Goal: Task Accomplishment & Management: Use online tool/utility

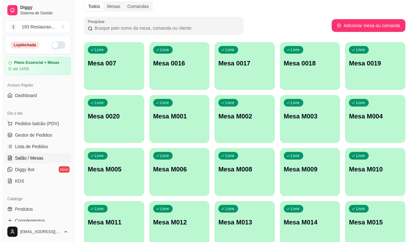
scroll to position [59, 0]
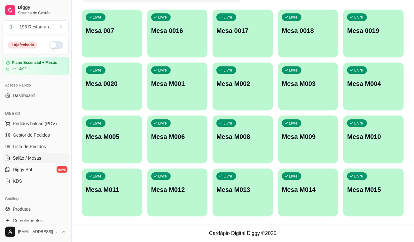
click at [214, 107] on div "button" at bounding box center [242, 107] width 60 height 8
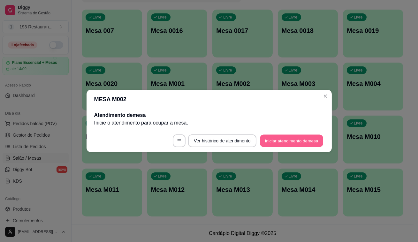
click at [271, 141] on button "Iniciar atendimento de mesa" at bounding box center [291, 141] width 63 height 12
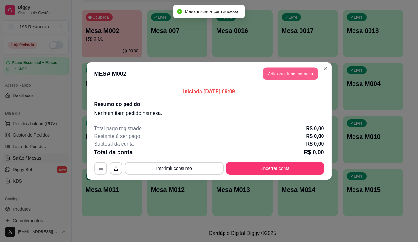
click at [285, 72] on button "Adicionar itens na mesa" at bounding box center [290, 74] width 55 height 12
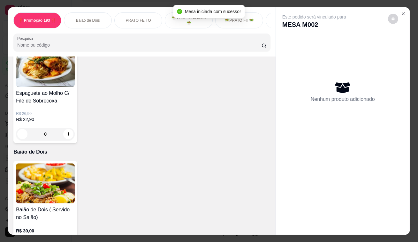
scroll to position [29, 0]
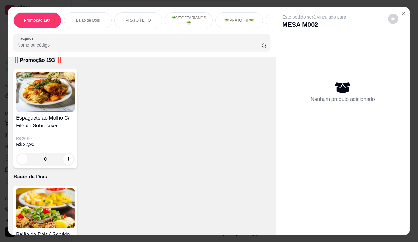
click at [72, 163] on div "0" at bounding box center [45, 159] width 59 height 13
click at [66, 158] on icon "increase-product-quantity" at bounding box center [68, 159] width 5 height 5
type input "1"
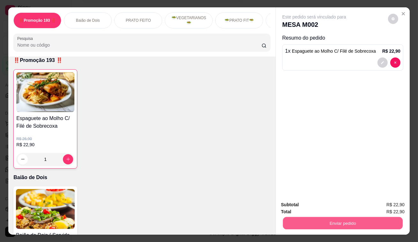
click at [329, 223] on button "Enviar pedido" at bounding box center [343, 223] width 120 height 12
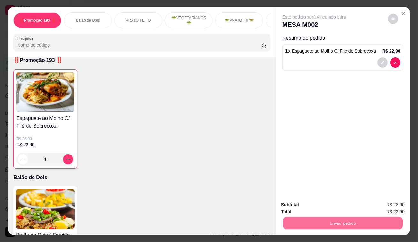
click at [316, 203] on button "Não registrar e enviar pedido" at bounding box center [322, 206] width 65 height 12
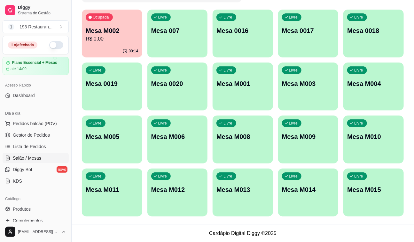
drag, startPoint x: 381, startPoint y: 217, endPoint x: 372, endPoint y: 253, distance: 37.4
click at [372, 183] on html "Diggy Sistema de Gestão 1 193 Restauran ... Loja fechada Plano Essencial + Mesa…" at bounding box center [207, 62] width 414 height 242
click at [132, 34] on p "Mesa M002" at bounding box center [111, 31] width 51 height 9
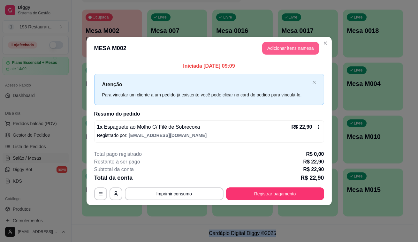
click at [290, 50] on button "Adicionar itens na mesa" at bounding box center [290, 48] width 57 height 13
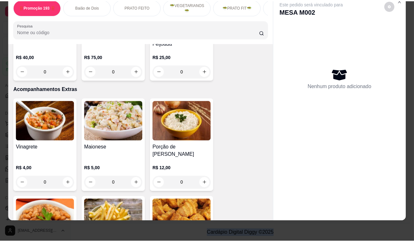
scroll to position [1655, 0]
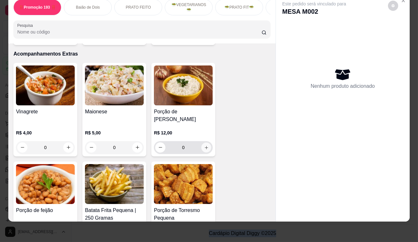
click at [205, 142] on button "increase-product-quantity" at bounding box center [207, 147] width 10 height 10
type input "1"
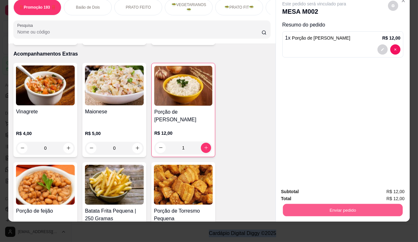
click at [336, 204] on button "Enviar pedido" at bounding box center [343, 210] width 120 height 12
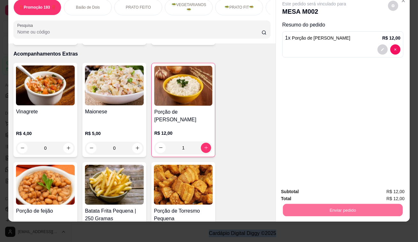
click at [301, 188] on button "Não registrar e enviar pedido" at bounding box center [322, 190] width 66 height 12
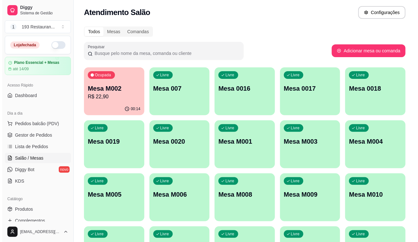
scroll to position [0, 0]
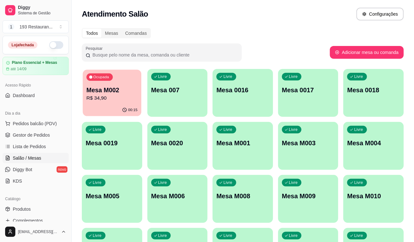
click at [99, 102] on p "R$ 34,90" at bounding box center [111, 98] width 51 height 7
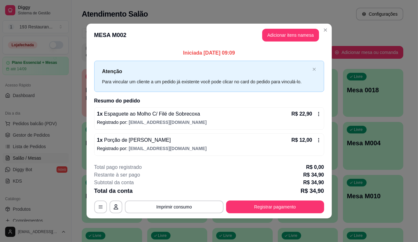
click at [318, 137] on div "R$ 12,00" at bounding box center [307, 140] width 30 height 8
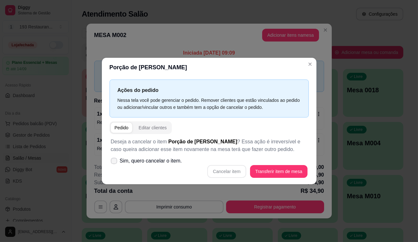
click at [115, 161] on icon at bounding box center [113, 161] width 5 height 4
click at [115, 162] on input "Sim, quero cancelar o item." at bounding box center [113, 164] width 4 height 4
checkbox input "true"
click at [224, 165] on div "Deseja a cancelar o item Porção de Arroz Branco ? Essa ação é irreversível e ca…" at bounding box center [209, 158] width 199 height 48
click at [225, 171] on button "Cancelar item" at bounding box center [227, 171] width 38 height 12
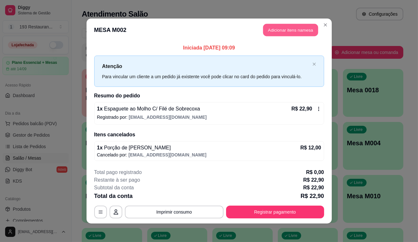
click at [289, 28] on button "Adicionar itens na mesa" at bounding box center [290, 30] width 55 height 12
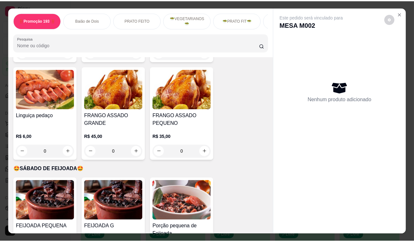
scroll to position [1405, 0]
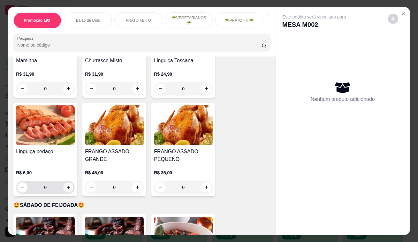
click at [66, 185] on icon "increase-product-quantity" at bounding box center [68, 187] width 5 height 5
type input "1"
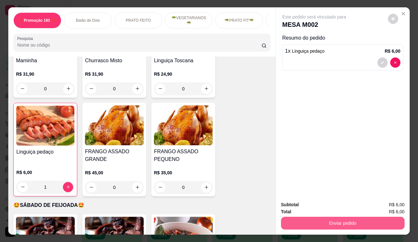
click at [299, 222] on button "Enviar pedido" at bounding box center [343, 223] width 124 height 13
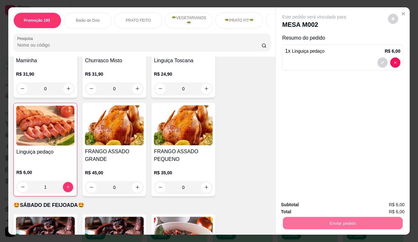
click at [297, 209] on button "Não registrar e enviar pedido" at bounding box center [322, 206] width 65 height 12
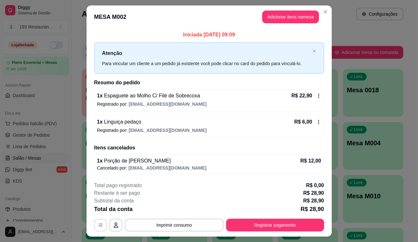
click at [98, 225] on icon "button" at bounding box center [100, 225] width 5 height 5
click at [172, 223] on button "Imprimir consumo" at bounding box center [174, 225] width 99 height 13
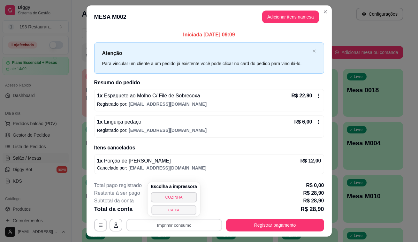
click at [179, 209] on button "CAIXA" at bounding box center [173, 210] width 45 height 10
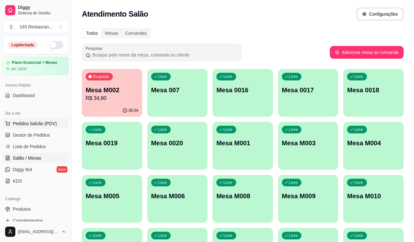
click at [58, 124] on button "Pedidos balcão (PDV)" at bounding box center [36, 124] width 66 height 10
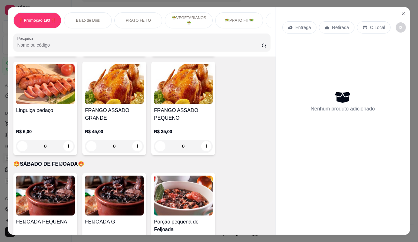
scroll to position [1367, 0]
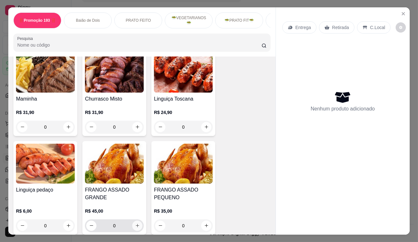
click at [135, 223] on icon "increase-product-quantity" at bounding box center [137, 225] width 5 height 5
type input "1"
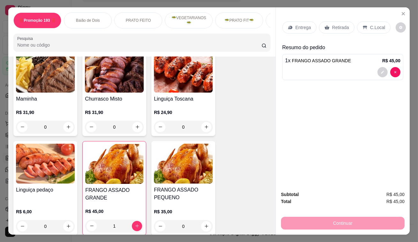
click at [341, 25] on p "Retirada" at bounding box center [340, 27] width 17 height 6
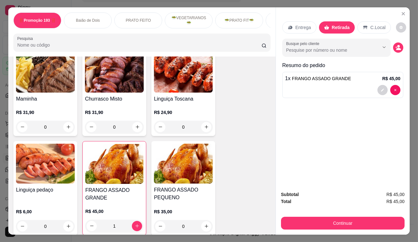
drag, startPoint x: 368, startPoint y: 213, endPoint x: 364, endPoint y: 217, distance: 5.9
click at [366, 216] on div "Subtotal R$ 45,00 Total R$ 45,00 Continuar" at bounding box center [343, 210] width 124 height 39
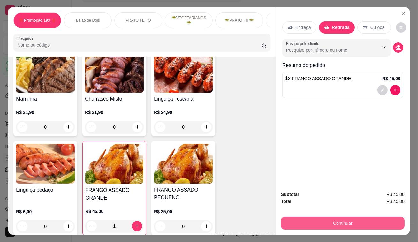
click at [362, 217] on button "Continuar" at bounding box center [343, 223] width 124 height 13
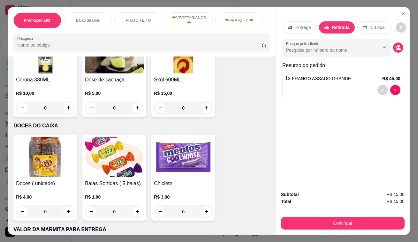
scroll to position [3410, 0]
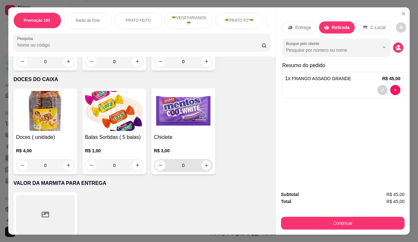
click at [206, 163] on icon "increase-product-quantity" at bounding box center [206, 165] width 5 height 5
type input "1"
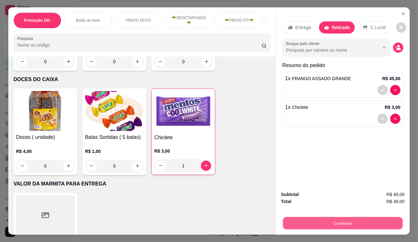
click at [352, 227] on button "Continuar" at bounding box center [343, 223] width 120 height 12
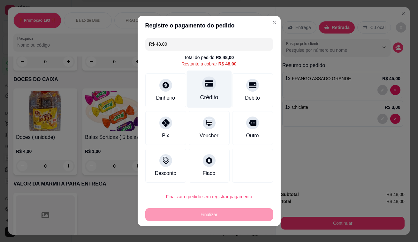
click at [208, 84] on icon at bounding box center [209, 84] width 8 height 6
type input "R$ 0,00"
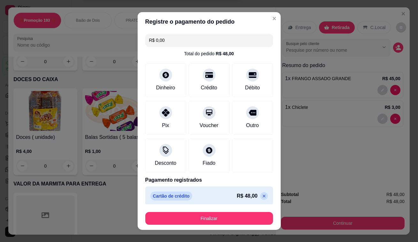
click at [212, 207] on footer "Finalizar" at bounding box center [209, 217] width 143 height 26
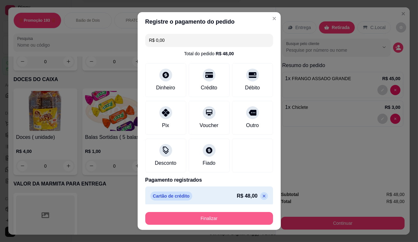
click at [208, 217] on button "Finalizar" at bounding box center [209, 218] width 128 height 13
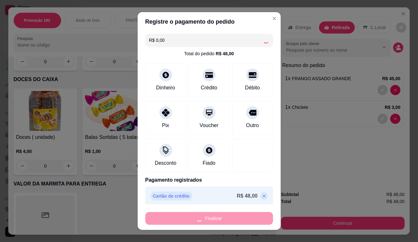
type input "0"
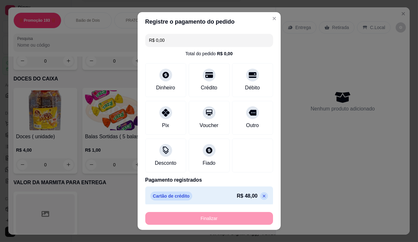
type input "-R$ 48,00"
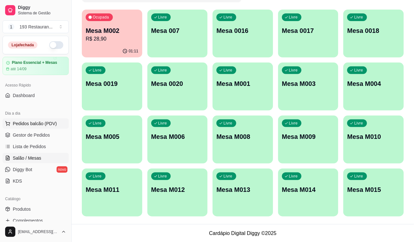
click at [41, 128] on button "Pedidos balcão (PDV)" at bounding box center [36, 124] width 66 height 10
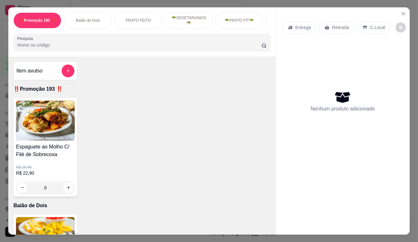
click at [332, 24] on p "Retirada" at bounding box center [340, 27] width 17 height 6
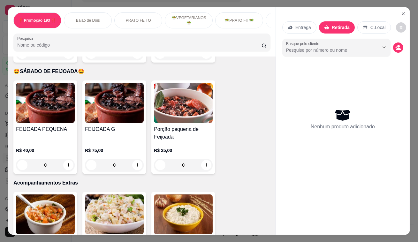
scroll to position [1394, 0]
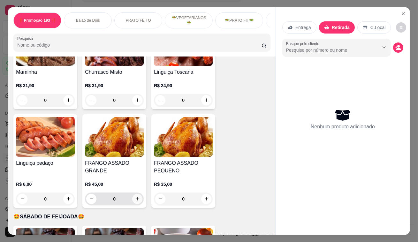
click at [135, 196] on icon "increase-product-quantity" at bounding box center [137, 198] width 5 height 5
type input "1"
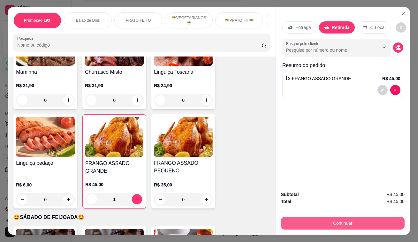
click at [321, 217] on button "Continuar" at bounding box center [343, 223] width 124 height 13
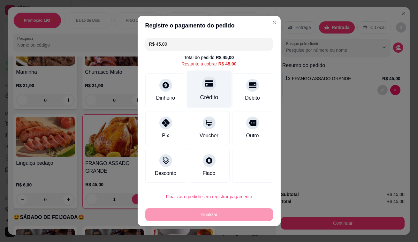
click at [205, 84] on icon at bounding box center [209, 84] width 8 height 6
type input "R$ 0,00"
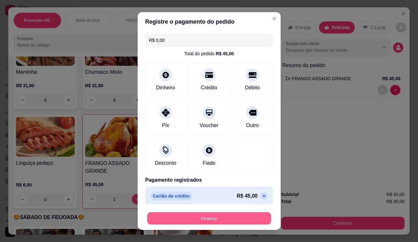
click at [198, 218] on button "Finalizar" at bounding box center [209, 218] width 124 height 12
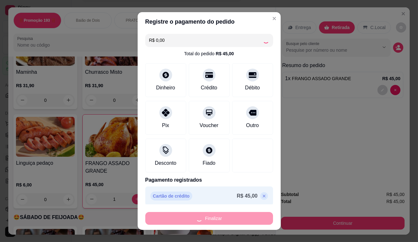
type input "0"
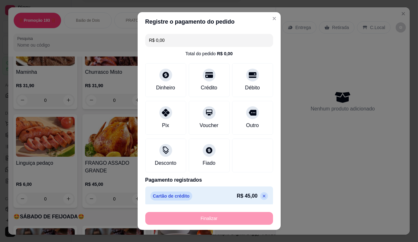
type input "-R$ 45,00"
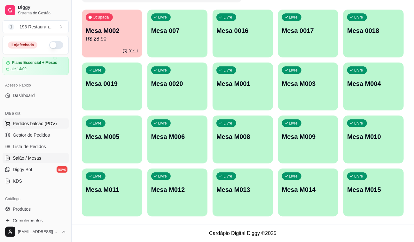
click at [30, 125] on span "Pedidos balcão (PDV)" at bounding box center [35, 123] width 44 height 6
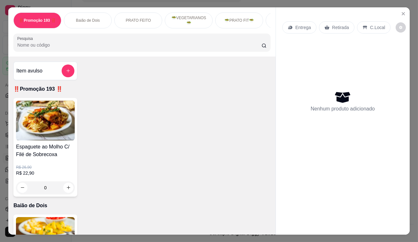
click at [335, 27] on p "Retirada" at bounding box center [340, 27] width 17 height 6
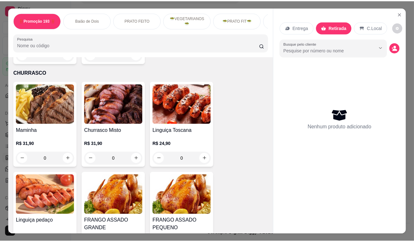
scroll to position [1394, 0]
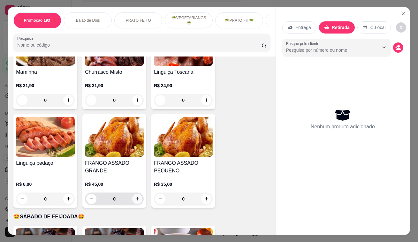
click at [137, 194] on button "increase-product-quantity" at bounding box center [137, 199] width 10 height 10
type input "1"
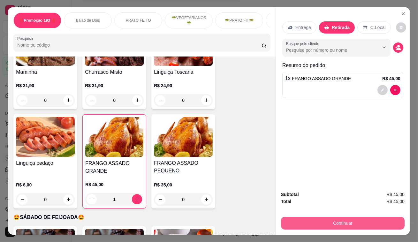
click at [336, 215] on div "Continuar" at bounding box center [343, 222] width 124 height 14
click at [335, 221] on button "Continuar" at bounding box center [343, 223] width 124 height 13
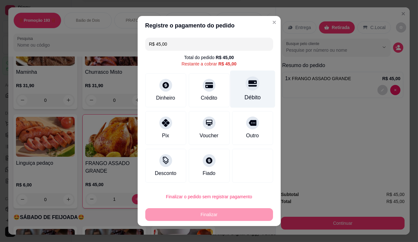
click at [249, 94] on div "Débito" at bounding box center [252, 97] width 16 height 8
type input "R$ 0,00"
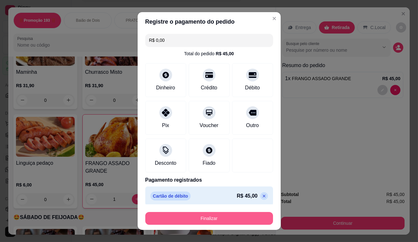
click at [225, 214] on button "Finalizar" at bounding box center [209, 218] width 128 height 13
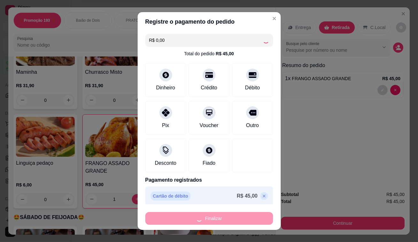
type input "0"
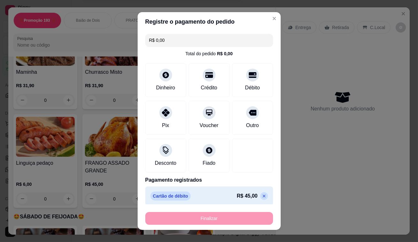
type input "-R$ 45,00"
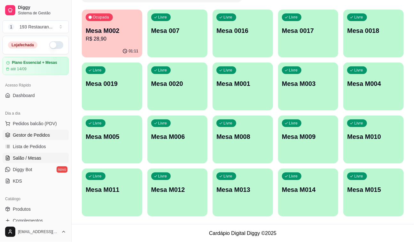
click at [43, 139] on link "Gestor de Pedidos" at bounding box center [36, 135] width 66 height 10
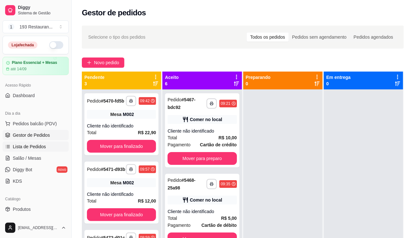
click at [32, 146] on span "Lista de Pedidos" at bounding box center [29, 146] width 33 height 6
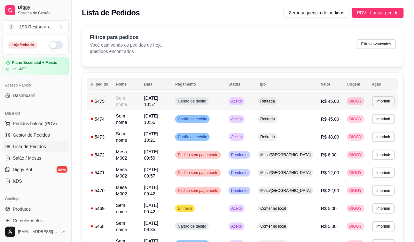
click at [252, 104] on td "Aceito" at bounding box center [239, 101] width 29 height 18
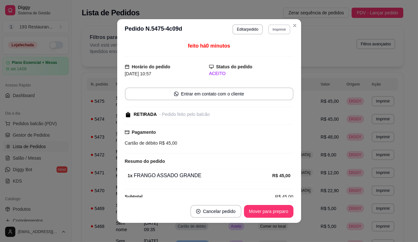
click at [277, 30] on button "Imprimir" at bounding box center [279, 29] width 22 height 10
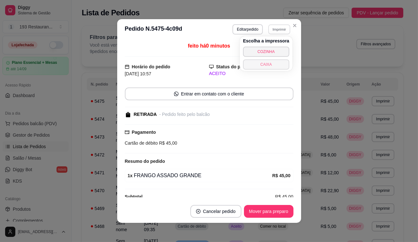
click at [260, 64] on button "CAIXA" at bounding box center [266, 64] width 46 height 10
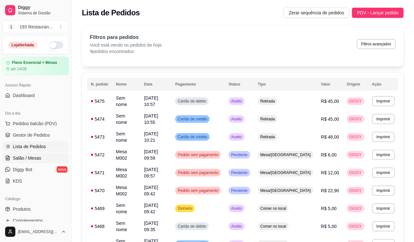
click at [35, 155] on span "Salão / Mesas" at bounding box center [27, 158] width 28 height 6
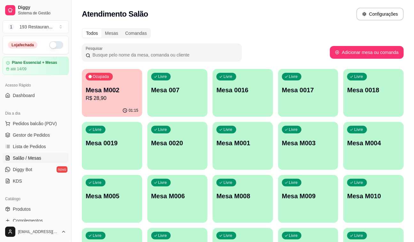
click at [0, 202] on div "Catálogo Produtos Complementos" at bounding box center [35, 209] width 71 height 37
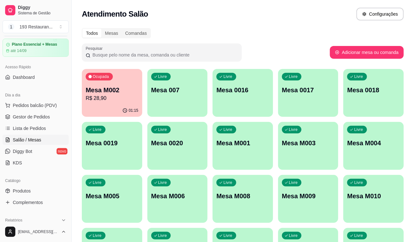
scroll to position [87, 0]
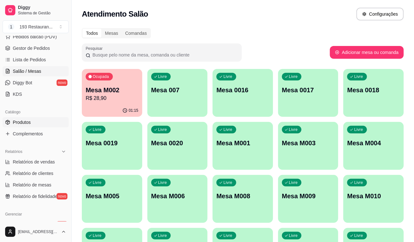
click at [26, 122] on span "Produtos" at bounding box center [22, 122] width 18 height 6
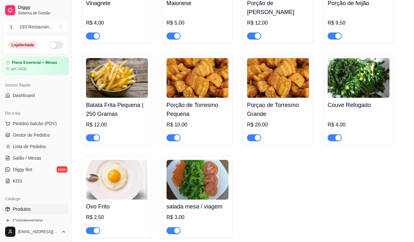
click at [54, 42] on button "button" at bounding box center [56, 45] width 14 height 8
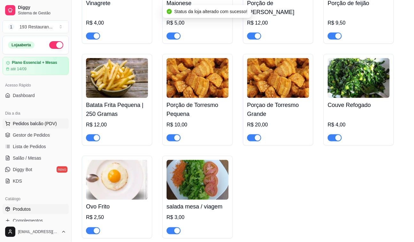
click at [40, 126] on span "Pedidos balcão (PDV)" at bounding box center [35, 123] width 44 height 6
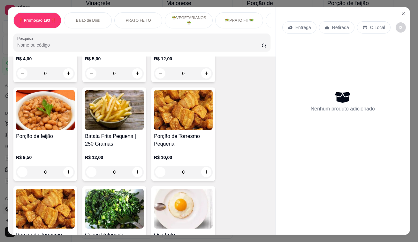
scroll to position [1829, 0]
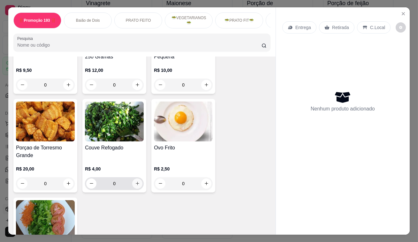
click at [138, 179] on button "increase-product-quantity" at bounding box center [137, 184] width 10 height 10
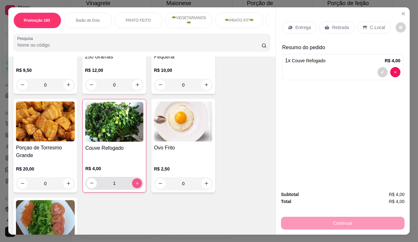
click at [138, 178] on button "increase-product-quantity" at bounding box center [137, 183] width 10 height 10
type input "2"
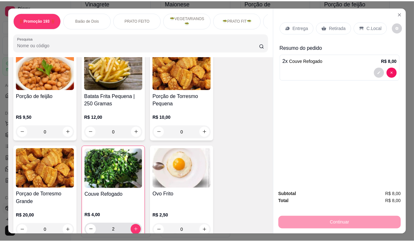
scroll to position [1771, 0]
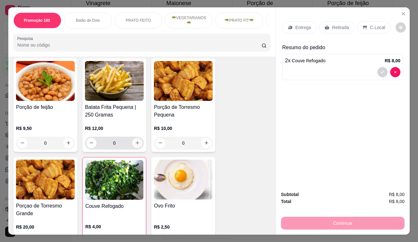
click at [138, 138] on button "increase-product-quantity" at bounding box center [137, 143] width 10 height 10
type input "1"
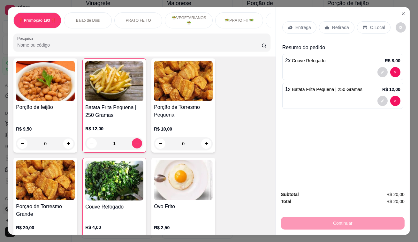
click at [328, 22] on div "Retirada" at bounding box center [336, 27] width 35 height 12
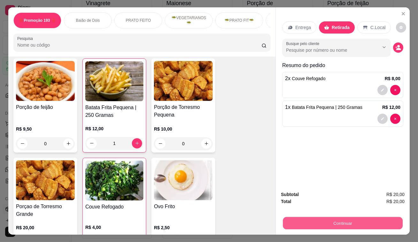
click at [326, 223] on button "Continuar" at bounding box center [343, 223] width 120 height 12
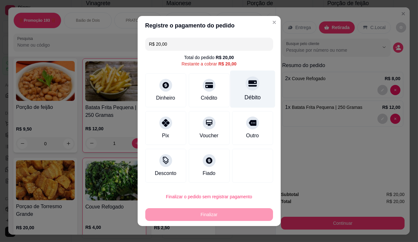
click at [247, 95] on div "Débito" at bounding box center [252, 97] width 16 height 8
type input "R$ 0,00"
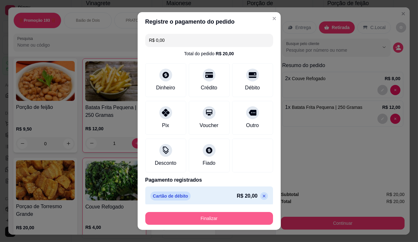
click at [217, 220] on button "Finalizar" at bounding box center [209, 218] width 128 height 13
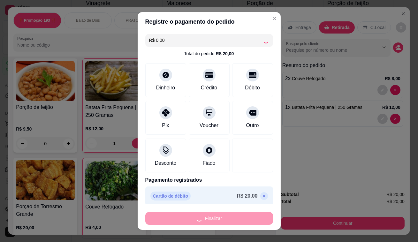
type input "0"
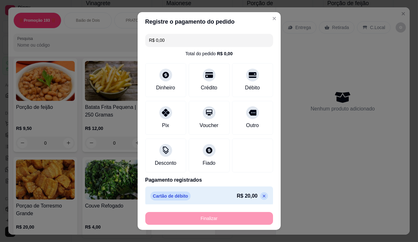
type input "-R$ 20,00"
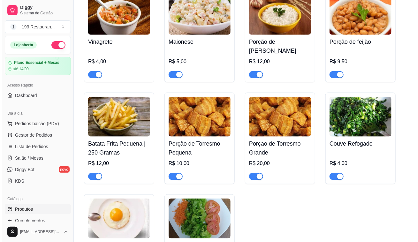
scroll to position [2004, 0]
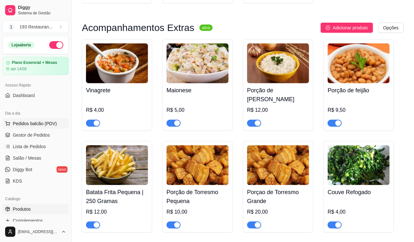
click at [29, 124] on span "Pedidos balcão (PDV)" at bounding box center [35, 123] width 44 height 6
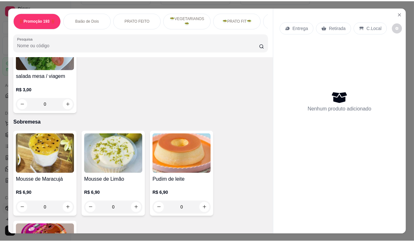
scroll to position [2033, 0]
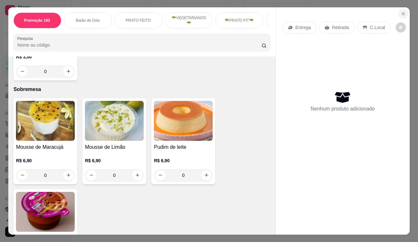
click at [404, 13] on button "Close" at bounding box center [403, 14] width 10 height 10
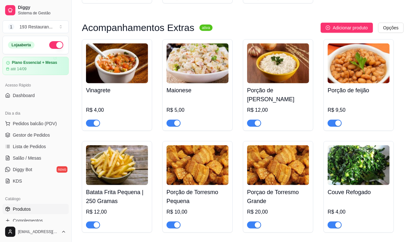
click at [28, 209] on span "Produtos" at bounding box center [22, 209] width 18 height 6
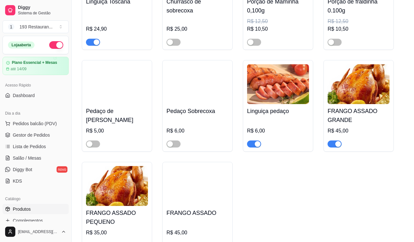
scroll to position [1510, 0]
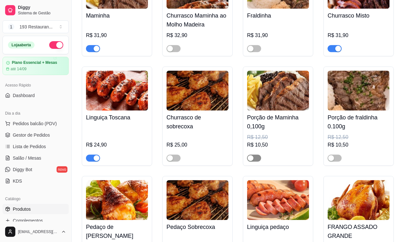
click at [251, 155] on div "button" at bounding box center [251, 158] width 6 height 6
click at [331, 154] on div at bounding box center [334, 158] width 14 height 8
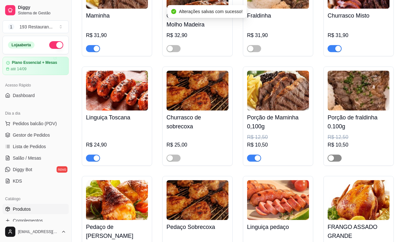
click at [334, 155] on span "button" at bounding box center [334, 158] width 14 height 7
click at [50, 207] on link "Produtos" at bounding box center [36, 209] width 66 height 10
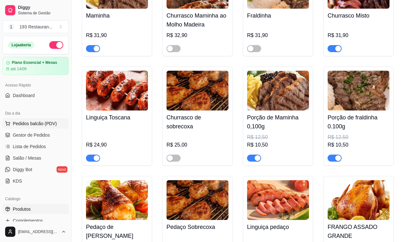
click at [36, 124] on span "Pedidos balcão (PDV)" at bounding box center [35, 123] width 44 height 6
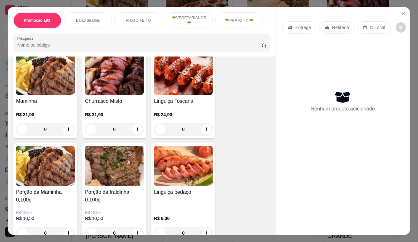
scroll to position [1394, 0]
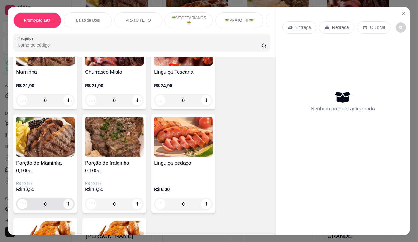
click at [66, 202] on icon "increase-product-quantity" at bounding box center [68, 204] width 5 height 5
type input "1"
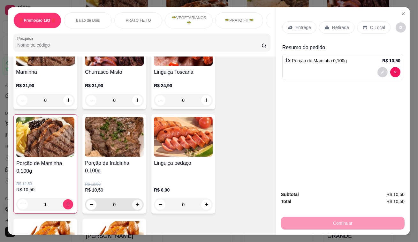
click at [137, 200] on button "increase-product-quantity" at bounding box center [137, 205] width 10 height 10
type input "1"
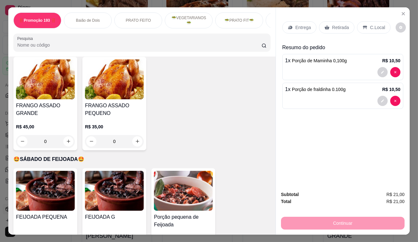
scroll to position [1510, 0]
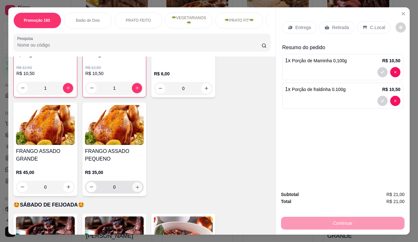
click at [135, 185] on icon "increase-product-quantity" at bounding box center [137, 187] width 5 height 5
type input "1"
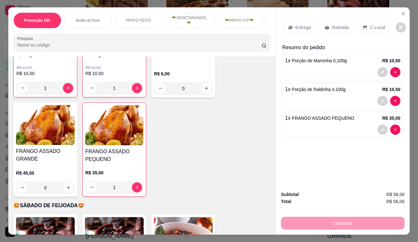
click at [341, 27] on p "Retirada" at bounding box center [340, 27] width 17 height 6
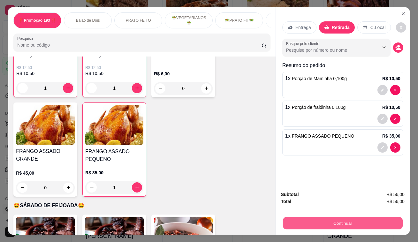
click at [369, 221] on button "Continuar" at bounding box center [343, 223] width 120 height 12
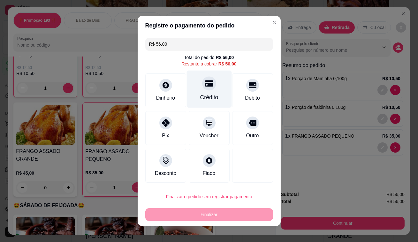
click at [205, 87] on icon at bounding box center [209, 83] width 8 height 8
type input "R$ 0,00"
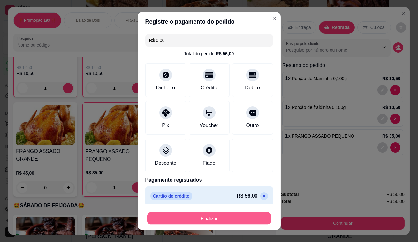
click at [210, 218] on button "Finalizar" at bounding box center [209, 218] width 124 height 12
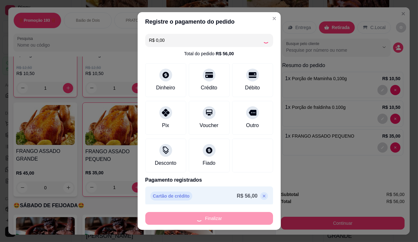
type input "0"
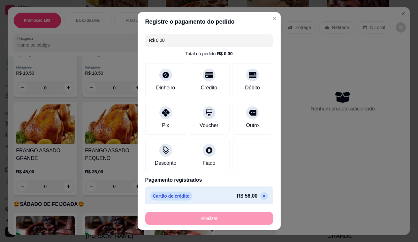
type input "-R$ 56,00"
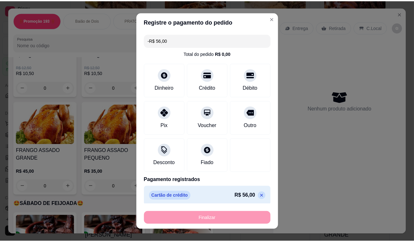
scroll to position [1510, 0]
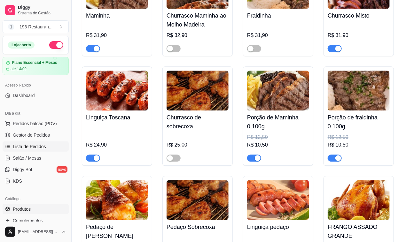
click at [45, 147] on link "Lista de Pedidos" at bounding box center [36, 147] width 66 height 10
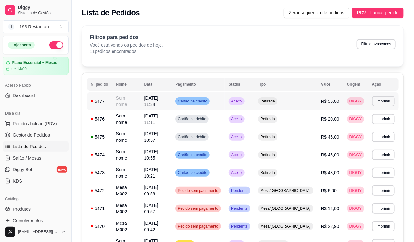
click at [249, 97] on td "Aceito" at bounding box center [239, 101] width 29 height 18
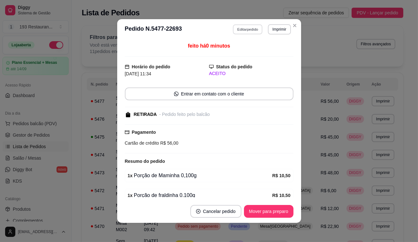
click at [233, 28] on button "Editar pedido" at bounding box center [248, 29] width 30 height 10
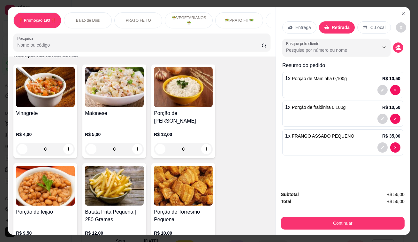
scroll to position [1771, 0]
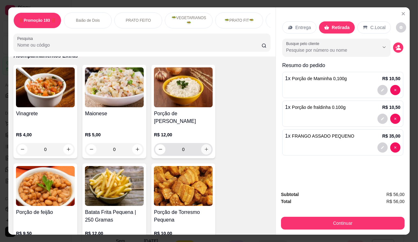
click at [201, 144] on button "increase-product-quantity" at bounding box center [206, 149] width 10 height 10
type input "1"
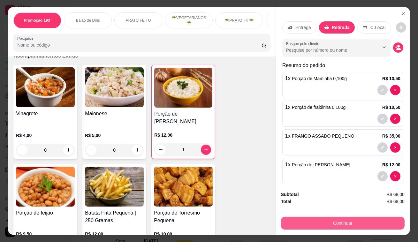
click at [290, 215] on div "Continuar" at bounding box center [343, 222] width 124 height 14
click at [306, 223] on button "Continuar" at bounding box center [343, 223] width 120 height 12
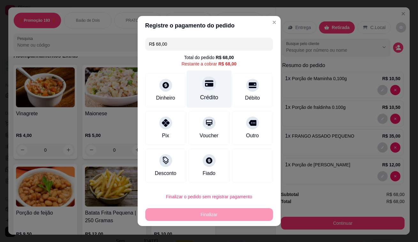
click at [209, 94] on div "Crédito" at bounding box center [209, 97] width 18 height 8
type input "R$ 0,00"
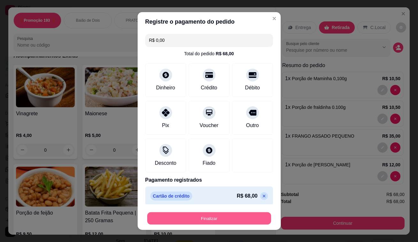
click at [206, 218] on button "Finalizar" at bounding box center [209, 218] width 124 height 12
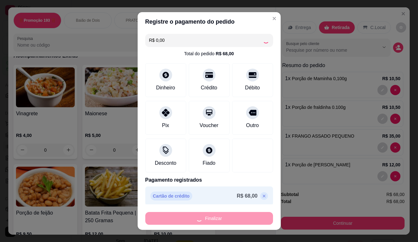
type input "0"
type input "-R$ 68,00"
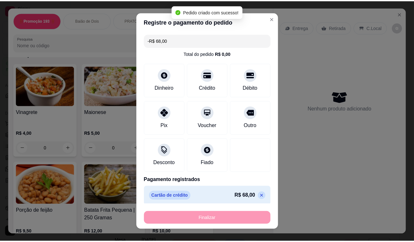
scroll to position [1770, 0]
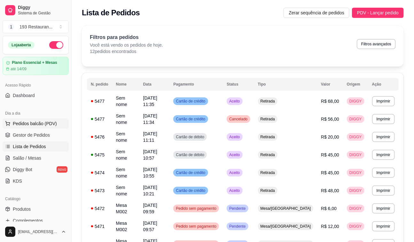
click at [59, 124] on button "Pedidos balcão (PDV)" at bounding box center [36, 124] width 66 height 10
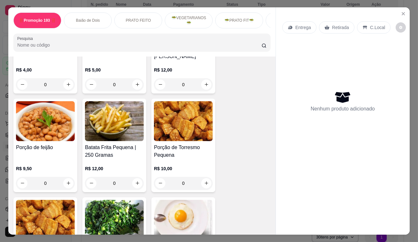
scroll to position [1859, 0]
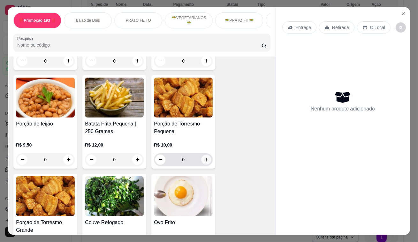
click at [205, 155] on button "increase-product-quantity" at bounding box center [207, 160] width 10 height 10
type input "1"
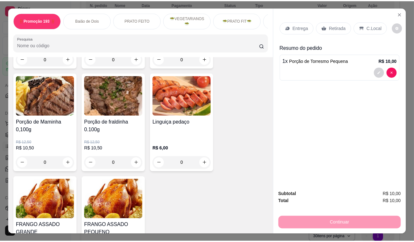
scroll to position [1481, 0]
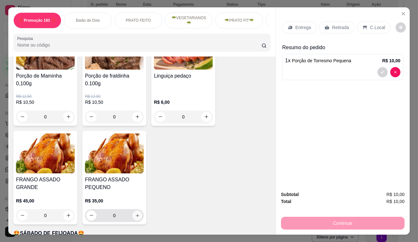
click at [133, 211] on button "increase-product-quantity" at bounding box center [138, 216] width 10 height 10
type input "1"
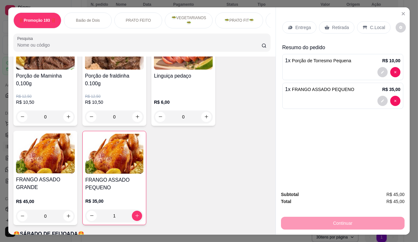
click at [335, 24] on p "Retirada" at bounding box center [340, 27] width 17 height 6
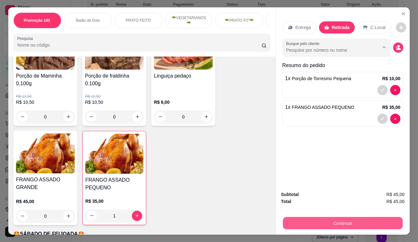
click at [338, 225] on button "Continuar" at bounding box center [343, 223] width 120 height 12
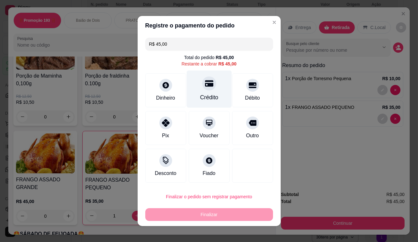
click at [197, 83] on div "Crédito" at bounding box center [209, 89] width 45 height 37
type input "R$ 0,00"
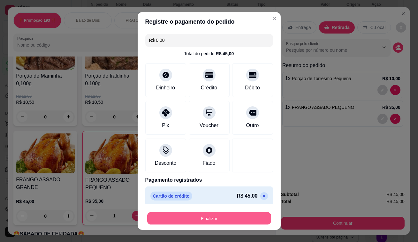
click at [216, 218] on button "Finalizar" at bounding box center [209, 218] width 124 height 12
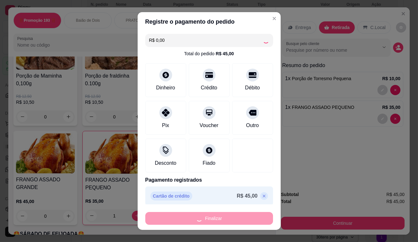
type input "0"
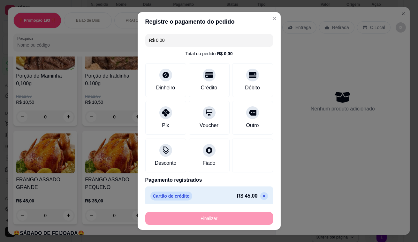
type input "-R$ 45,00"
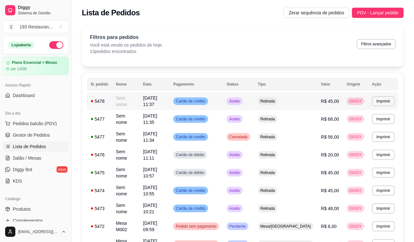
click at [206, 101] on span "Cartão de crédito" at bounding box center [190, 101] width 32 height 5
click at [53, 122] on span "Pedidos balcão (PDV)" at bounding box center [35, 123] width 44 height 6
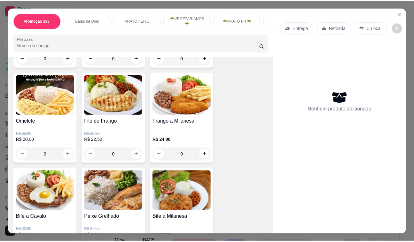
scroll to position [348, 0]
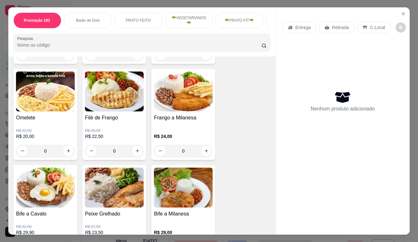
click at [410, 13] on div "‼️Promoção 193 ‼️ Baião de Dois PRATO FEITO 🥗VEGETARIANOS🥗 🥗PRATO FIT🥗 CHURRASC…" at bounding box center [209, 121] width 418 height 242
click at [403, 11] on icon "Close" at bounding box center [403, 13] width 5 height 5
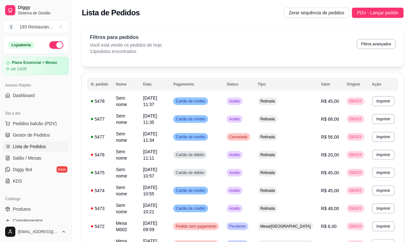
drag, startPoint x: 34, startPoint y: 210, endPoint x: 39, endPoint y: 196, distance: 15.2
click at [34, 210] on link "Produtos" at bounding box center [36, 209] width 66 height 10
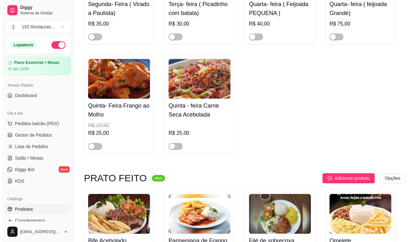
scroll to position [406, 0]
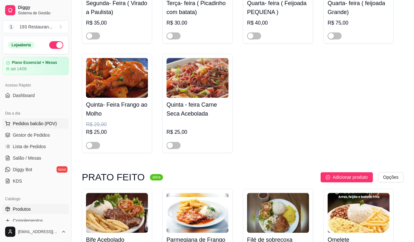
click at [25, 123] on span "Pedidos balcão (PDV)" at bounding box center [35, 123] width 44 height 6
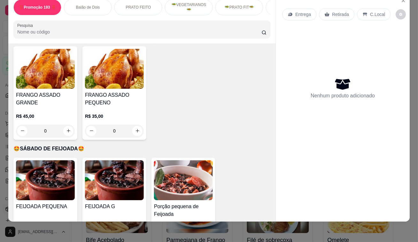
scroll to position [1539, 0]
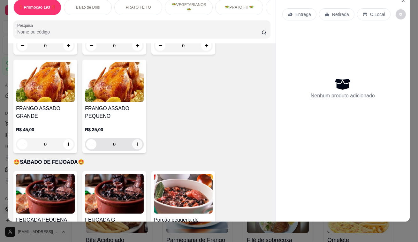
click at [135, 142] on icon "increase-product-quantity" at bounding box center [137, 144] width 5 height 5
type input "1"
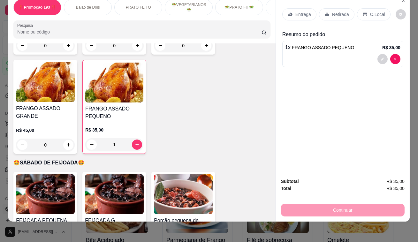
click at [341, 11] on p "Retirada" at bounding box center [340, 14] width 17 height 6
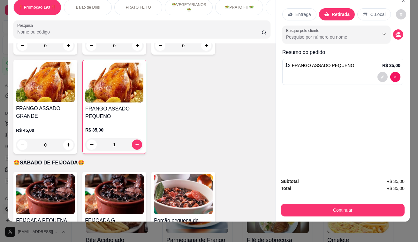
drag, startPoint x: 319, startPoint y: 191, endPoint x: 315, endPoint y: 197, distance: 7.6
click at [318, 194] on div "Subtotal R$ 35,00 Total R$ 35,00 Continuar" at bounding box center [343, 197] width 124 height 39
drag, startPoint x: 315, startPoint y: 198, endPoint x: 313, endPoint y: 202, distance: 4.2
click at [314, 202] on div "Continuar" at bounding box center [343, 209] width 124 height 14
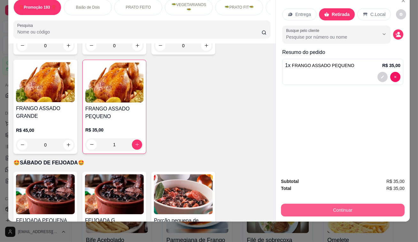
click at [305, 206] on button "Continuar" at bounding box center [343, 210] width 124 height 13
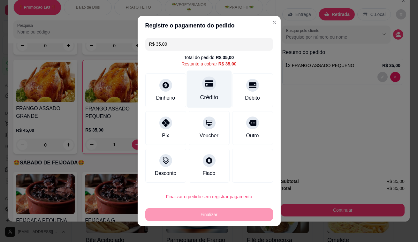
click at [206, 96] on div "Crédito" at bounding box center [209, 97] width 18 height 8
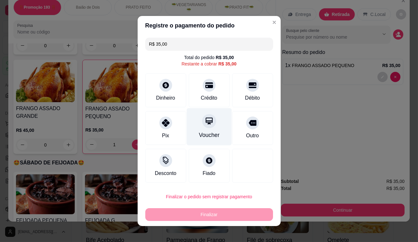
type input "R$ 0,00"
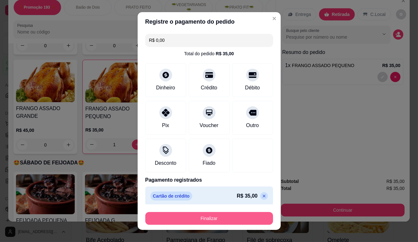
click at [202, 214] on button "Finalizar" at bounding box center [209, 218] width 128 height 13
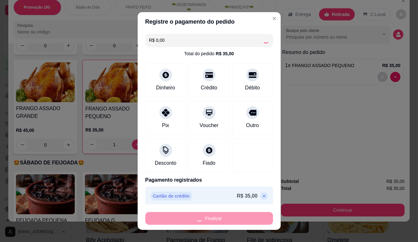
type input "0"
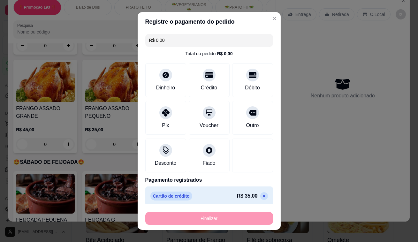
type input "-R$ 35,00"
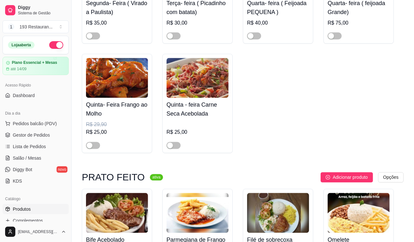
click at [207, 136] on div "R$ 25,00" at bounding box center [197, 133] width 62 height 8
click at [29, 119] on button "Pedidos balcão (PDV)" at bounding box center [36, 124] width 66 height 10
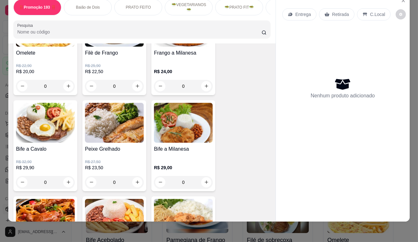
scroll to position [435, 0]
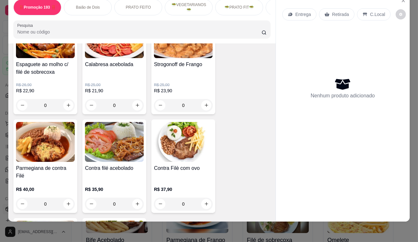
click at [132, 114] on div "Bife Acebolado R$ 28,50 0 Parmegiana de Frango R$ 36,00 0 Filé de sobrecoxa R$ …" at bounding box center [141, 20] width 257 height 577
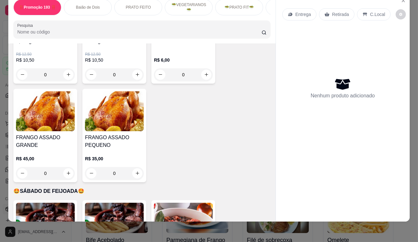
scroll to position [1597, 0]
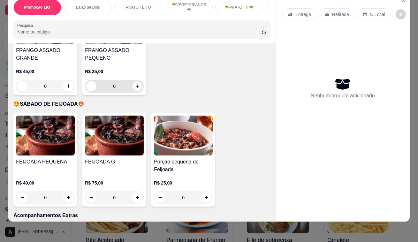
click at [133, 81] on button "increase-product-quantity" at bounding box center [138, 86] width 10 height 10
type input "1"
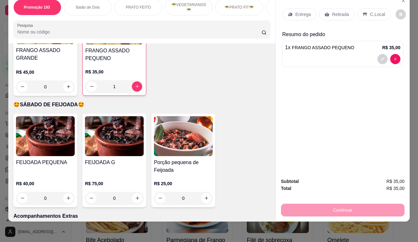
click at [328, 11] on div "Retirada" at bounding box center [336, 14] width 35 height 12
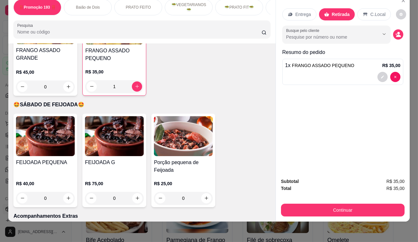
click at [363, 213] on div "Subtotal R$ 35,00 Total R$ 35,00 Continuar" at bounding box center [343, 197] width 134 height 49
click at [360, 210] on button "Continuar" at bounding box center [343, 210] width 124 height 13
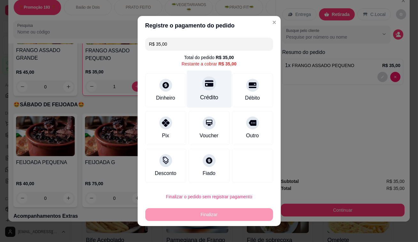
click at [201, 90] on div "Crédito" at bounding box center [209, 89] width 45 height 37
type input "R$ 0,00"
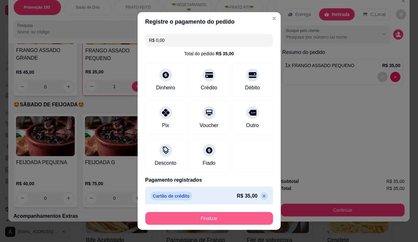
click at [257, 223] on button "Finalizar" at bounding box center [209, 218] width 128 height 13
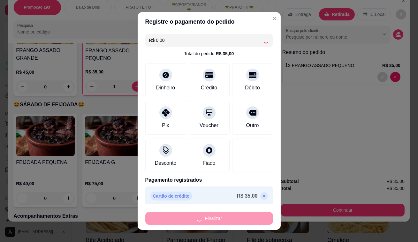
type input "0"
type input "-R$ 35,00"
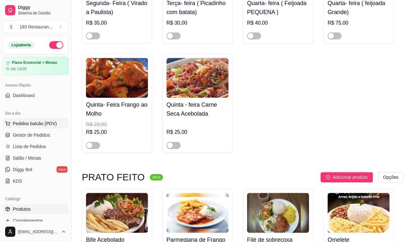
click at [46, 119] on button "Pedidos balcão (PDV)" at bounding box center [36, 124] width 66 height 10
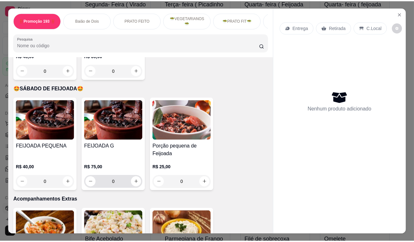
scroll to position [1539, 0]
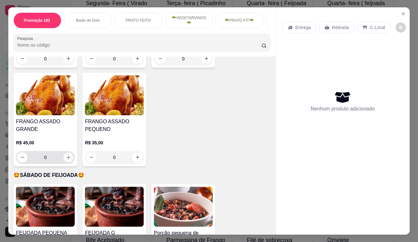
click at [65, 152] on button "increase-product-quantity" at bounding box center [69, 157] width 10 height 10
type input "1"
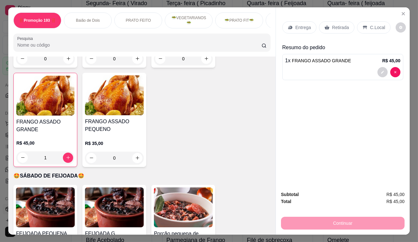
click at [339, 24] on p "Retirada" at bounding box center [340, 27] width 17 height 6
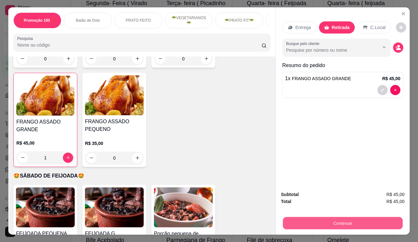
click at [337, 220] on button "Continuar" at bounding box center [343, 223] width 120 height 12
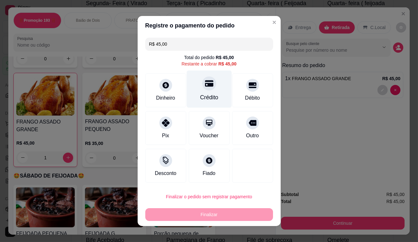
click at [208, 90] on div "Crédito" at bounding box center [209, 89] width 45 height 37
type input "R$ 0,00"
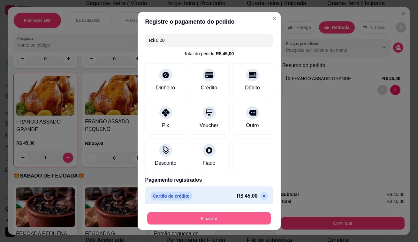
click at [217, 222] on button "Finalizar" at bounding box center [209, 218] width 124 height 12
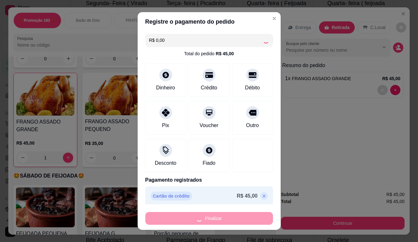
type input "0"
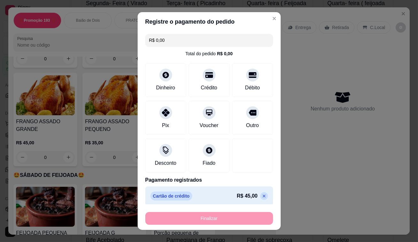
type input "-R$ 45,00"
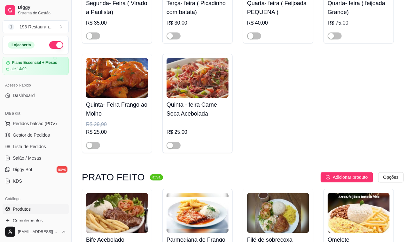
click at [375, 214] on img at bounding box center [358, 213] width 62 height 40
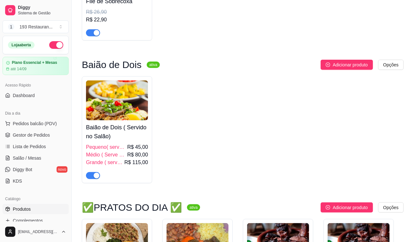
scroll to position [174, 0]
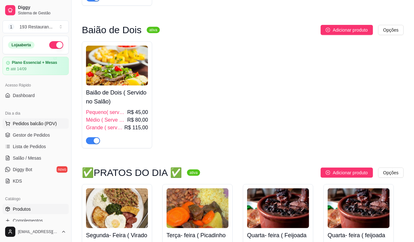
click at [46, 124] on span "Pedidos balcão (PDV)" at bounding box center [35, 123] width 44 height 6
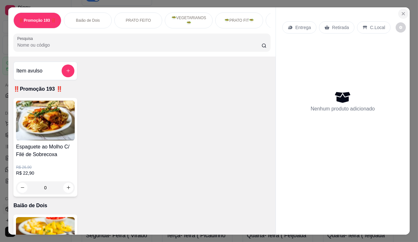
click at [401, 11] on icon "Close" at bounding box center [403, 13] width 5 height 5
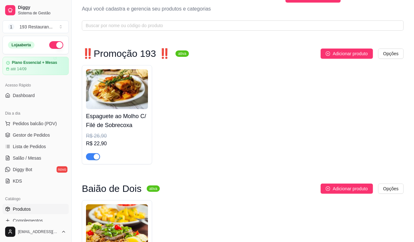
scroll to position [29, 0]
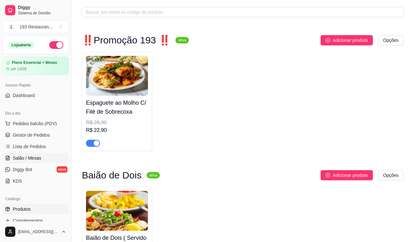
click at [30, 155] on span "Salão / Mesas" at bounding box center [27, 158] width 28 height 6
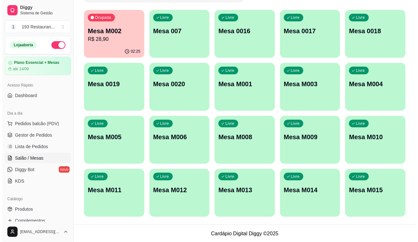
scroll to position [59, 0]
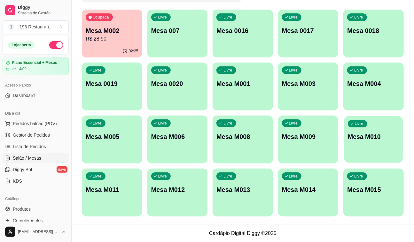
click at [356, 134] on p "Mesa M010" at bounding box center [373, 137] width 51 height 9
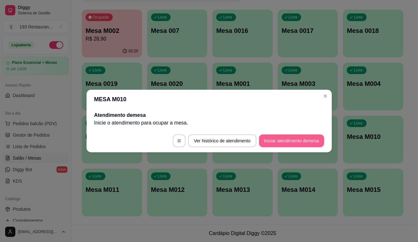
click at [296, 140] on button "Iniciar atendimento de mesa" at bounding box center [291, 140] width 65 height 13
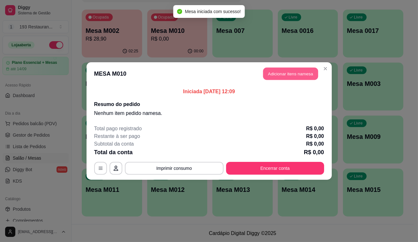
click at [284, 74] on button "Adicionar itens na mesa" at bounding box center [290, 74] width 55 height 12
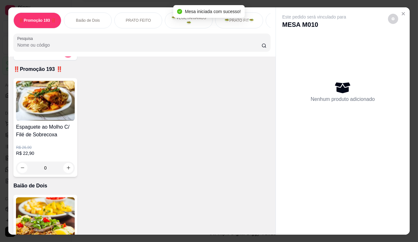
scroll to position [29, 0]
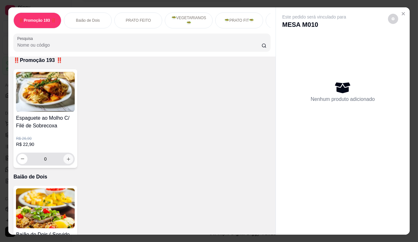
click at [64, 163] on button "increase-product-quantity" at bounding box center [69, 159] width 10 height 10
type input "1"
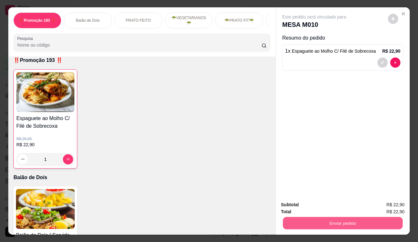
click at [300, 218] on button "Enviar pedido" at bounding box center [343, 223] width 120 height 12
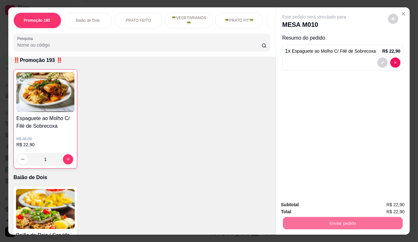
click at [310, 200] on button "Não registrar e enviar pedido" at bounding box center [322, 206] width 66 height 12
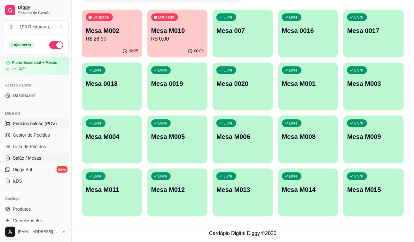
click at [47, 122] on span "Pedidos balcão (PDV)" at bounding box center [35, 123] width 44 height 6
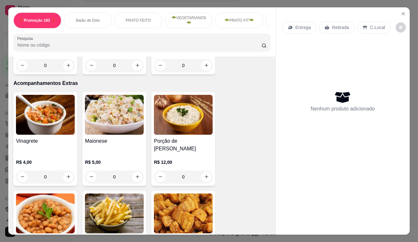
scroll to position [1742, 0]
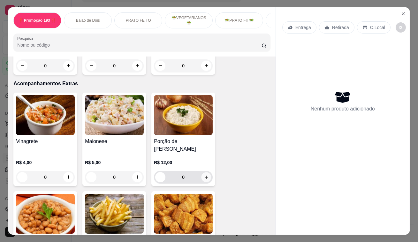
click at [204, 175] on icon "increase-product-quantity" at bounding box center [206, 177] width 5 height 5
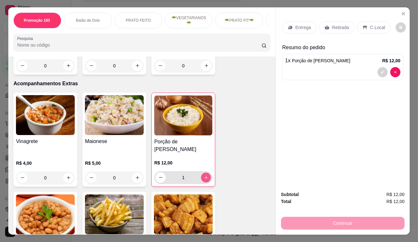
click at [204, 175] on icon "increase-product-quantity" at bounding box center [206, 177] width 5 height 5
type input "2"
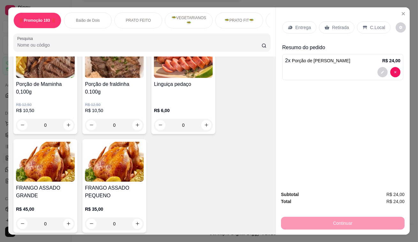
scroll to position [1510, 0]
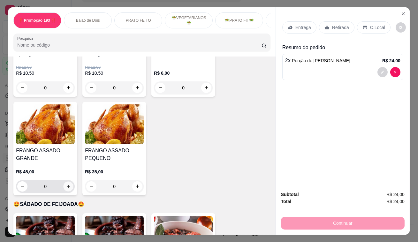
click at [68, 184] on icon "increase-product-quantity" at bounding box center [68, 186] width 5 height 5
type input "1"
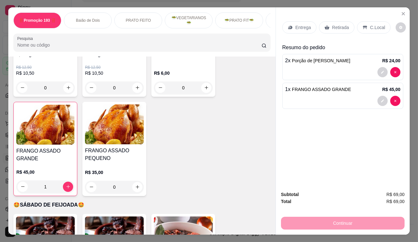
click at [324, 27] on div "Retirada" at bounding box center [336, 27] width 35 height 12
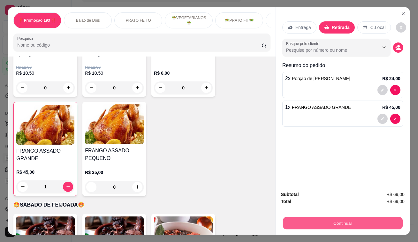
click at [349, 217] on button "Continuar" at bounding box center [343, 223] width 120 height 12
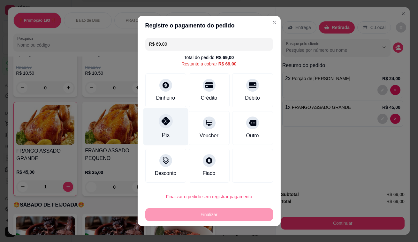
click at [173, 127] on div "Pix" at bounding box center [165, 126] width 45 height 37
type input "R$ 0,00"
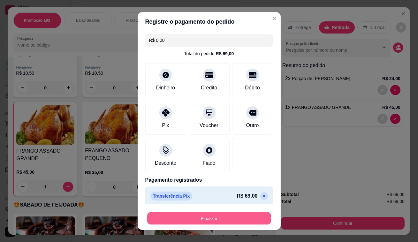
click at [204, 222] on button "Finalizar" at bounding box center [209, 218] width 124 height 12
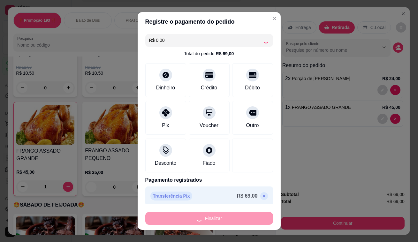
type input "0"
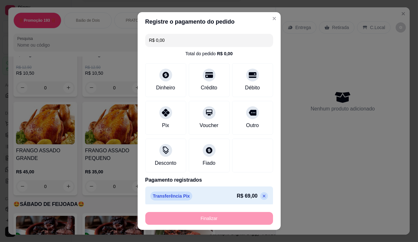
type input "-R$ 69,00"
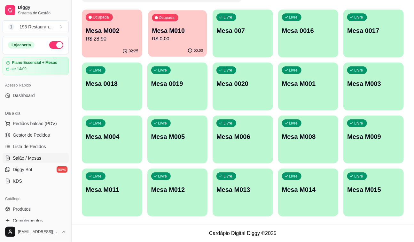
click at [163, 44] on div "Ocupada Mesa M010 R$ 0,00" at bounding box center [177, 27] width 58 height 35
click at [296, 85] on p "Mesa M001" at bounding box center [308, 83] width 53 height 9
click at [184, 36] on p "R$ 22,90" at bounding box center [177, 39] width 53 height 8
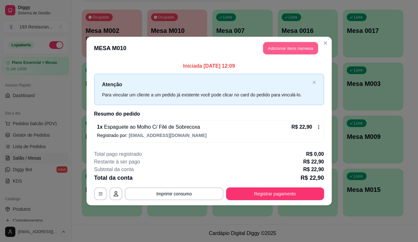
click at [280, 49] on button "Adicionar itens na mesa" at bounding box center [290, 48] width 55 height 12
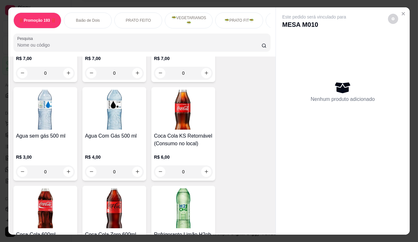
scroll to position [2875, 0]
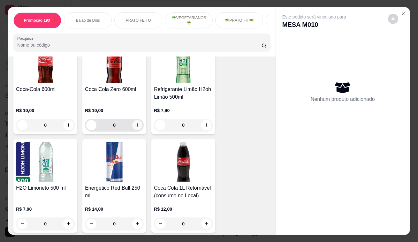
click at [137, 123] on icon "increase-product-quantity" at bounding box center [137, 125] width 5 height 5
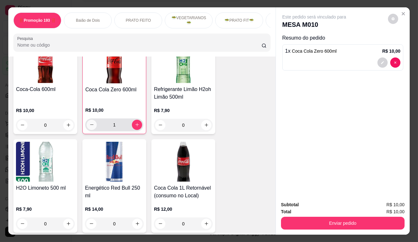
click at [90, 122] on icon "decrease-product-quantity" at bounding box center [91, 124] width 5 height 5
type input "0"
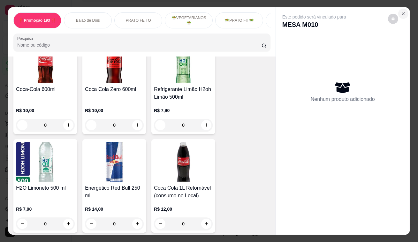
click at [401, 11] on icon "Close" at bounding box center [403, 13] width 5 height 5
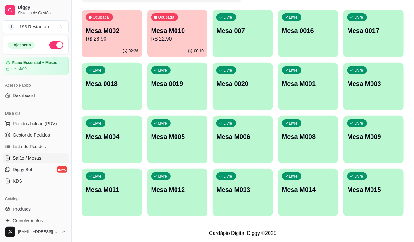
click at [99, 26] on div "Ocupada Mesa M002 R$ 28,90" at bounding box center [112, 27] width 60 height 35
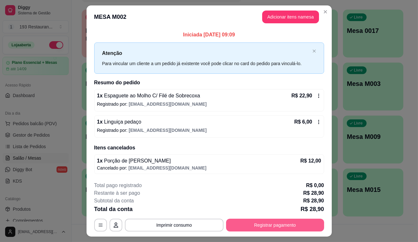
click at [286, 222] on button "Registrar pagamento" at bounding box center [275, 225] width 98 height 13
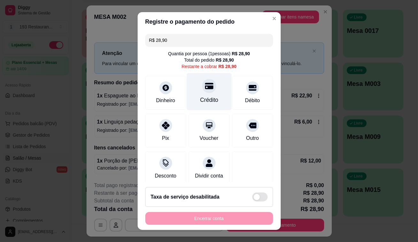
click at [205, 87] on icon at bounding box center [209, 86] width 8 height 6
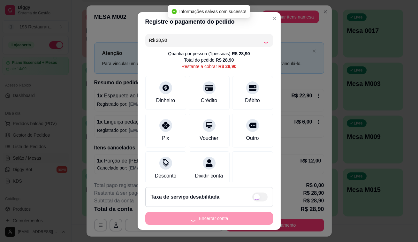
type input "R$ 0,00"
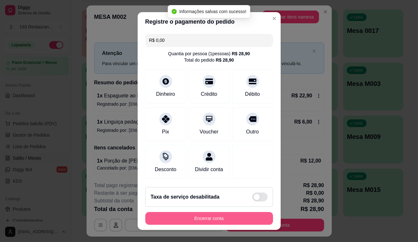
click at [215, 225] on button "Encerrar conta" at bounding box center [209, 218] width 128 height 13
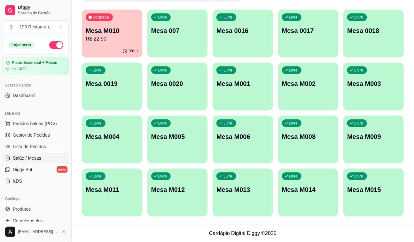
click at [119, 46] on div "00:11" at bounding box center [112, 51] width 60 height 12
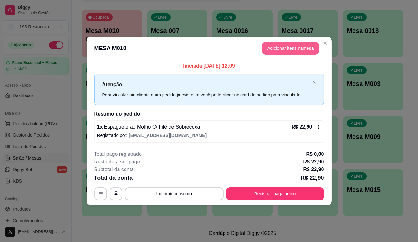
click at [276, 52] on button "Adicionar itens na mesa" at bounding box center [290, 48] width 57 height 13
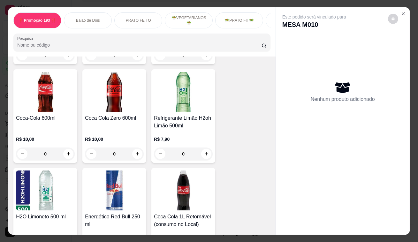
scroll to position [2846, 0]
click at [137, 149] on button "increase-product-quantity" at bounding box center [137, 154] width 10 height 10
type input "1"
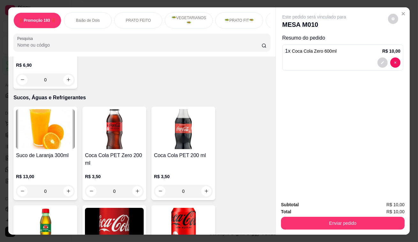
scroll to position [2178, 0]
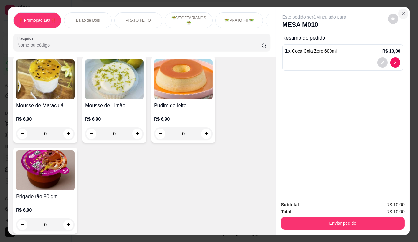
click at [403, 11] on icon "Close" at bounding box center [403, 13] width 5 height 5
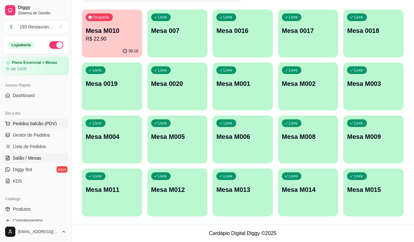
click at [34, 126] on span "Pedidos balcão (PDV)" at bounding box center [35, 123] width 44 height 6
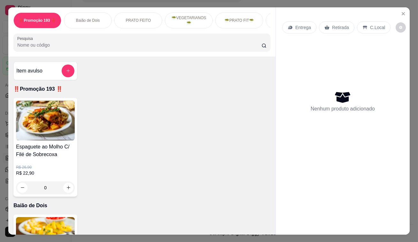
click at [329, 24] on div "Retirada" at bounding box center [336, 27] width 35 height 12
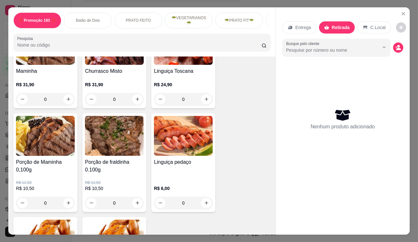
scroll to position [1394, 0]
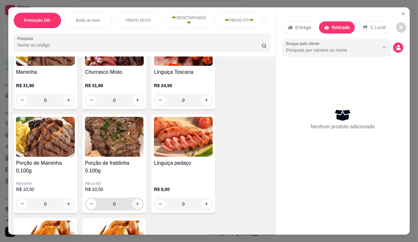
click at [134, 199] on button "increase-product-quantity" at bounding box center [137, 204] width 10 height 10
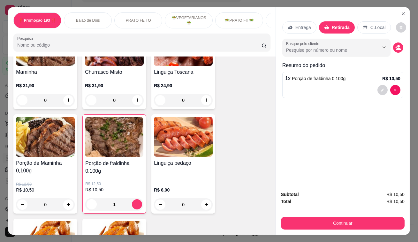
click at [133, 197] on div "Porção de fraldinha 0.100g R$ 12,50 R$ 10,50 1" at bounding box center [114, 163] width 64 height 99
click at [135, 203] on icon "increase-product-quantity" at bounding box center [136, 204] width 3 height 3
type input "3"
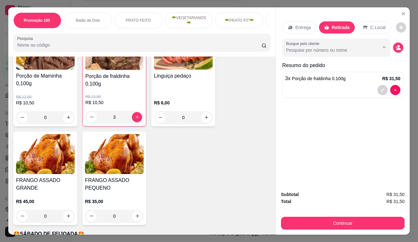
scroll to position [1539, 0]
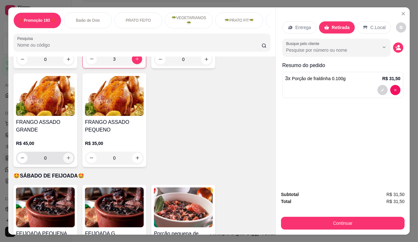
click at [66, 156] on icon "increase-product-quantity" at bounding box center [68, 158] width 5 height 5
type input "1"
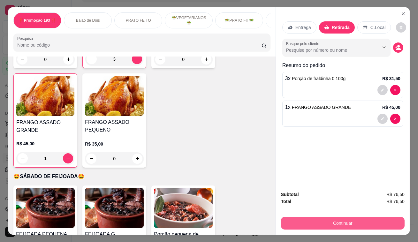
click at [337, 218] on button "Continuar" at bounding box center [343, 223] width 124 height 13
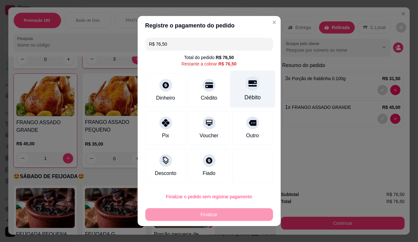
click at [246, 84] on div at bounding box center [253, 83] width 14 height 14
type input "R$ 0,00"
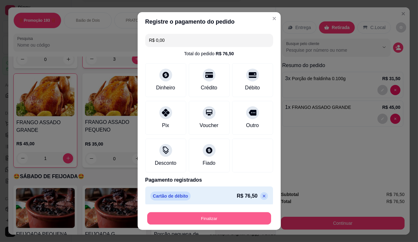
click at [218, 218] on button "Finalizar" at bounding box center [209, 218] width 124 height 12
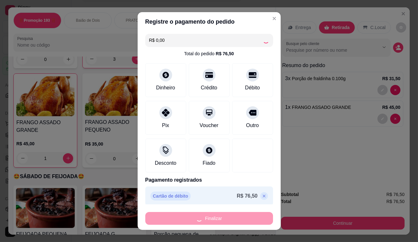
type input "0"
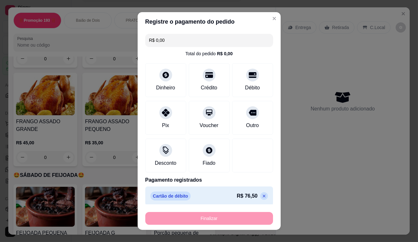
type input "-R$ 76,50"
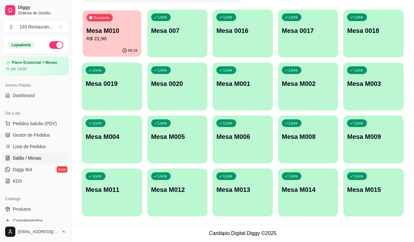
click at [114, 29] on p "Mesa M010" at bounding box center [111, 31] width 51 height 9
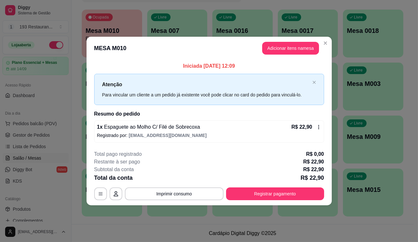
click at [287, 51] on button "Adicionar itens na mesa" at bounding box center [290, 48] width 57 height 13
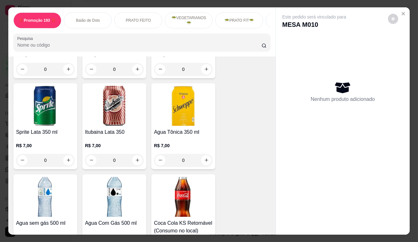
scroll to position [2846, 0]
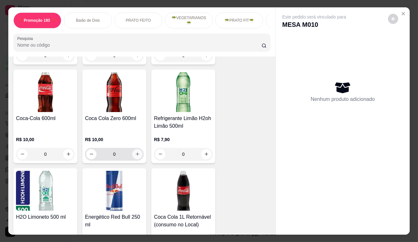
click at [132, 149] on button "increase-product-quantity" at bounding box center [137, 154] width 10 height 10
type input "1"
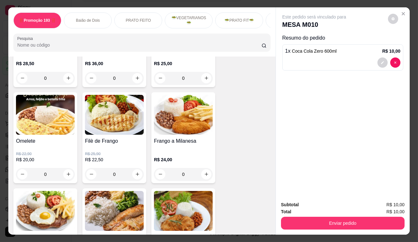
scroll to position [348, 0]
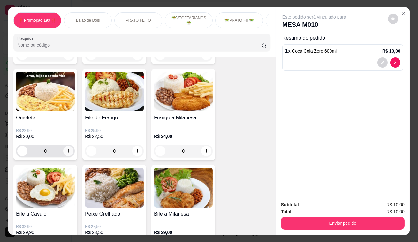
click at [66, 150] on icon "increase-product-quantity" at bounding box center [68, 151] width 5 height 5
type input "1"
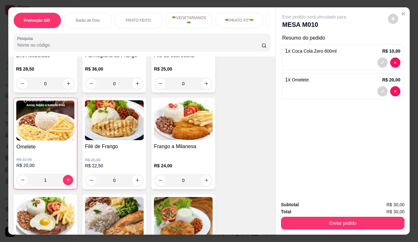
scroll to position [290, 0]
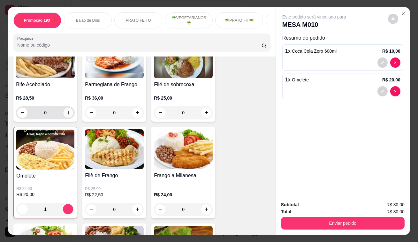
click at [64, 114] on button "increase-product-quantity" at bounding box center [69, 113] width 10 height 10
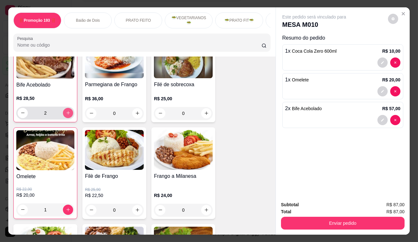
scroll to position [291, 0]
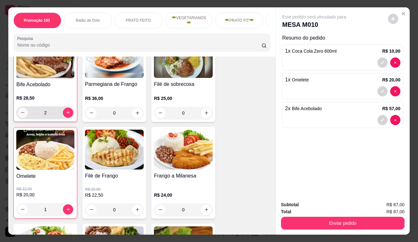
click at [21, 117] on button "decrease-product-quantity" at bounding box center [23, 113] width 10 height 10
click at [21, 115] on icon "decrease-product-quantity" at bounding box center [22, 112] width 5 height 5
type input "0"
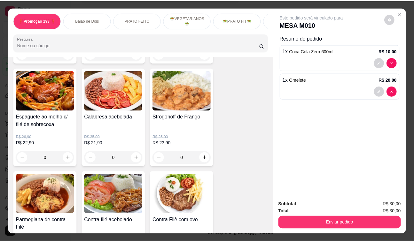
scroll to position [552, 0]
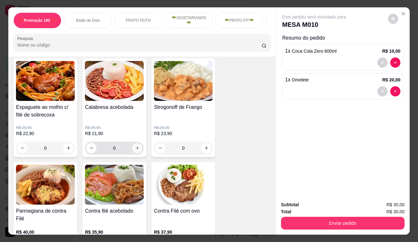
click at [136, 150] on icon "increase-product-quantity" at bounding box center [138, 149] width 4 height 4
type input "2"
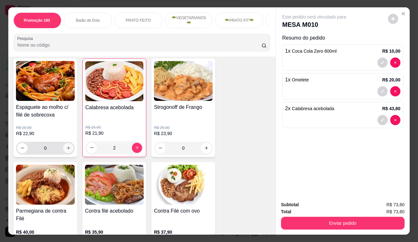
click at [64, 149] on button "increase-product-quantity" at bounding box center [68, 148] width 10 height 10
type input "1"
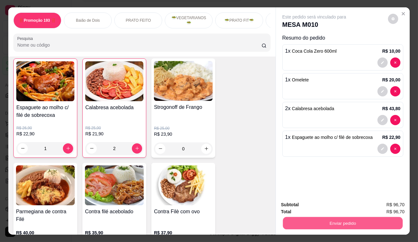
click at [335, 224] on button "Enviar pedido" at bounding box center [343, 223] width 120 height 12
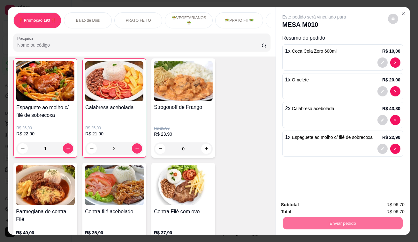
click at [341, 206] on button "Não registrar e enviar pedido" at bounding box center [322, 206] width 66 height 12
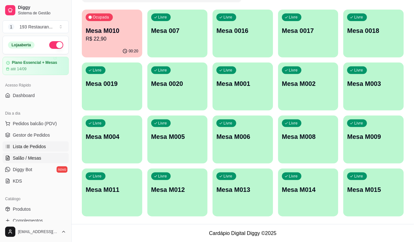
click at [39, 145] on span "Lista de Pedidos" at bounding box center [29, 146] width 33 height 6
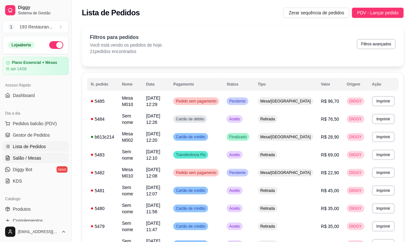
click at [35, 156] on span "Salão / Mesas" at bounding box center [27, 158] width 28 height 6
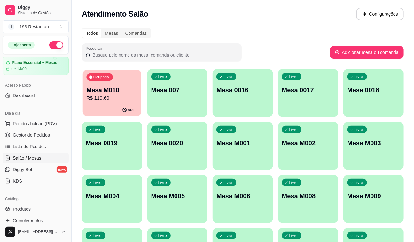
click at [114, 109] on div "00:20" at bounding box center [112, 110] width 58 height 12
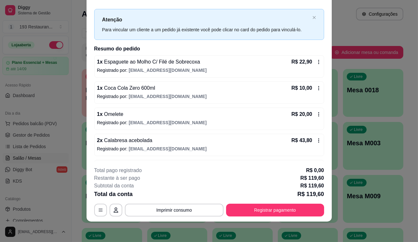
scroll to position [4, 0]
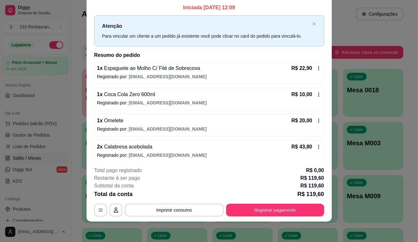
click at [312, 70] on div "R$ 22,90" at bounding box center [307, 69] width 30 height 8
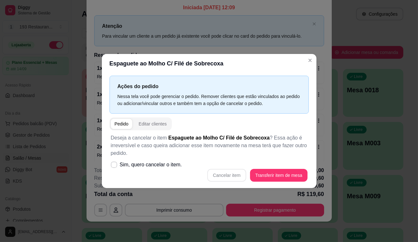
click at [139, 157] on p "Deseja a cancelar o item Espaguete ao Molho C/ Filé de Sobrecoxa ? Essa ação é …" at bounding box center [209, 145] width 197 height 23
click at [137, 163] on span "Sim, quero cancelar o item." at bounding box center [151, 165] width 62 height 8
click at [115, 166] on input "Sim, quero cancelar o item." at bounding box center [113, 168] width 4 height 4
checkbox input "true"
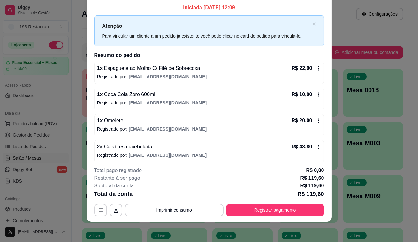
click at [316, 67] on icon at bounding box center [318, 68] width 5 height 5
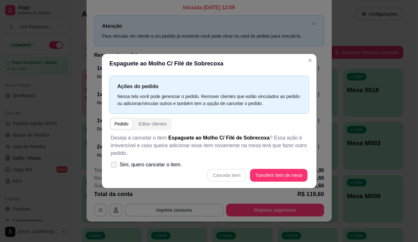
click at [110, 165] on label "Sim, quero cancelar o item." at bounding box center [146, 164] width 76 height 13
click at [111, 166] on input "Sim, quero cancelar o item." at bounding box center [113, 168] width 4 height 4
checkbox input "true"
click at [234, 179] on button "Cancelar item" at bounding box center [226, 175] width 39 height 13
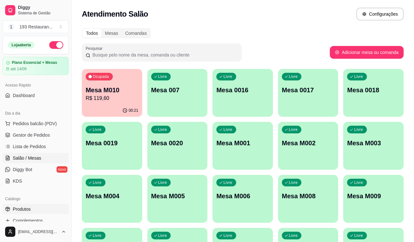
click at [27, 207] on span "Produtos" at bounding box center [22, 209] width 18 height 6
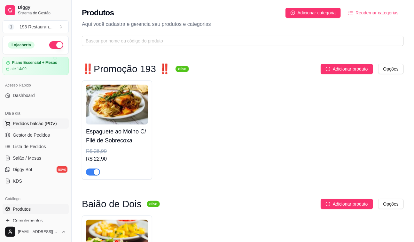
click at [49, 119] on button "Pedidos balcão (PDV)" at bounding box center [36, 124] width 66 height 10
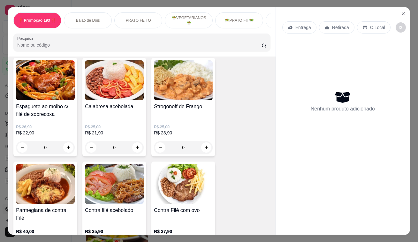
scroll to position [581, 0]
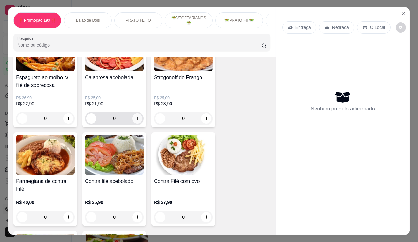
click at [135, 121] on icon "increase-product-quantity" at bounding box center [137, 118] width 5 height 5
type input "1"
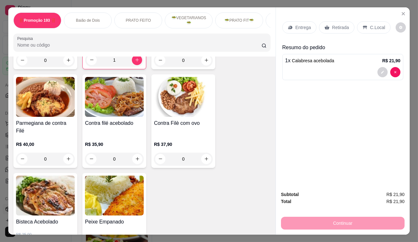
scroll to position [668, 0]
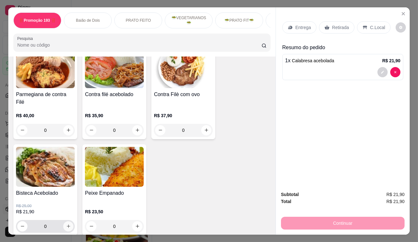
click at [67, 224] on icon "increase-product-quantity" at bounding box center [68, 226] width 5 height 5
type input "1"
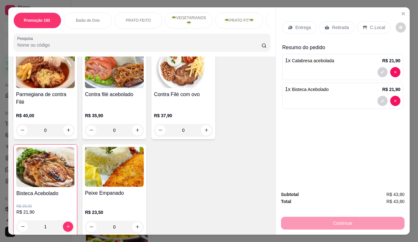
click at [336, 24] on p "Retirada" at bounding box center [340, 27] width 17 height 6
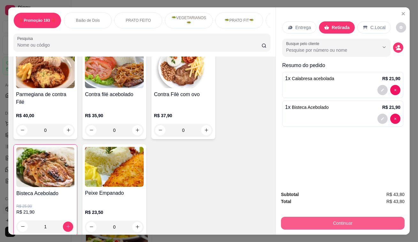
click at [329, 220] on button "Continuar" at bounding box center [343, 223] width 124 height 13
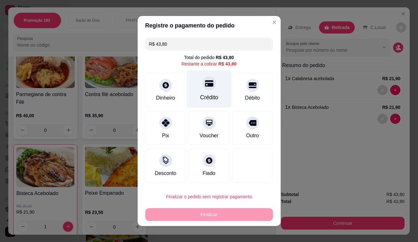
click at [202, 86] on div at bounding box center [209, 83] width 14 height 14
type input "R$ 0,00"
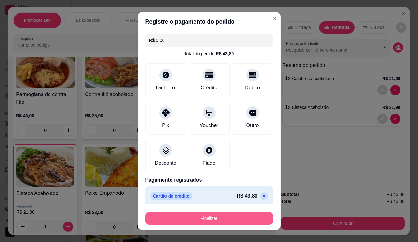
click at [220, 218] on button "Finalizar" at bounding box center [209, 218] width 128 height 13
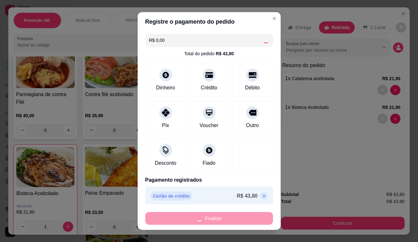
type input "0"
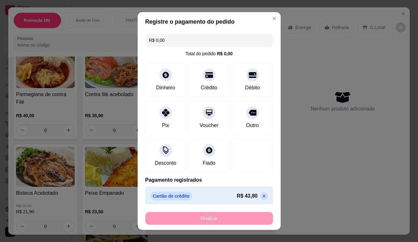
type input "-R$ 43,80"
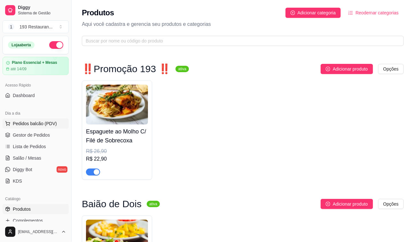
click at [35, 125] on span "Pedidos balcão (PDV)" at bounding box center [35, 123] width 44 height 6
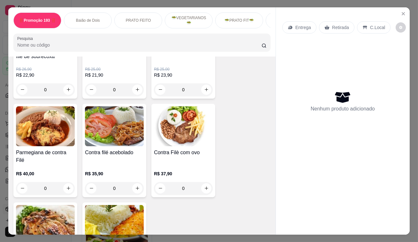
scroll to position [610, 0]
click at [68, 184] on button "increase-product-quantity" at bounding box center [69, 188] width 10 height 10
type input "1"
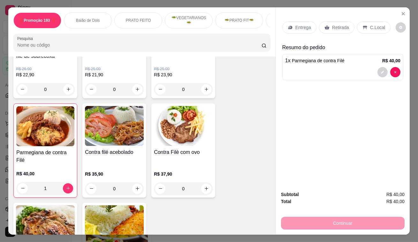
click at [333, 27] on p "Retirada" at bounding box center [340, 27] width 17 height 6
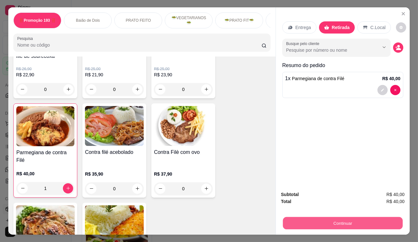
click at [322, 220] on button "Continuar" at bounding box center [343, 223] width 120 height 12
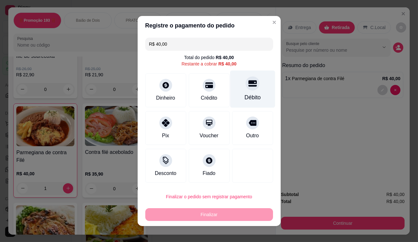
click at [248, 82] on icon at bounding box center [252, 84] width 8 height 6
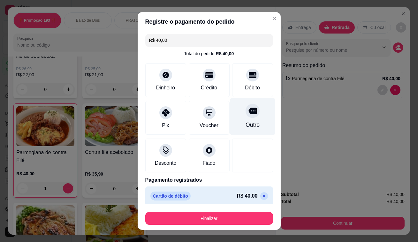
type input "R$ 0,00"
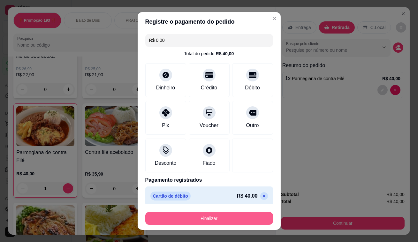
click at [239, 219] on button "Finalizar" at bounding box center [209, 218] width 128 height 13
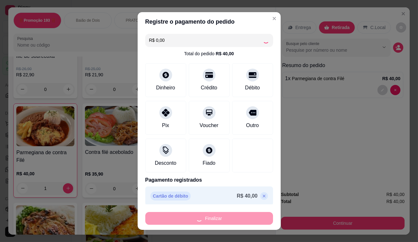
type input "0"
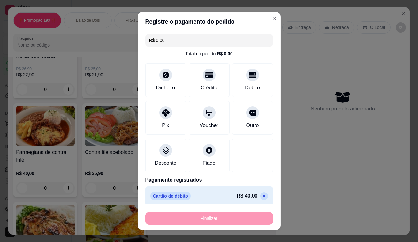
type input "-R$ 40,00"
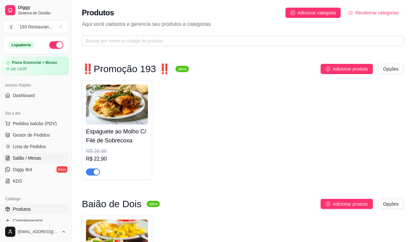
click at [34, 155] on span "Salão / Mesas" at bounding box center [27, 158] width 28 height 6
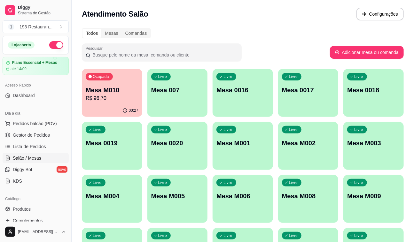
click at [109, 96] on p "R$ 96,70" at bounding box center [112, 99] width 53 height 8
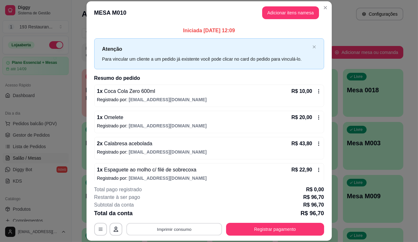
click at [163, 227] on button "Imprimir consumo" at bounding box center [174, 229] width 96 height 12
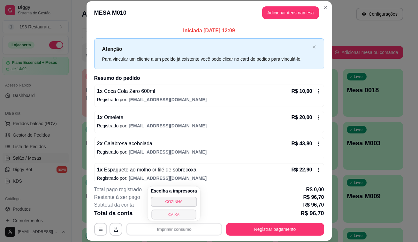
click at [167, 210] on button "CAIXA" at bounding box center [173, 215] width 45 height 10
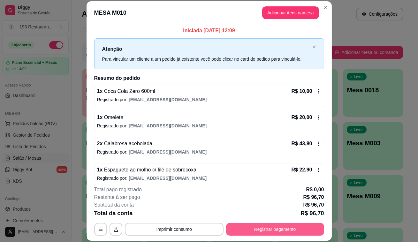
click at [244, 231] on button "Registrar pagamento" at bounding box center [275, 229] width 98 height 13
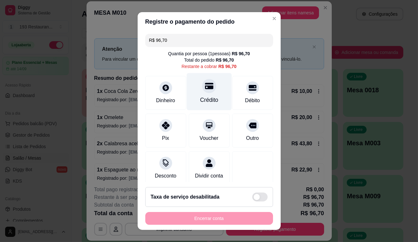
click at [202, 92] on div at bounding box center [209, 86] width 14 height 14
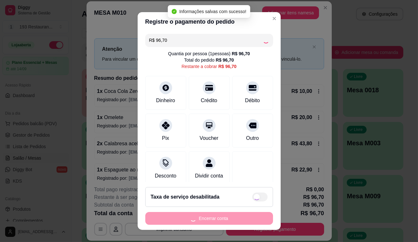
type input "R$ 0,00"
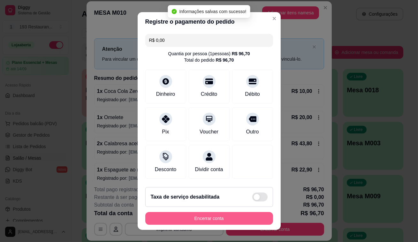
click at [198, 217] on button "Encerrar conta" at bounding box center [209, 218] width 128 height 13
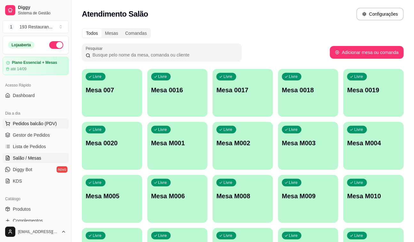
click at [35, 124] on span "Pedidos balcão (PDV)" at bounding box center [35, 123] width 44 height 6
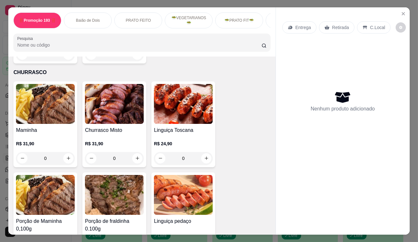
scroll to position [1539, 0]
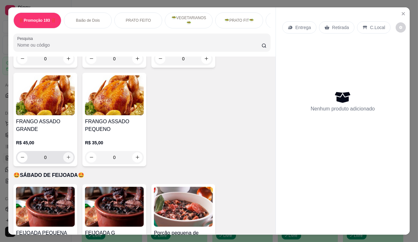
click at [69, 152] on button "increase-product-quantity" at bounding box center [68, 157] width 10 height 10
type input "1"
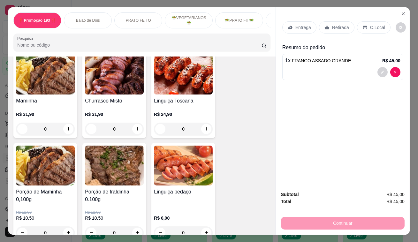
scroll to position [1365, 0]
click at [68, 231] on icon "increase-product-quantity" at bounding box center [68, 233] width 5 height 5
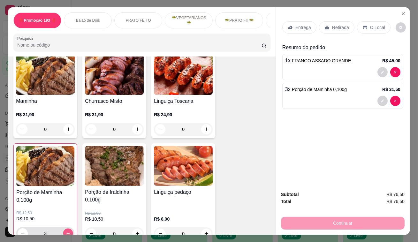
click at [68, 231] on icon "increase-product-quantity" at bounding box center [68, 233] width 5 height 5
type input "5"
click at [204, 231] on icon "increase-product-quantity" at bounding box center [206, 233] width 5 height 5
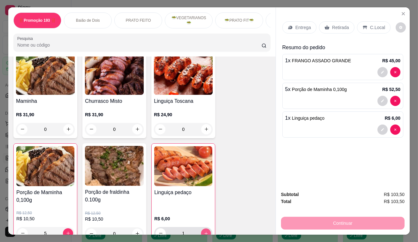
click at [204, 231] on icon "increase-product-quantity" at bounding box center [206, 233] width 5 height 5
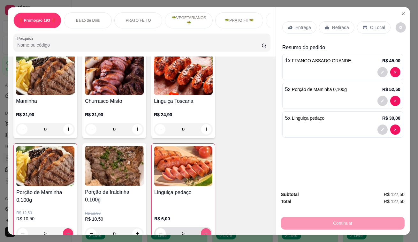
click at [204, 231] on icon "increase-product-quantity" at bounding box center [206, 233] width 5 height 5
type input "10"
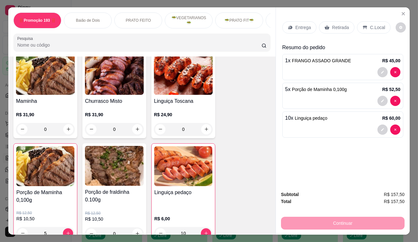
click at [332, 24] on p "Retirada" at bounding box center [340, 27] width 17 height 6
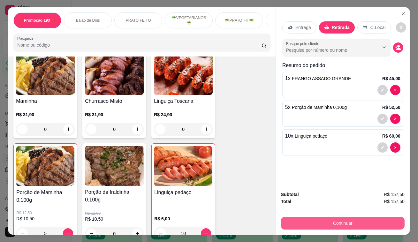
click at [297, 220] on button "Continuar" at bounding box center [343, 223] width 124 height 13
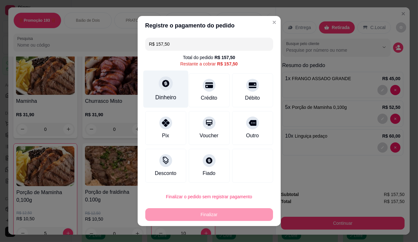
click at [172, 90] on div "Dinheiro" at bounding box center [165, 89] width 45 height 37
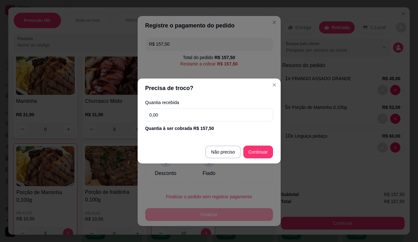
click at [181, 107] on div "Quantia recebida 0,00 Quantia à ser cobrada R$ 157,50" at bounding box center [209, 116] width 143 height 36
click at [182, 111] on input "0,00" at bounding box center [209, 115] width 128 height 13
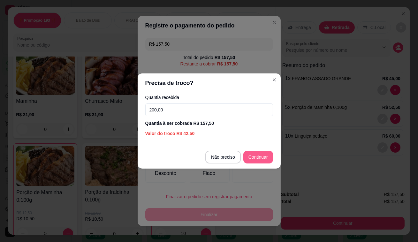
type input "200,00"
type input "R$ 0,00"
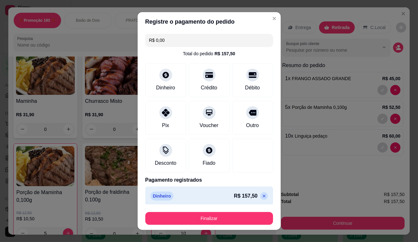
click at [230, 215] on button "Finalizar" at bounding box center [209, 218] width 128 height 13
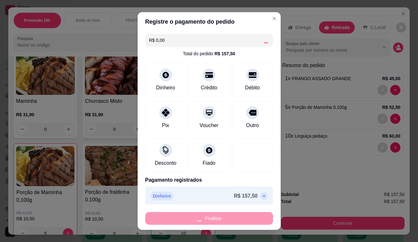
type input "0"
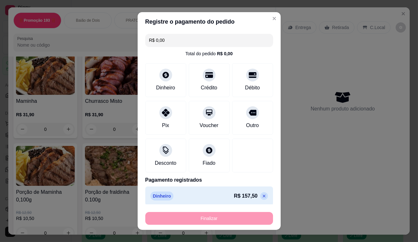
type input "-R$ 157,50"
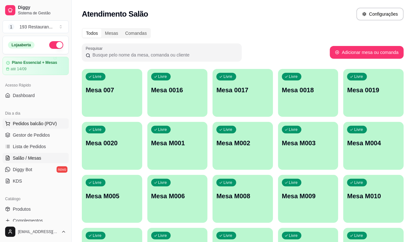
click at [35, 122] on span "Pedidos balcão (PDV)" at bounding box center [35, 123] width 44 height 6
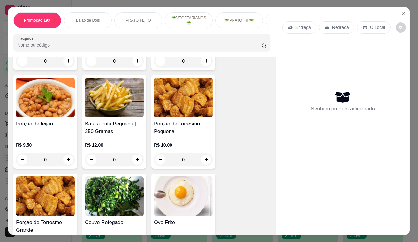
scroll to position [1626, 0]
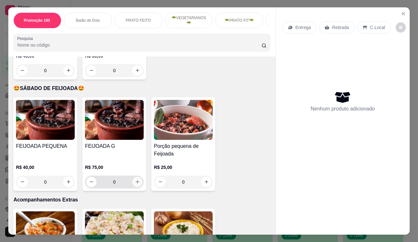
click at [139, 177] on button "increase-product-quantity" at bounding box center [137, 182] width 10 height 10
type input "1"
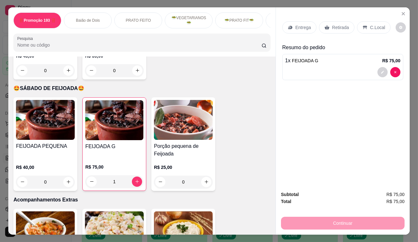
click at [338, 21] on div "Retirada" at bounding box center [336, 27] width 35 height 12
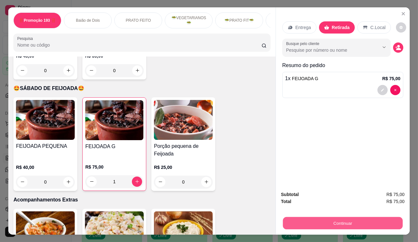
click at [322, 218] on button "Continuar" at bounding box center [343, 223] width 120 height 12
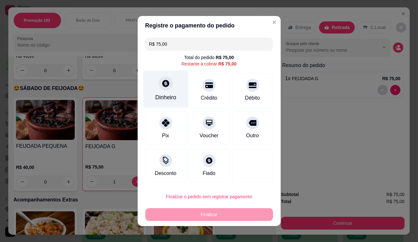
click at [156, 96] on div "Dinheiro" at bounding box center [165, 97] width 21 height 8
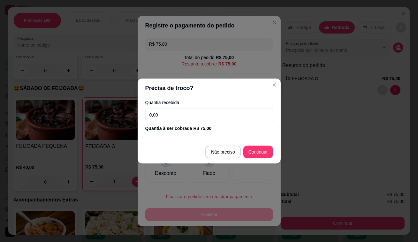
click at [193, 111] on input "0,00" at bounding box center [209, 115] width 128 height 13
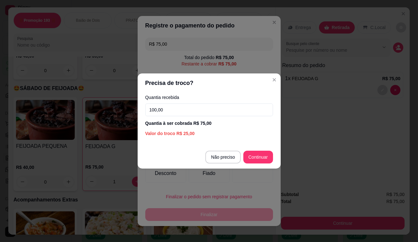
type input "100,00"
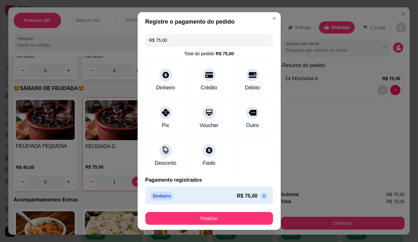
type input "R$ 0,00"
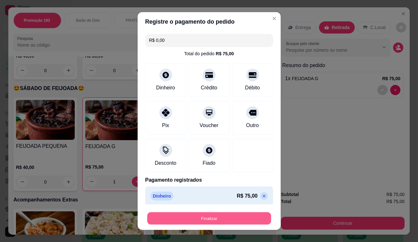
click at [226, 219] on button "Finalizar" at bounding box center [209, 218] width 124 height 12
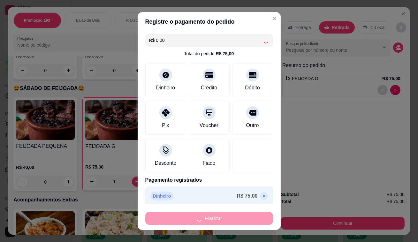
type input "0"
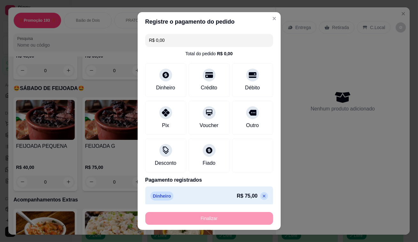
type input "-R$ 75,00"
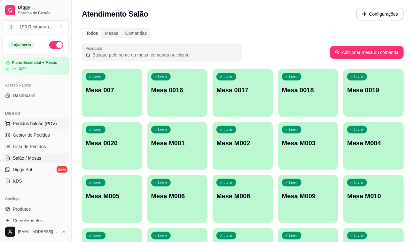
click at [38, 126] on span "Pedidos balcão (PDV)" at bounding box center [35, 123] width 44 height 6
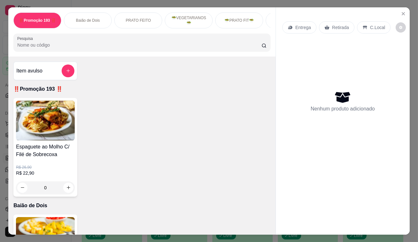
click at [295, 27] on p "Entrega" at bounding box center [303, 27] width 16 height 6
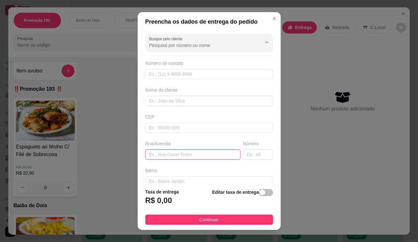
click at [176, 155] on input "text" at bounding box center [192, 155] width 95 height 10
click at [146, 156] on input "[PERSON_NAME]" at bounding box center [192, 155] width 95 height 10
type input "rua [PERSON_NAME]"
drag, startPoint x: 246, startPoint y: 157, endPoint x: 216, endPoint y: 242, distance: 90.1
click at [246, 157] on input "text" at bounding box center [258, 155] width 30 height 10
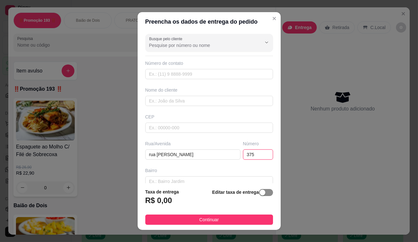
type input "375"
click at [259, 192] on span "button" at bounding box center [266, 192] width 14 height 7
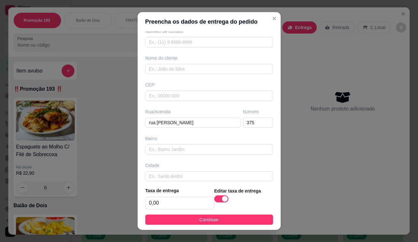
scroll to position [64, 0]
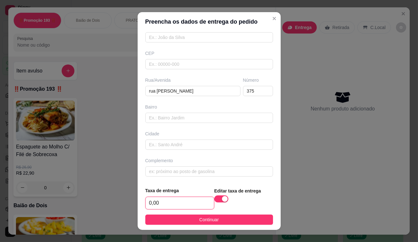
click at [175, 205] on input "0,00" at bounding box center [180, 203] width 68 height 12
type input "2,50"
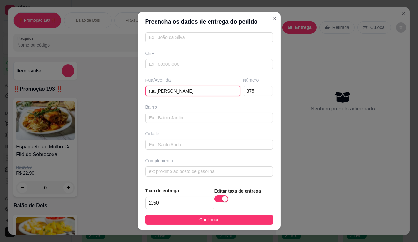
click at [212, 91] on input "rua [PERSON_NAME]" at bounding box center [192, 91] width 95 height 10
click at [191, 91] on input "[STREET_ADDRESS][PERSON_NAME]" at bounding box center [192, 91] width 95 height 10
type input "[STREET_ADDRESS][PERSON_NAME]"
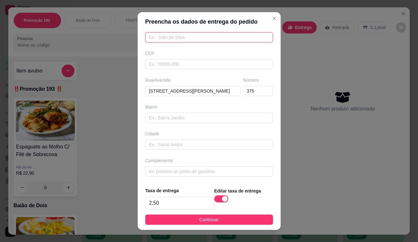
click at [155, 37] on input "text" at bounding box center [209, 37] width 128 height 10
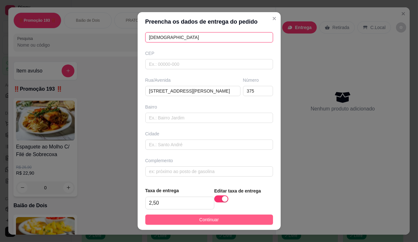
type input "[DEMOGRAPHIC_DATA]"
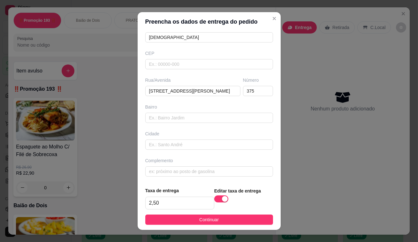
click at [190, 216] on button "Continuar" at bounding box center [209, 220] width 128 height 10
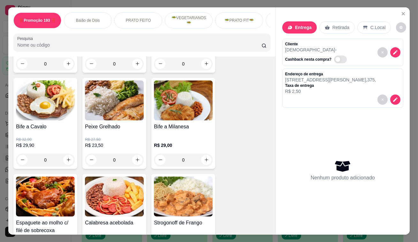
scroll to position [261, 0]
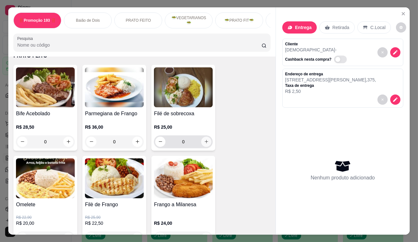
click at [204, 144] on icon "increase-product-quantity" at bounding box center [206, 141] width 5 height 5
type input "2"
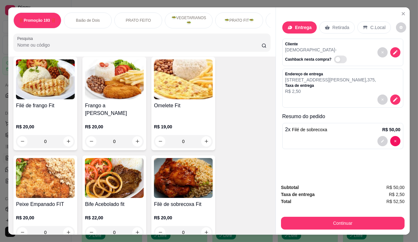
scroll to position [1103, 0]
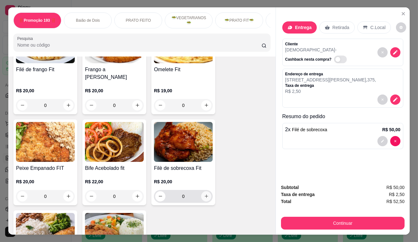
click at [206, 194] on icon "increase-product-quantity" at bounding box center [206, 196] width 5 height 5
type input "1"
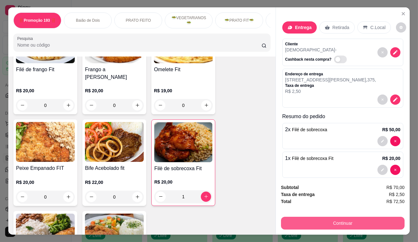
click at [331, 230] on div "Subtotal R$ 70,00 Taxa de entrega R$ 2,50 Total R$ 72,50 Continuar" at bounding box center [343, 207] width 134 height 56
click at [331, 223] on button "Continuar" at bounding box center [343, 223] width 120 height 12
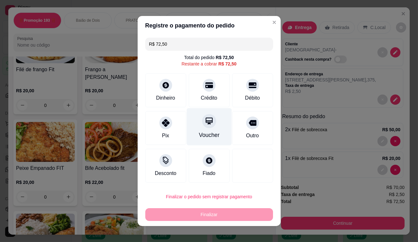
click at [210, 118] on div at bounding box center [209, 121] width 14 height 14
type input "R$ 0,00"
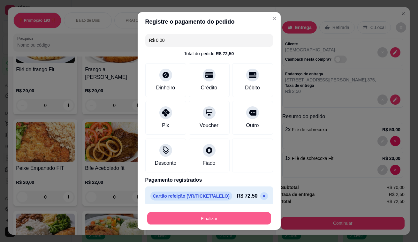
click at [218, 216] on button "Finalizar" at bounding box center [209, 218] width 124 height 12
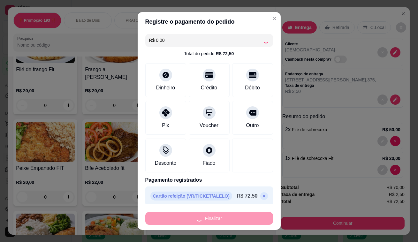
type input "0"
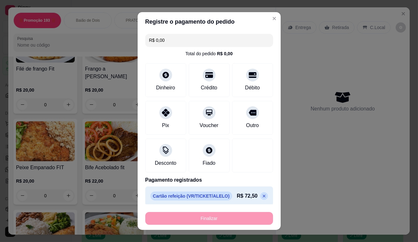
type input "-R$ 72,50"
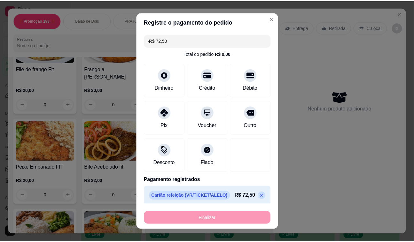
scroll to position [1103, 0]
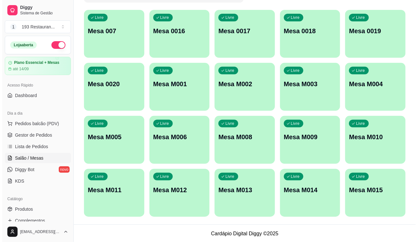
scroll to position [59, 0]
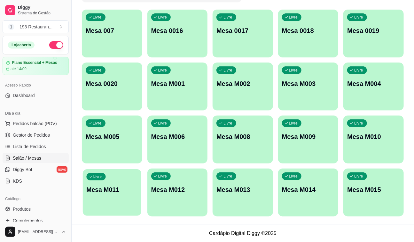
click at [107, 195] on div "Livre Mesa M011" at bounding box center [112, 188] width 58 height 39
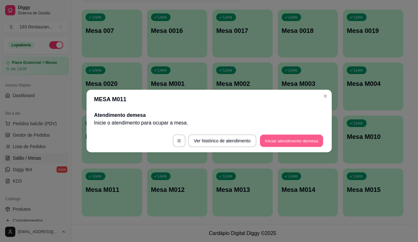
click at [298, 143] on button "Iniciar atendimento de mesa" at bounding box center [291, 141] width 63 height 12
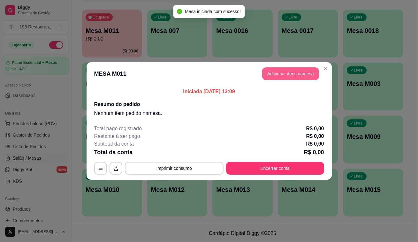
click at [307, 77] on button "Adicionar itens na mesa" at bounding box center [290, 73] width 57 height 13
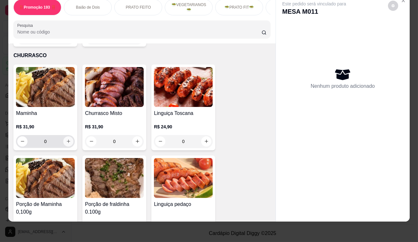
scroll to position [1336, 0]
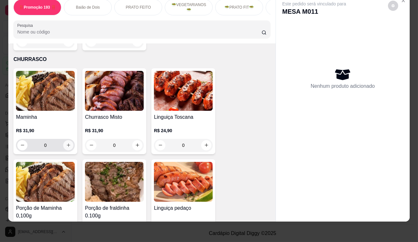
click at [66, 143] on icon "increase-product-quantity" at bounding box center [68, 145] width 5 height 5
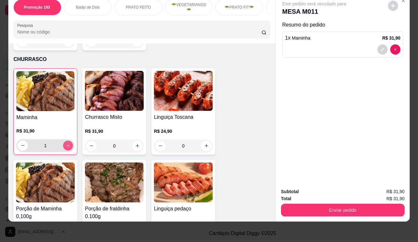
click at [66, 143] on icon "increase-product-quantity" at bounding box center [68, 145] width 5 height 5
type input "2"
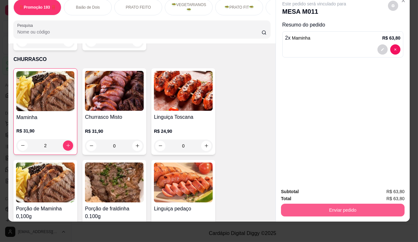
click at [356, 209] on button "Enviar pedido" at bounding box center [343, 210] width 124 height 13
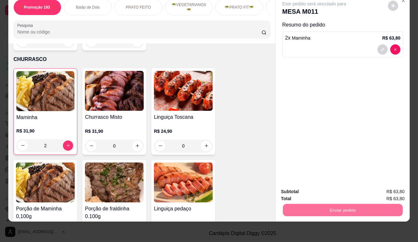
click at [322, 187] on button "Não registrar e enviar pedido" at bounding box center [322, 190] width 66 height 12
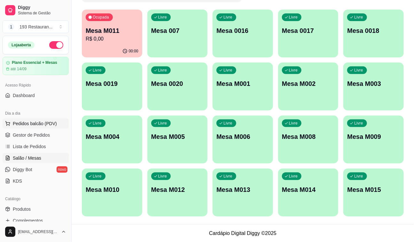
click at [35, 123] on span "Pedidos balcão (PDV)" at bounding box center [35, 123] width 44 height 6
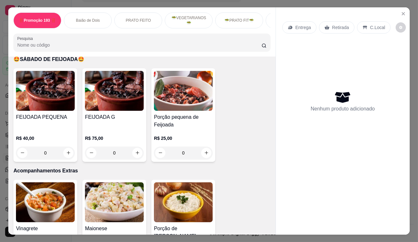
scroll to position [1539, 0]
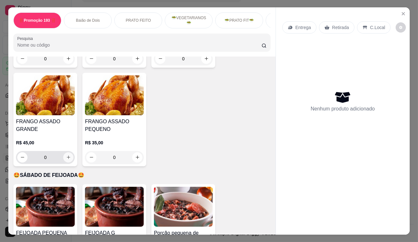
click at [68, 155] on icon "increase-product-quantity" at bounding box center [68, 157] width 5 height 5
type input "1"
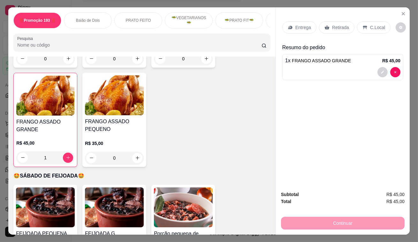
click at [332, 26] on p "Retirada" at bounding box center [340, 27] width 17 height 6
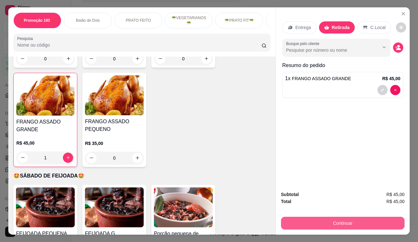
click at [314, 224] on button "Continuar" at bounding box center [343, 223] width 124 height 13
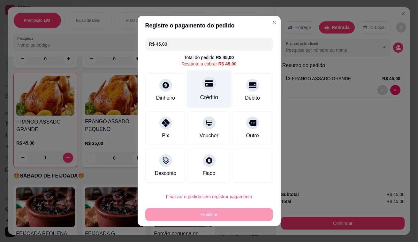
click at [211, 92] on div "Crédito" at bounding box center [209, 89] width 45 height 37
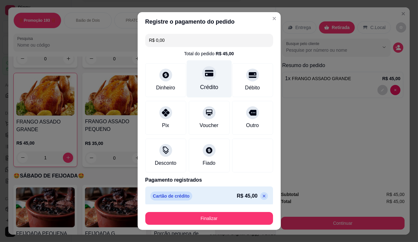
drag, startPoint x: 191, startPoint y: 70, endPoint x: 198, endPoint y: 75, distance: 8.9
click at [195, 73] on div "Crédito" at bounding box center [209, 78] width 45 height 37
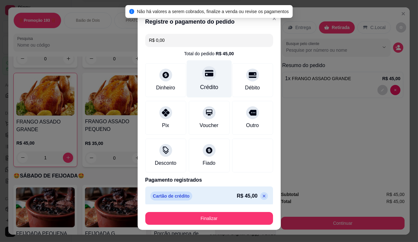
click at [205, 75] on icon at bounding box center [209, 73] width 8 height 6
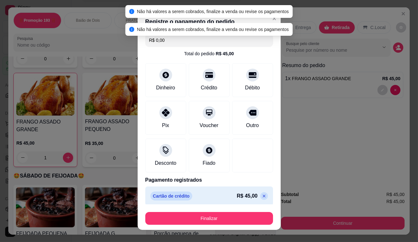
click at [212, 48] on div "R$ 0,00 Total do pedido R$ 45,00 Dinheiro Crédito Débito Pix Voucher Outro Desc…" at bounding box center [209, 117] width 143 height 173
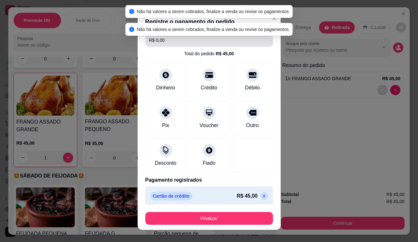
click at [213, 41] on input "R$ 0,00" at bounding box center [209, 40] width 120 height 13
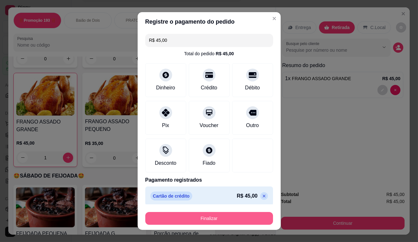
type input "R$ 45,00"
click at [202, 216] on button "Finalizar" at bounding box center [209, 218] width 128 height 13
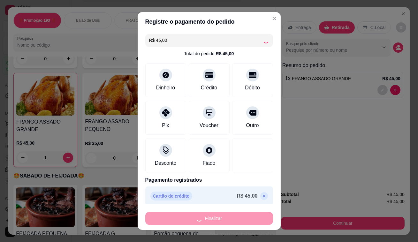
type input "0"
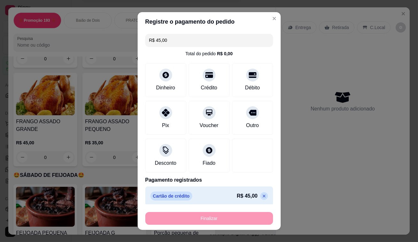
type input "-R$ 45,00"
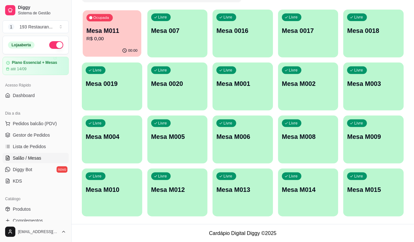
click at [104, 22] on div "Ocupada Mesa M011 R$ 0,00" at bounding box center [112, 27] width 58 height 35
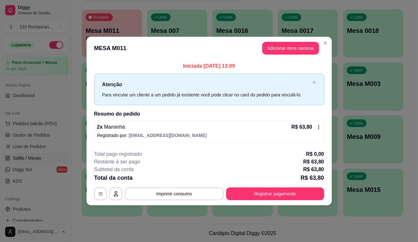
click at [296, 47] on button "Adicionar itens na mesa" at bounding box center [290, 48] width 57 height 13
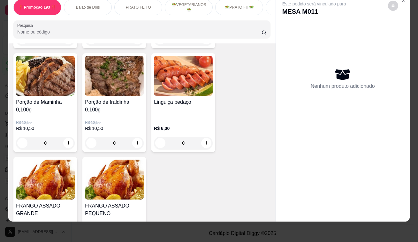
scroll to position [1481, 0]
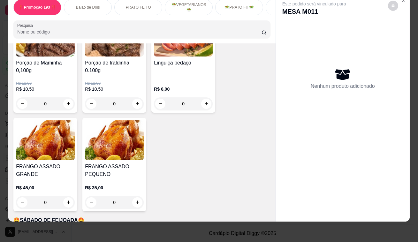
drag, startPoint x: 193, startPoint y: 142, endPoint x: 173, endPoint y: 174, distance: 38.0
click at [173, 174] on div "Maminha R$ 31,90 0 Churrasco Misto R$ 31,90 0 Linguiça Toscana R$ 24,90 0 Porçã…" at bounding box center [141, 67] width 257 height 288
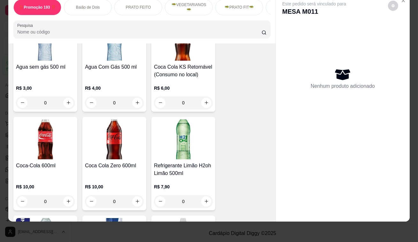
scroll to position [2817, 0]
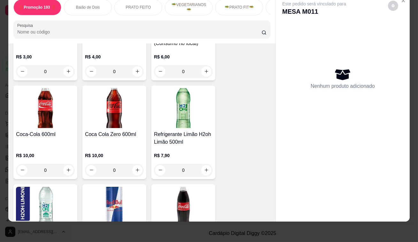
click at [73, 150] on div "Coca-Cola 600ml R$ 10,00 0" at bounding box center [45, 133] width 64 height 94
click at [73, 147] on div "Coca-Cola 600ml R$ 10,00 0" at bounding box center [45, 133] width 64 height 94
click at [73, 146] on div "Coca-Cola 600ml R$ 10,00 0" at bounding box center [45, 133] width 64 height 94
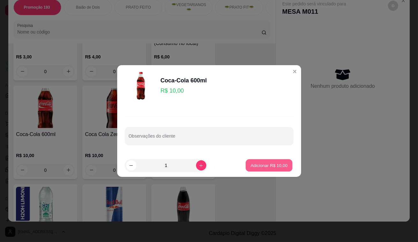
click at [265, 163] on p "Adicionar R$ 10,00" at bounding box center [269, 165] width 37 height 6
type input "1"
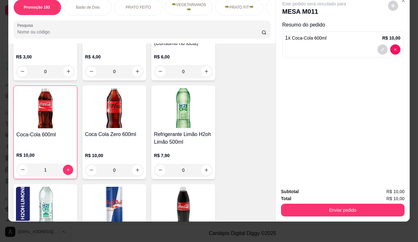
click at [333, 213] on div "Subtotal R$ 10,00 Total R$ 10,00 Enviar pedido" at bounding box center [343, 202] width 134 height 39
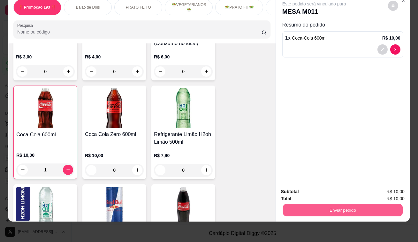
click at [336, 210] on button "Enviar pedido" at bounding box center [343, 210] width 120 height 12
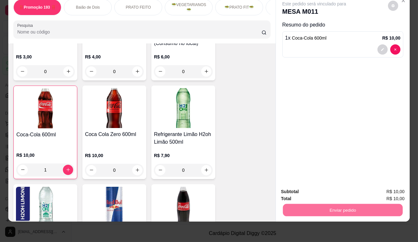
click at [332, 188] on button "Não registrar e enviar pedido" at bounding box center [322, 190] width 65 height 12
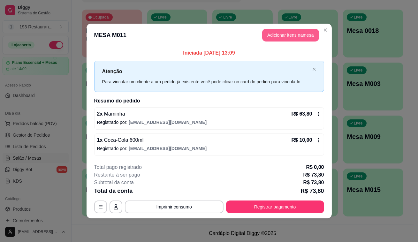
click at [311, 38] on button "Adicionar itens na mesa" at bounding box center [290, 35] width 57 height 13
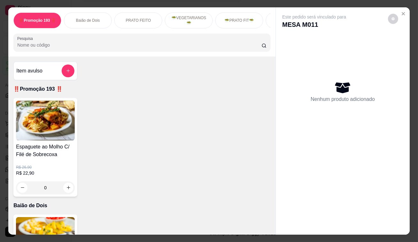
scroll to position [15, 0]
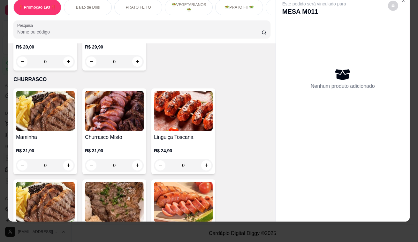
drag, startPoint x: 265, startPoint y: 121, endPoint x: 265, endPoint y: 125, distance: 3.3
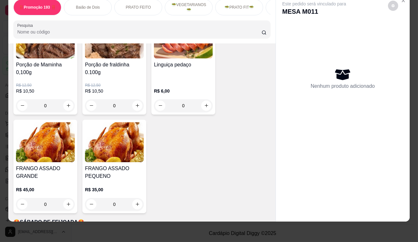
scroll to position [1481, 0]
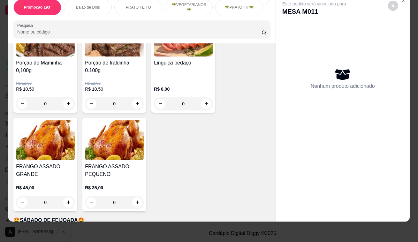
drag, startPoint x: 265, startPoint y: 125, endPoint x: 230, endPoint y: 125, distance: 34.5
click at [231, 125] on div "Maminha R$ 31,90 0 Churrasco Misto R$ 31,90 0 Linguiça Toscana R$ 24,90 0 Porçã…" at bounding box center [141, 67] width 257 height 288
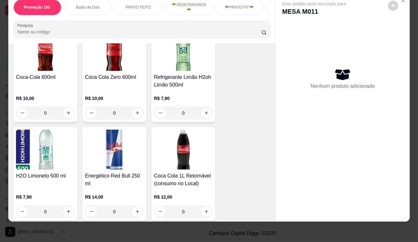
scroll to position [0, 0]
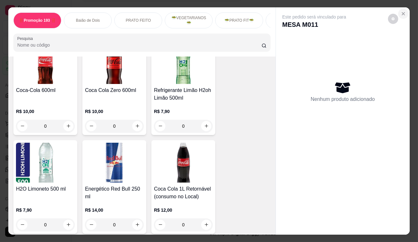
click at [402, 15] on button "Close" at bounding box center [403, 14] width 10 height 10
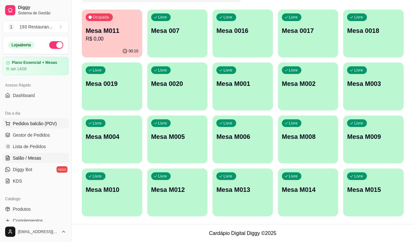
click at [43, 119] on button "Pedidos balcão (PDV)" at bounding box center [36, 124] width 66 height 10
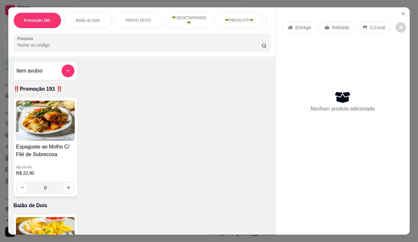
click at [332, 24] on p "Retirada" at bounding box center [340, 27] width 17 height 6
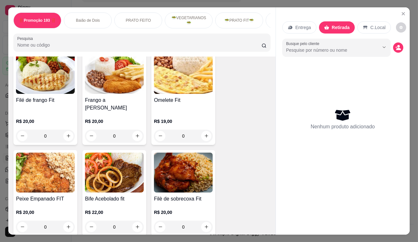
scroll to position [1074, 0]
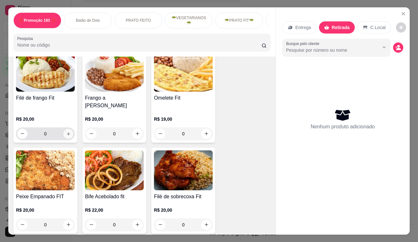
click at [66, 131] on icon "increase-product-quantity" at bounding box center [68, 133] width 5 height 5
type input "1"
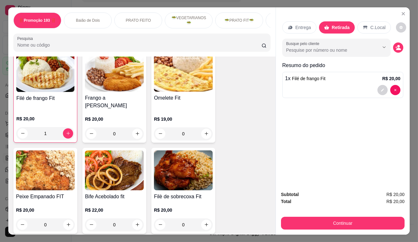
scroll to position [1075, 0]
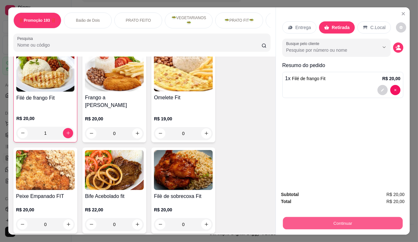
click at [339, 221] on button "Continuar" at bounding box center [343, 223] width 120 height 12
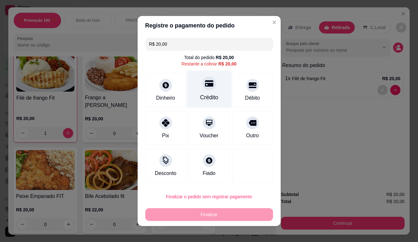
click at [210, 80] on div at bounding box center [209, 83] width 14 height 14
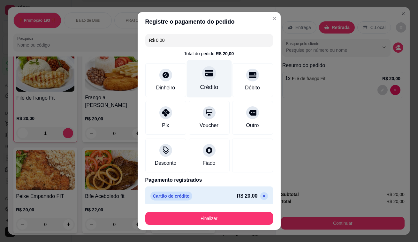
type input "R$ 0,00"
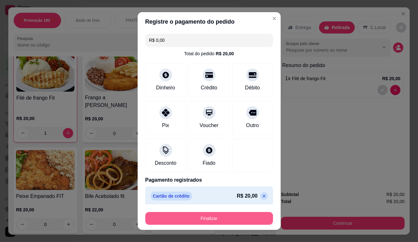
click at [227, 216] on button "Finalizar" at bounding box center [209, 218] width 128 height 13
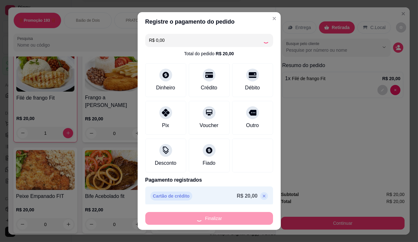
type input "0"
type input "-R$ 20,00"
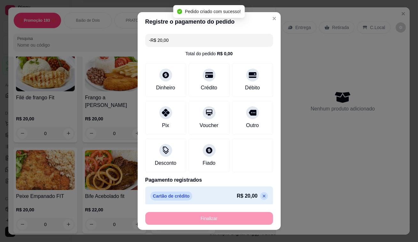
scroll to position [1074, 0]
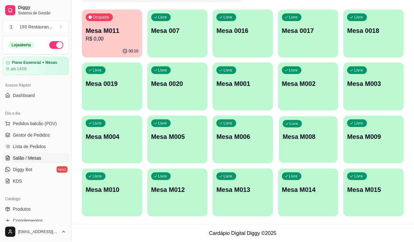
click at [291, 146] on div "Livre Mesa M008" at bounding box center [308, 135] width 58 height 39
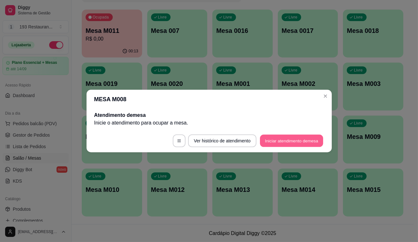
click at [298, 138] on button "Iniciar atendimento de mesa" at bounding box center [291, 141] width 63 height 12
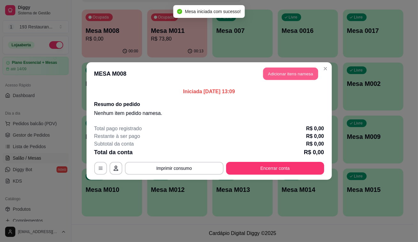
click at [306, 70] on button "Adicionar itens na mesa" at bounding box center [290, 74] width 55 height 12
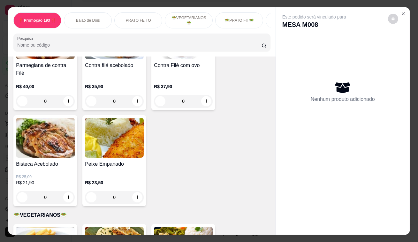
scroll to position [639, 0]
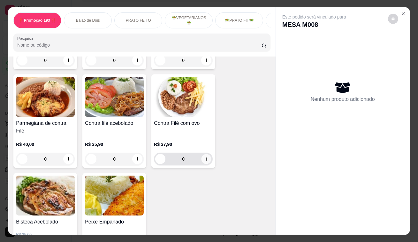
click at [204, 157] on icon "increase-product-quantity" at bounding box center [206, 159] width 5 height 5
type input "1"
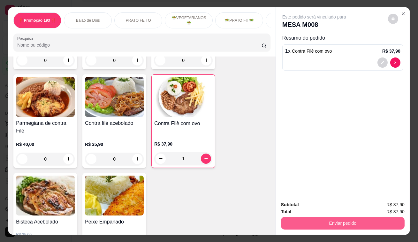
click at [299, 218] on button "Enviar pedido" at bounding box center [343, 223] width 124 height 13
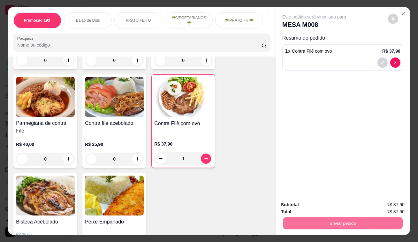
click at [317, 205] on button "Não registrar e enviar pedido" at bounding box center [322, 206] width 66 height 12
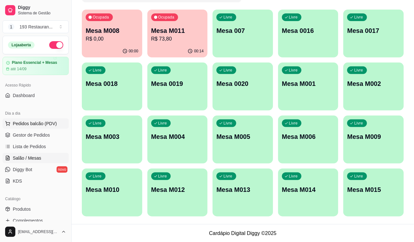
click at [26, 124] on span "Pedidos balcão (PDV)" at bounding box center [35, 123] width 44 height 6
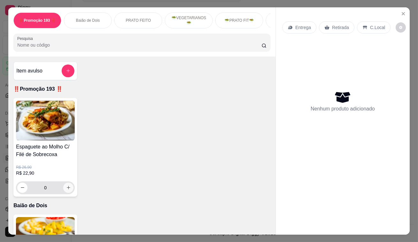
click at [67, 190] on icon "increase-product-quantity" at bounding box center [69, 188] width 4 height 4
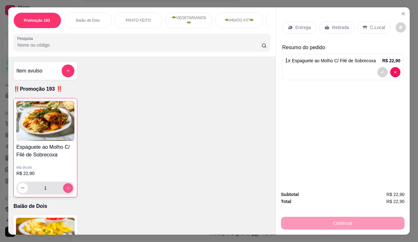
click at [66, 190] on icon "increase-product-quantity" at bounding box center [68, 188] width 5 height 5
type input "2"
click at [329, 29] on div "Retirada" at bounding box center [336, 27] width 35 height 12
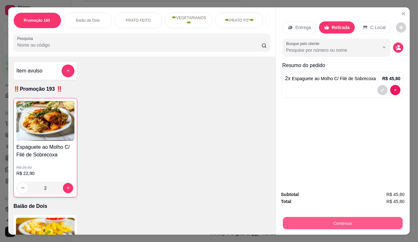
click at [324, 225] on button "Continuar" at bounding box center [343, 223] width 120 height 12
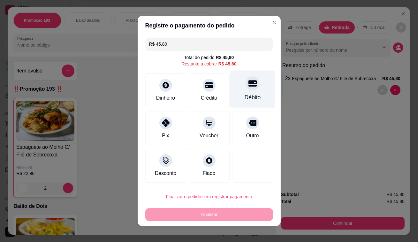
click at [246, 86] on div at bounding box center [253, 83] width 14 height 14
type input "R$ 0,00"
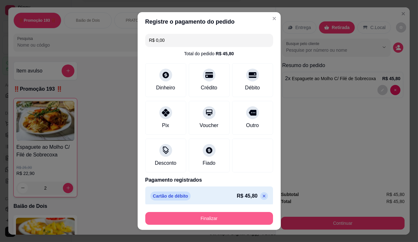
click at [246, 215] on button "Finalizar" at bounding box center [209, 218] width 128 height 13
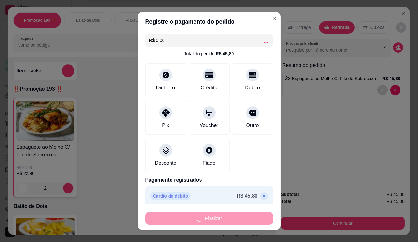
type input "0"
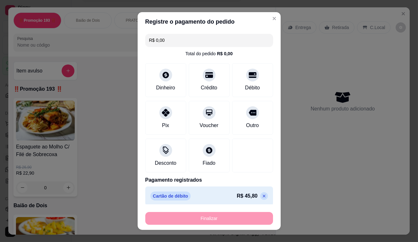
type input "-R$ 45,80"
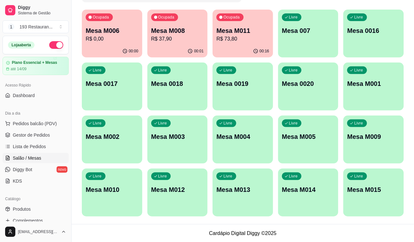
click at [233, 32] on p "Mesa M011" at bounding box center [242, 30] width 53 height 9
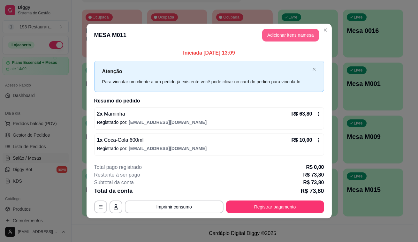
click at [292, 35] on button "Adicionar itens na mesa" at bounding box center [290, 35] width 57 height 13
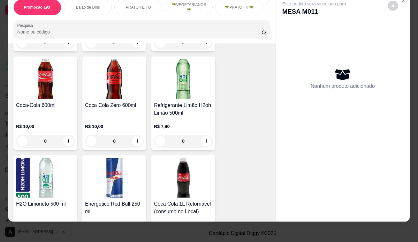
scroll to position [2730, 0]
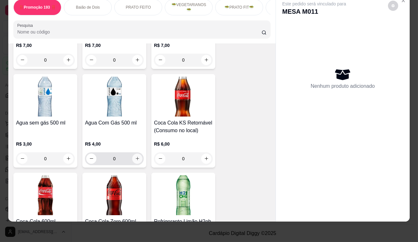
click at [135, 156] on icon "increase-product-quantity" at bounding box center [137, 158] width 5 height 5
type input "1"
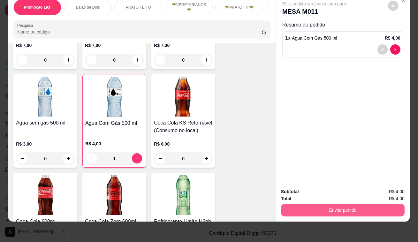
click at [322, 207] on button "Enviar pedido" at bounding box center [343, 210] width 124 height 13
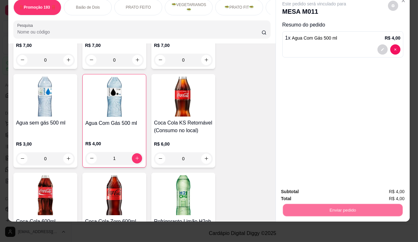
click at [323, 193] on button "Não registrar e enviar pedido" at bounding box center [322, 190] width 66 height 12
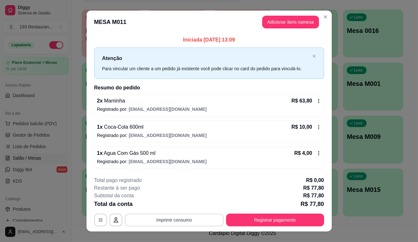
click at [193, 223] on button "Imprimir consumo" at bounding box center [174, 220] width 99 height 13
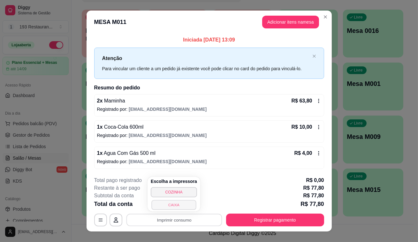
click at [183, 206] on button "CAIXA" at bounding box center [173, 205] width 45 height 10
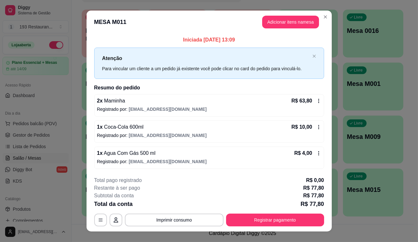
click at [260, 227] on footer "**********" at bounding box center [209, 202] width 245 height 60
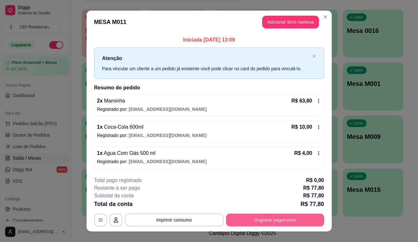
click at [257, 218] on button "Registrar pagamento" at bounding box center [275, 220] width 98 height 13
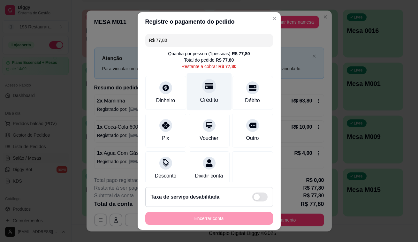
click at [211, 85] on div "Crédito" at bounding box center [209, 91] width 45 height 37
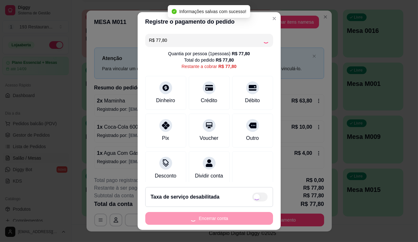
type input "R$ 0,00"
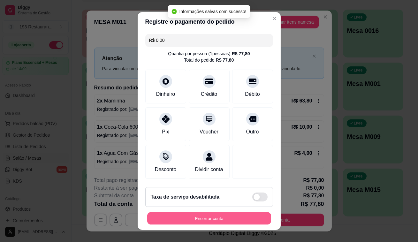
click at [227, 223] on button "Encerrar conta" at bounding box center [209, 218] width 124 height 12
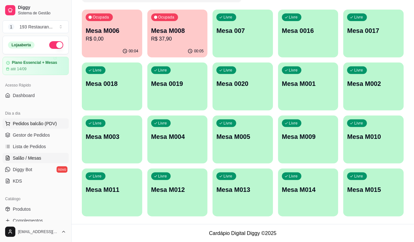
click at [28, 124] on span "Pedidos balcão (PDV)" at bounding box center [35, 123] width 44 height 6
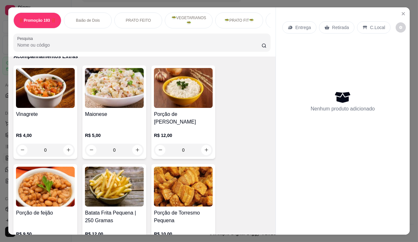
scroll to position [1771, 0]
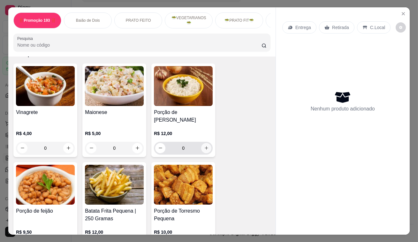
click at [204, 146] on icon "increase-product-quantity" at bounding box center [206, 148] width 5 height 5
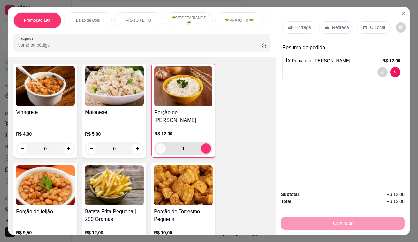
click at [160, 143] on button "decrease-product-quantity" at bounding box center [161, 148] width 10 height 10
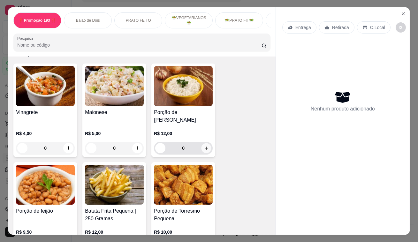
click at [206, 146] on icon "increase-product-quantity" at bounding box center [206, 148] width 5 height 5
type input "1"
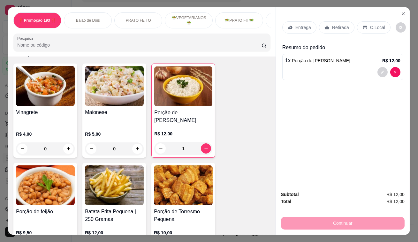
type input "1"
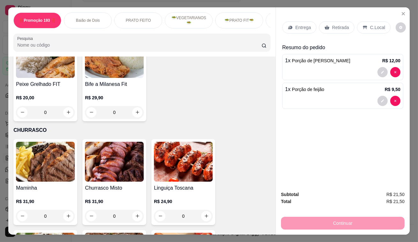
scroll to position [1423, 0]
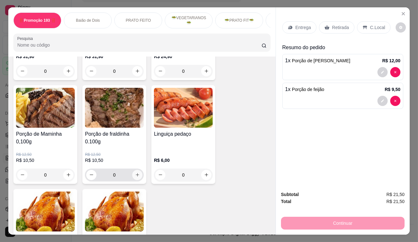
click at [135, 173] on icon "increase-product-quantity" at bounding box center [137, 175] width 5 height 5
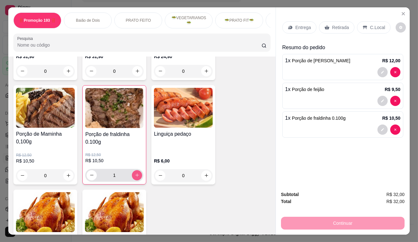
click at [135, 173] on icon "increase-product-quantity" at bounding box center [137, 175] width 5 height 5
type input "3"
click at [332, 24] on p "Retirada" at bounding box center [340, 27] width 17 height 6
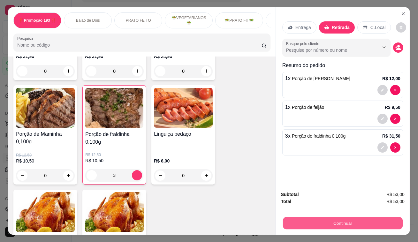
click at [344, 218] on button "Continuar" at bounding box center [343, 223] width 120 height 12
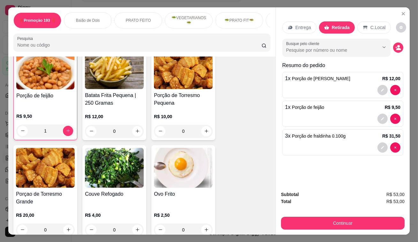
scroll to position [1829, 0]
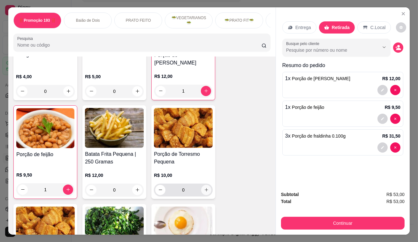
click at [204, 188] on icon "increase-product-quantity" at bounding box center [206, 190] width 5 height 5
type input "1"
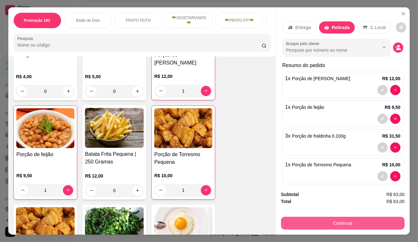
click at [318, 222] on button "Continuar" at bounding box center [343, 223] width 124 height 13
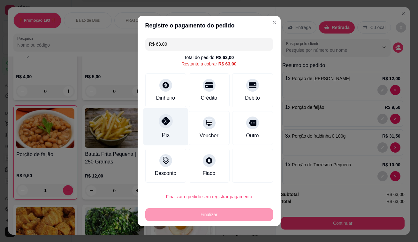
click at [156, 125] on div "Pix" at bounding box center [165, 126] width 45 height 37
type input "R$ 0,00"
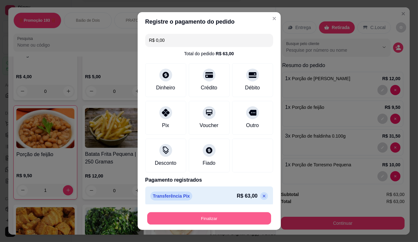
click at [194, 220] on button "Finalizar" at bounding box center [209, 218] width 124 height 12
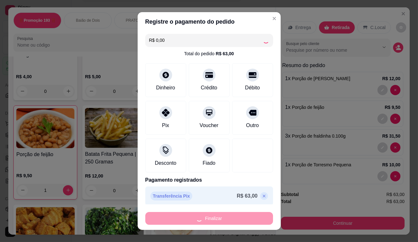
type input "0"
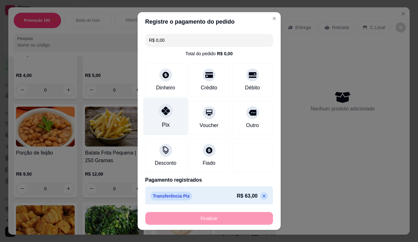
type input "-R$ 63,00"
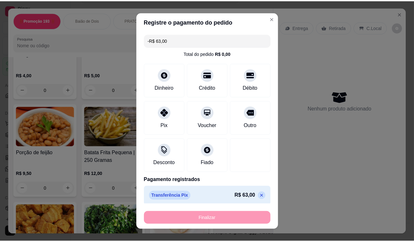
scroll to position [1828, 0]
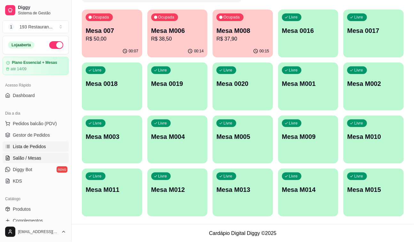
click at [39, 147] on span "Lista de Pedidos" at bounding box center [29, 146] width 33 height 6
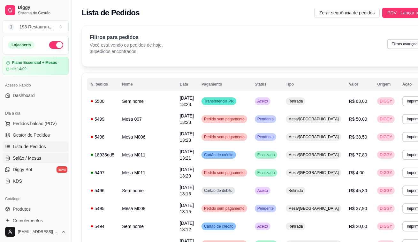
click at [37, 158] on span "Salão / Mesas" at bounding box center [27, 158] width 28 height 6
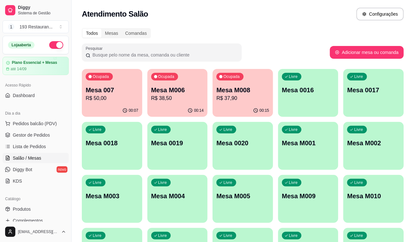
click at [104, 206] on div "Livre Mesa M003" at bounding box center [112, 195] width 60 height 40
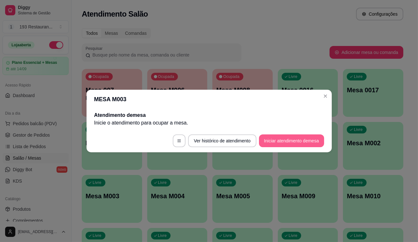
click at [285, 142] on button "Iniciar atendimento de mesa" at bounding box center [291, 140] width 65 height 13
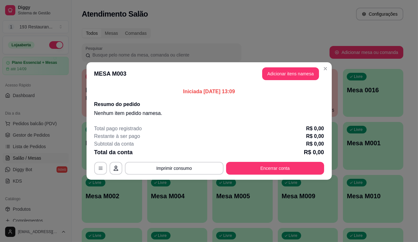
drag, startPoint x: 274, startPoint y: 145, endPoint x: 272, endPoint y: 140, distance: 4.7
click at [273, 145] on div "Subtotal da conta R$ 0,00" at bounding box center [209, 144] width 230 height 8
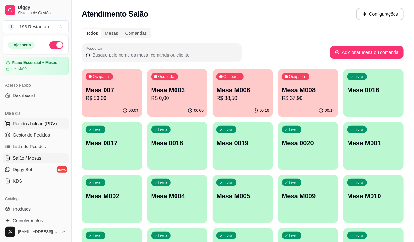
click at [35, 125] on span "Pedidos balcão (PDV)" at bounding box center [35, 123] width 44 height 6
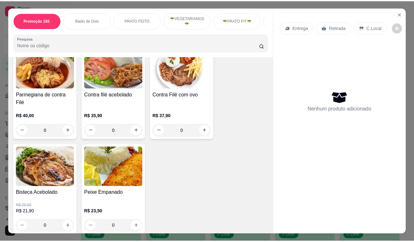
scroll to position [581, 0]
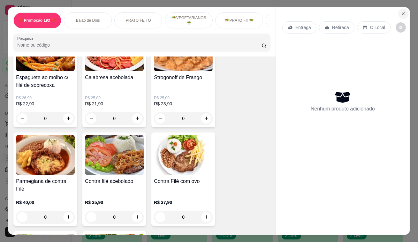
click at [402, 12] on icon "Close" at bounding box center [403, 13] width 3 height 3
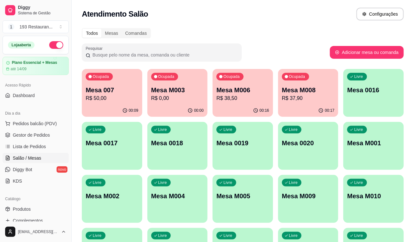
click at [243, 98] on p "R$ 38,50" at bounding box center [242, 99] width 53 height 8
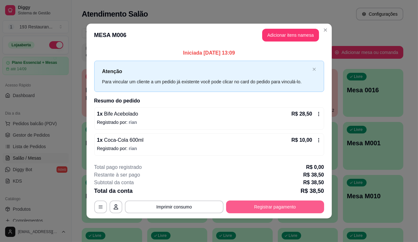
click at [276, 206] on button "Registrar pagamento" at bounding box center [275, 207] width 98 height 13
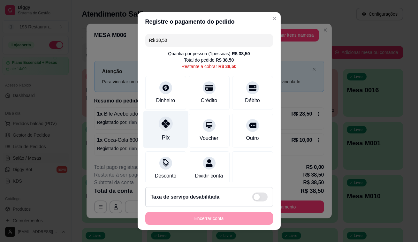
click at [171, 128] on div "Pix" at bounding box center [165, 129] width 45 height 37
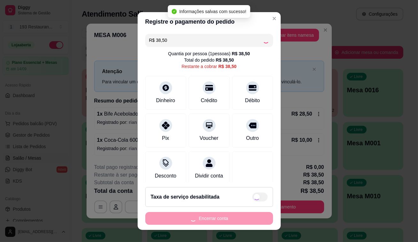
type input "R$ 0,00"
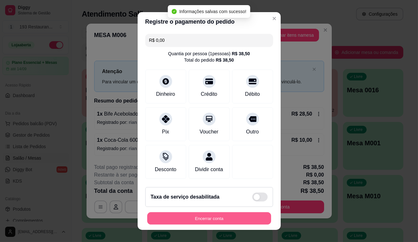
click at [223, 214] on button "Encerrar conta" at bounding box center [209, 218] width 124 height 12
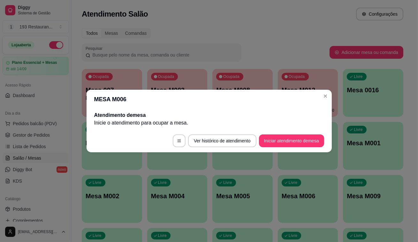
click at [330, 97] on header "MESA M006" at bounding box center [209, 99] width 245 height 19
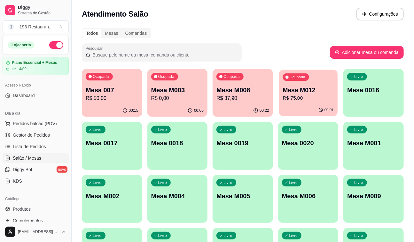
click at [312, 94] on p "Mesa M012" at bounding box center [307, 90] width 51 height 9
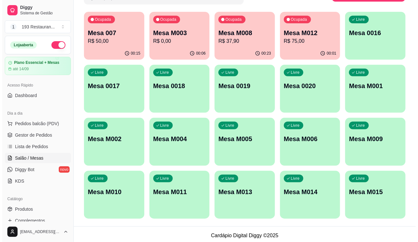
scroll to position [59, 0]
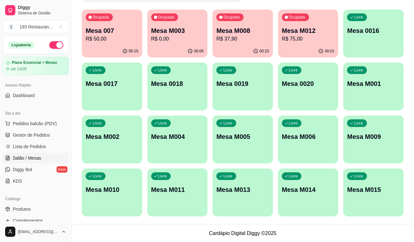
click at [364, 128] on div "Livre Mesa M009" at bounding box center [373, 136] width 60 height 40
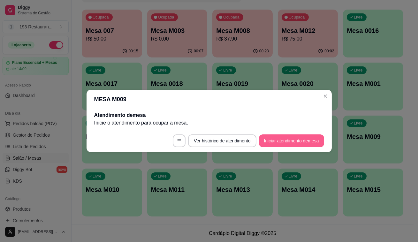
click at [306, 140] on button "Iniciar atendimento de mesa" at bounding box center [291, 140] width 65 height 13
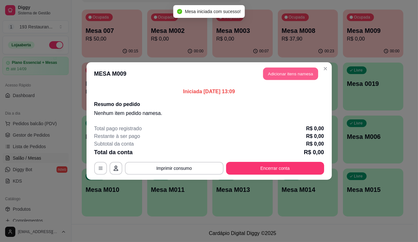
click at [280, 78] on button "Adicionar itens na mesa" at bounding box center [290, 74] width 55 height 12
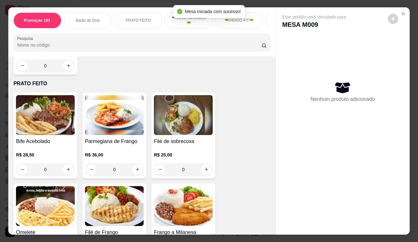
scroll to position [261, 0]
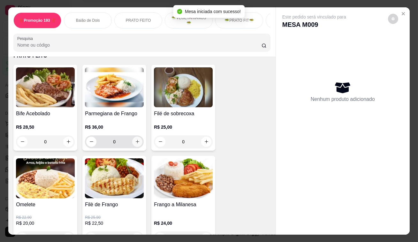
click at [137, 142] on icon "increase-product-quantity" at bounding box center [137, 141] width 5 height 5
type input "1"
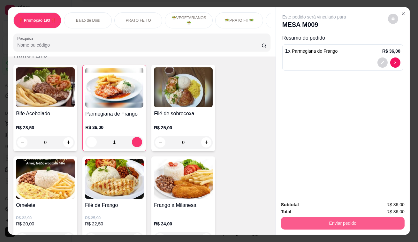
click at [351, 222] on button "Enviar pedido" at bounding box center [343, 223] width 124 height 13
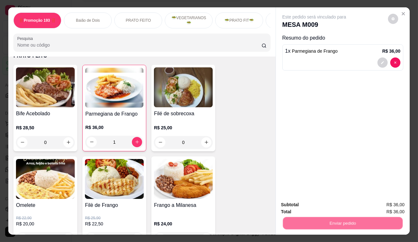
click at [333, 202] on button "Não registrar e enviar pedido" at bounding box center [322, 206] width 66 height 12
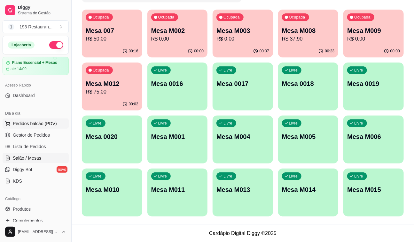
click at [34, 122] on span "Pedidos balcão (PDV)" at bounding box center [35, 123] width 44 height 6
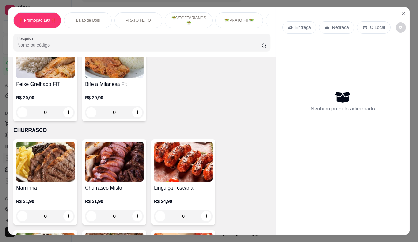
scroll to position [1307, 0]
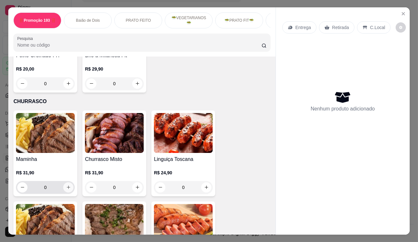
click at [66, 185] on icon "increase-product-quantity" at bounding box center [68, 187] width 5 height 5
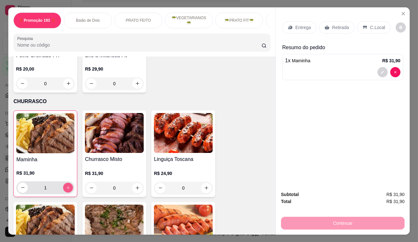
click at [66, 185] on icon "increase-product-quantity" at bounding box center [68, 187] width 5 height 5
type input "2"
click at [326, 26] on icon at bounding box center [327, 27] width 5 height 5
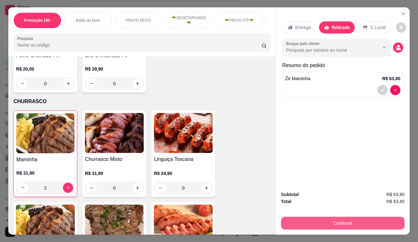
click at [335, 221] on button "Continuar" at bounding box center [343, 223] width 124 height 13
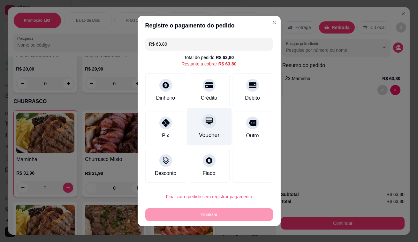
click at [206, 119] on icon at bounding box center [209, 121] width 7 height 7
type input "R$ 0,00"
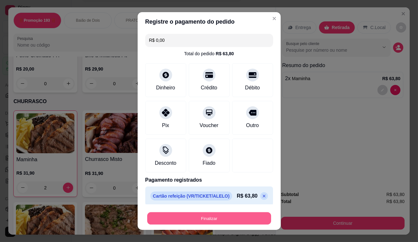
click at [205, 221] on button "Finalizar" at bounding box center [209, 218] width 124 height 12
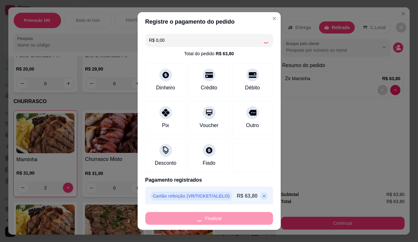
type input "0"
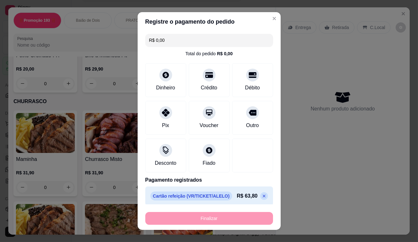
type input "-R$ 63,80"
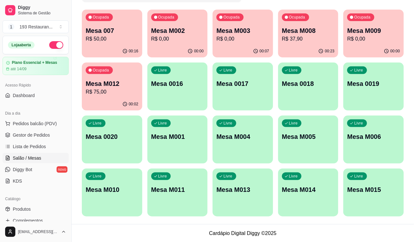
click at [373, 201] on div "Livre Mesa M015" at bounding box center [373, 189] width 60 height 40
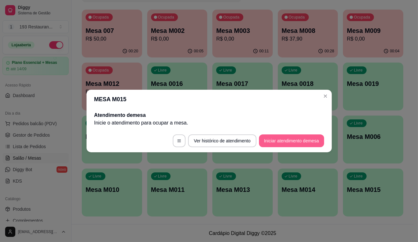
click at [292, 141] on button "Iniciar atendimento de mesa" at bounding box center [291, 140] width 65 height 13
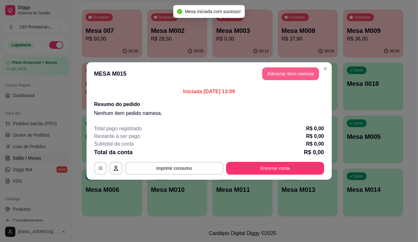
click at [271, 74] on button "Adicionar itens na mesa" at bounding box center [290, 73] width 57 height 13
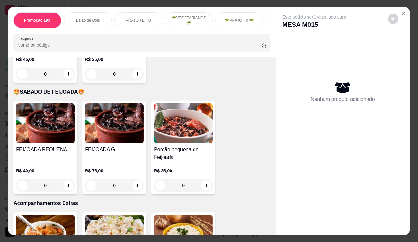
scroll to position [1597, 0]
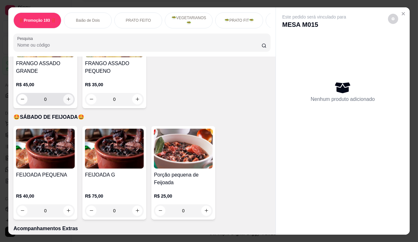
click at [69, 94] on button "increase-product-quantity" at bounding box center [68, 99] width 10 height 10
type input "1"
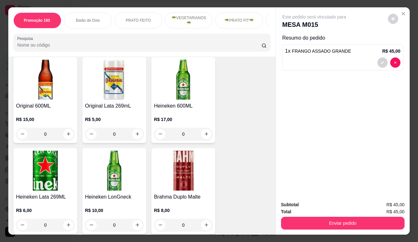
scroll to position [3224, 0]
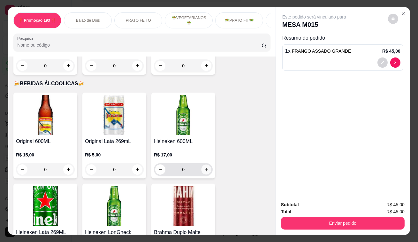
click at [206, 167] on icon "increase-product-quantity" at bounding box center [206, 169] width 5 height 5
type input "1"
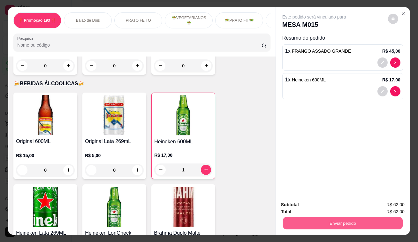
click at [357, 221] on button "Enviar pedido" at bounding box center [343, 223] width 120 height 12
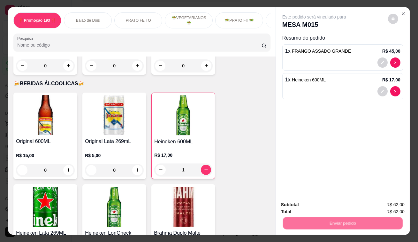
click at [342, 205] on button "Não registrar e enviar pedido" at bounding box center [322, 206] width 65 height 12
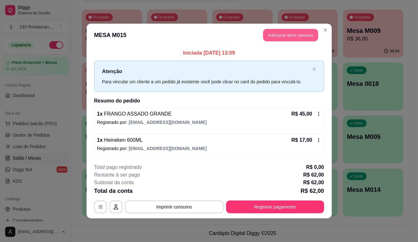
click at [302, 38] on button "Adicionar itens na mesa" at bounding box center [290, 35] width 55 height 12
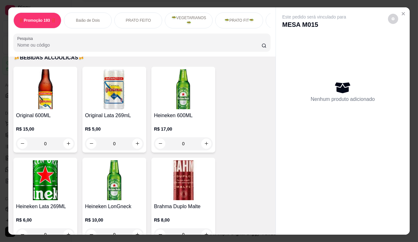
scroll to position [3252, 0]
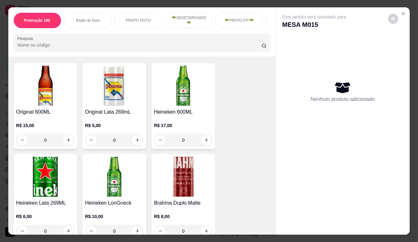
click at [204, 138] on icon "increase-product-quantity" at bounding box center [206, 140] width 5 height 5
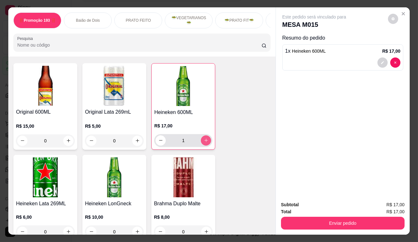
type input "1"
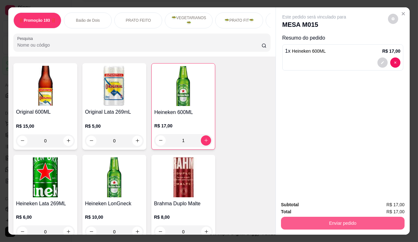
click at [350, 224] on button "Enviar pedido" at bounding box center [343, 223] width 124 height 13
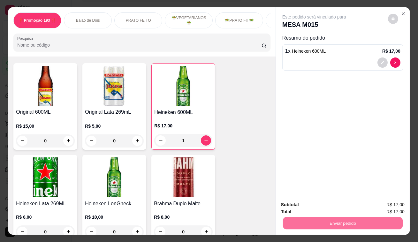
click at [318, 204] on button "Não registrar e enviar pedido" at bounding box center [322, 206] width 66 height 12
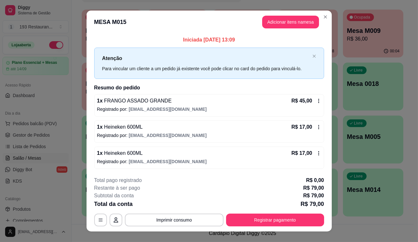
click at [319, 203] on p "R$ 79,00" at bounding box center [312, 204] width 23 height 9
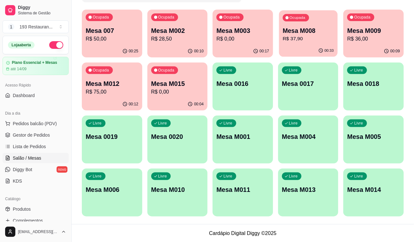
click at [295, 30] on p "Mesa M008" at bounding box center [307, 31] width 51 height 9
click at [368, 49] on div "00:09" at bounding box center [373, 51] width 58 height 12
click at [250, 38] on p "R$ 0,00" at bounding box center [242, 38] width 51 height 7
click at [153, 31] on div "Ocupada Mesa 007 R$ 50,00 00:26 Ocupada Mesa M002 R$ 28,50 00:10 Ocupada Mesa M…" at bounding box center [243, 113] width 322 height 207
click at [166, 32] on p "Mesa M002" at bounding box center [177, 30] width 53 height 9
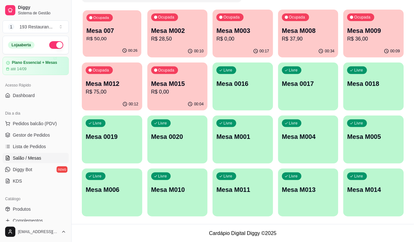
click at [104, 35] on div "Mesa 007 R$ 50,00" at bounding box center [111, 35] width 51 height 16
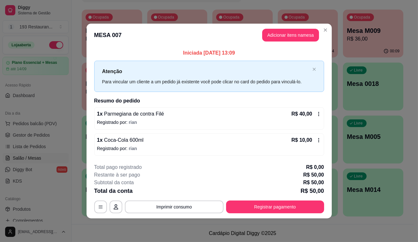
click at [232, 112] on div "1 x Parmegiana de contra Filé R$ 40,00" at bounding box center [209, 114] width 224 height 8
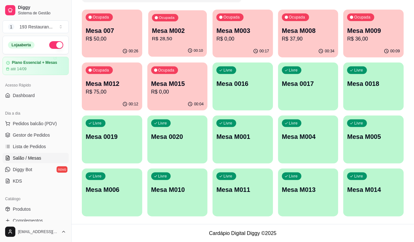
click at [172, 35] on p "R$ 28,50" at bounding box center [177, 38] width 51 height 7
click at [231, 38] on p "R$ 0,00" at bounding box center [242, 38] width 51 height 7
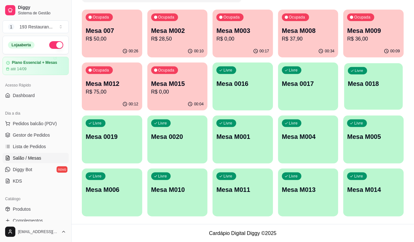
click at [375, 78] on div "Livre Mesa 0018" at bounding box center [373, 82] width 58 height 39
click at [73, 211] on button "Toggle Sidebar" at bounding box center [71, 121] width 5 height 242
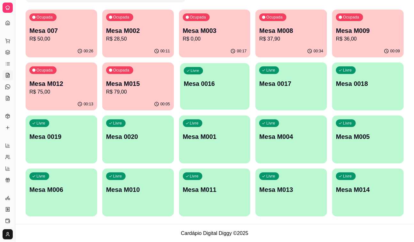
click at [229, 100] on div "Livre Mesa 0016" at bounding box center [214, 82] width 69 height 39
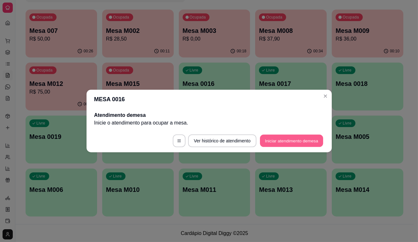
click at [310, 142] on button "Iniciar atendimento de mesa" at bounding box center [291, 141] width 63 height 12
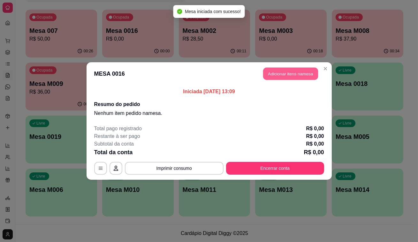
click at [294, 77] on button "Adicionar itens na mesa" at bounding box center [290, 74] width 55 height 12
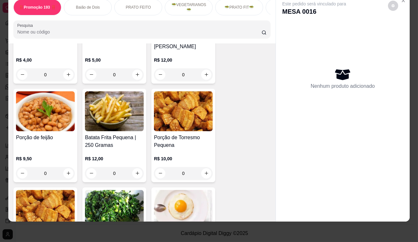
scroll to position [1859, 0]
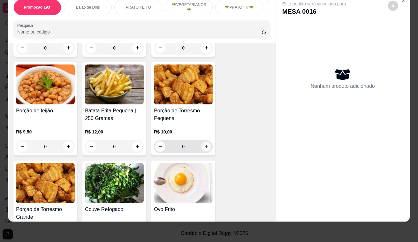
click at [206, 144] on icon "increase-product-quantity" at bounding box center [206, 146] width 5 height 5
type input "1"
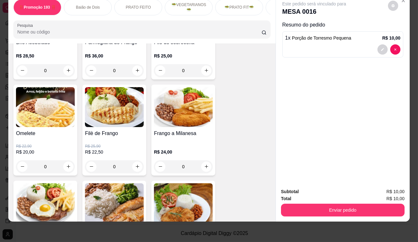
scroll to position [377, 0]
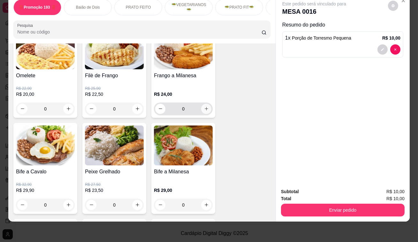
click at [204, 109] on icon "increase-product-quantity" at bounding box center [206, 108] width 5 height 5
type input "1"
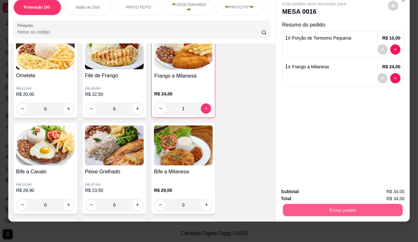
click at [376, 204] on button "Enviar pedido" at bounding box center [343, 210] width 120 height 12
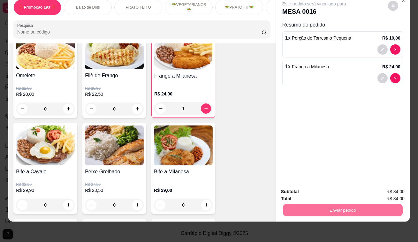
click at [335, 188] on button "Não registrar e enviar pedido" at bounding box center [322, 190] width 65 height 12
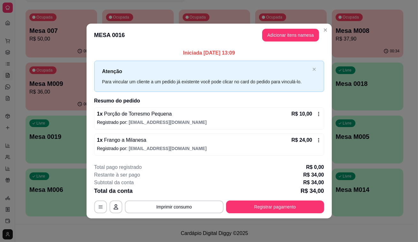
drag, startPoint x: 303, startPoint y: 175, endPoint x: 300, endPoint y: 176, distance: 3.3
click at [301, 175] on div "Restante à ser pago R$ 34,00" at bounding box center [209, 175] width 230 height 8
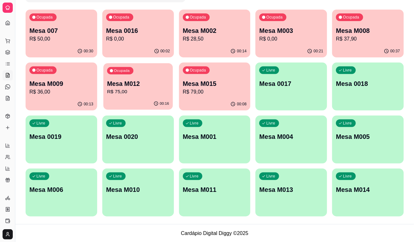
click at [156, 85] on p "Mesa M012" at bounding box center [138, 84] width 62 height 9
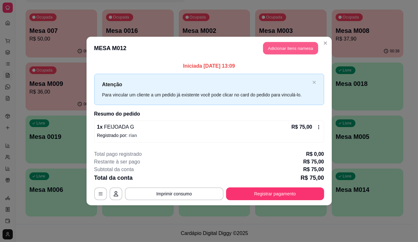
click at [266, 50] on button "Adicionar itens na mesa" at bounding box center [290, 48] width 55 height 12
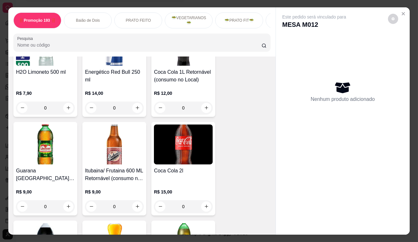
scroll to position [3107, 0]
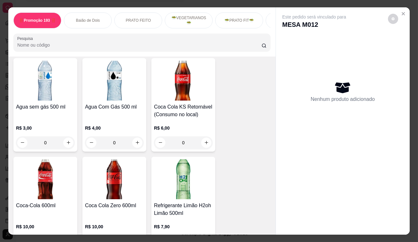
scroll to position [2788, 0]
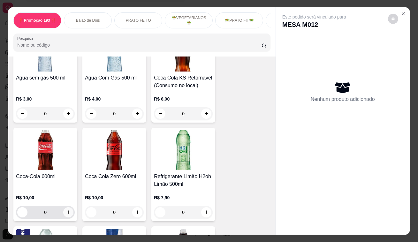
click at [66, 210] on icon "increase-product-quantity" at bounding box center [68, 212] width 5 height 5
type input "1"
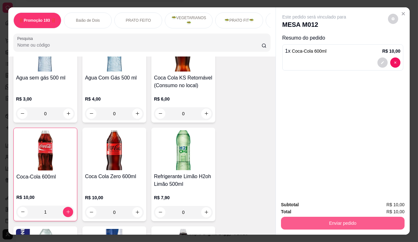
click at [331, 225] on button "Enviar pedido" at bounding box center [343, 223] width 124 height 13
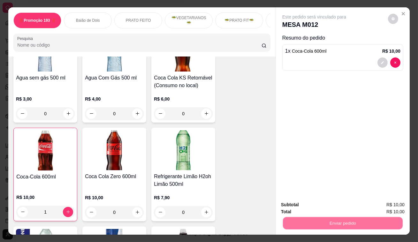
click at [330, 209] on button "Não registrar e enviar pedido" at bounding box center [322, 206] width 65 height 12
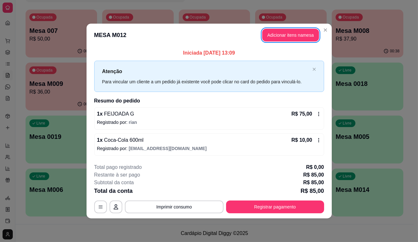
click at [131, 173] on p "Restante à ser pago" at bounding box center [117, 175] width 46 height 8
click at [144, 157] on div "Iniciada [DATE] 13:09 Atenção Para vincular um cliente a um pedido já existente…" at bounding box center [209, 102] width 245 height 111
drag, startPoint x: 332, startPoint y: 114, endPoint x: 322, endPoint y: 114, distance: 9.9
click at [331, 114] on div "Iniciada [DATE] 13:09 Atenção Para vincular um cliente a um pedido já existente…" at bounding box center [209, 102] width 245 height 111
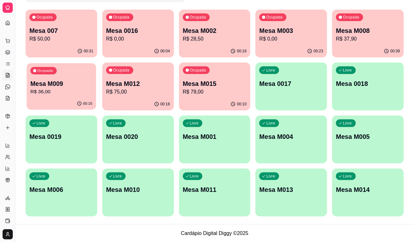
click at [82, 96] on div "Ocupada Mesa M009 R$ 36,00" at bounding box center [61, 80] width 69 height 35
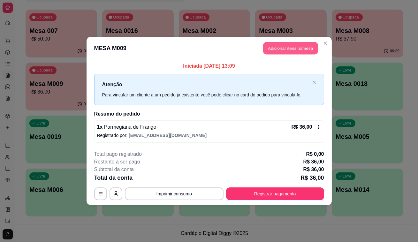
click at [283, 52] on button "Adicionar itens na mesa" at bounding box center [290, 48] width 55 height 12
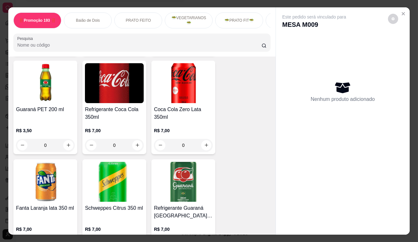
scroll to position [2555, 0]
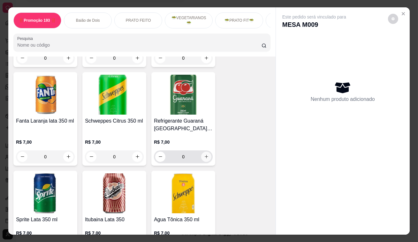
click at [204, 152] on button "increase-product-quantity" at bounding box center [206, 157] width 10 height 10
type input "1"
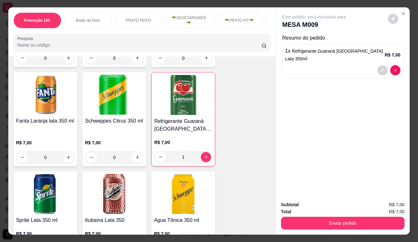
click at [297, 215] on div "Enviar pedido" at bounding box center [343, 222] width 124 height 14
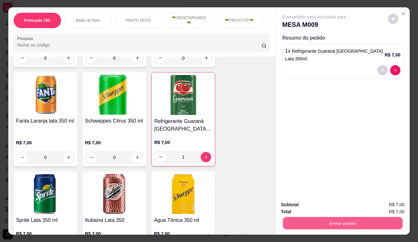
click at [303, 219] on button "Enviar pedido" at bounding box center [343, 223] width 120 height 12
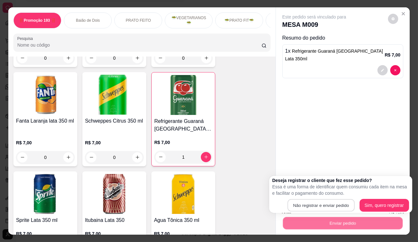
click at [312, 208] on button "Não registrar e enviar pedido" at bounding box center [321, 205] width 67 height 12
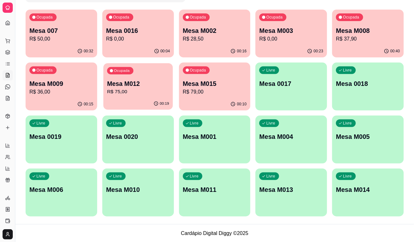
click at [147, 90] on p "R$ 75,00" at bounding box center [138, 91] width 62 height 7
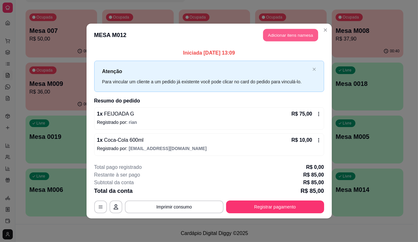
click at [279, 38] on button "Adicionar itens na mesa" at bounding box center [290, 35] width 55 height 12
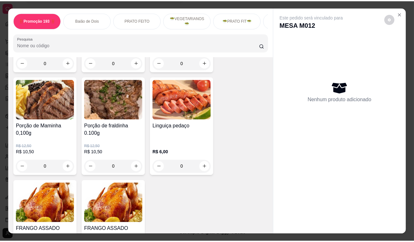
scroll to position [1510, 0]
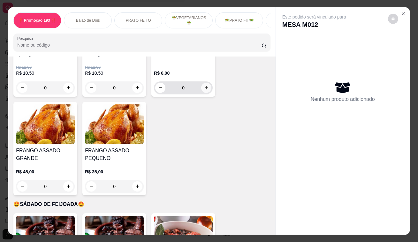
click at [204, 85] on icon "increase-product-quantity" at bounding box center [206, 87] width 5 height 5
type input "1"
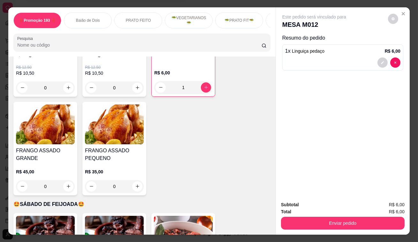
click at [316, 221] on button "Enviar pedido" at bounding box center [343, 223] width 124 height 13
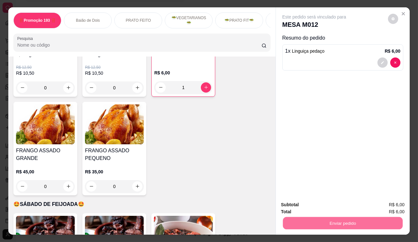
click at [301, 205] on button "Não registrar e enviar pedido" at bounding box center [322, 206] width 65 height 12
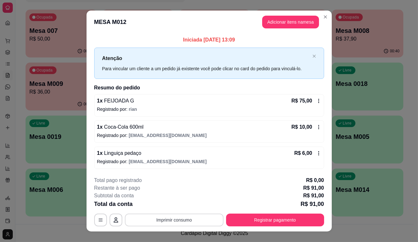
click at [179, 216] on button "Imprimir consumo" at bounding box center [174, 220] width 99 height 13
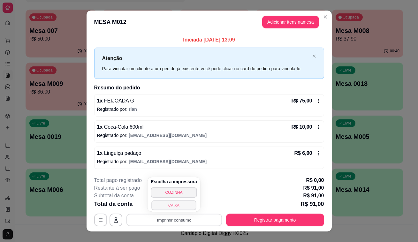
click at [174, 204] on button "CAIXA" at bounding box center [173, 205] width 45 height 10
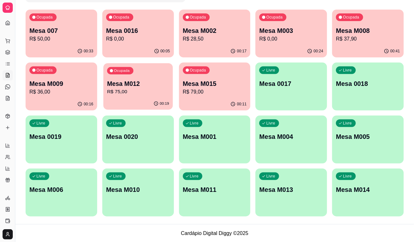
click at [123, 76] on div "Ocupada Mesa M012 R$ 75,00" at bounding box center [137, 80] width 69 height 35
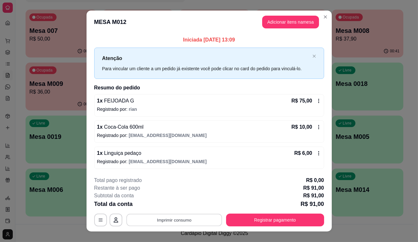
click at [163, 219] on button "Imprimir consumo" at bounding box center [174, 220] width 96 height 12
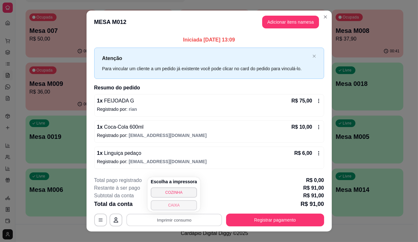
click at [167, 204] on button "CAIXA" at bounding box center [174, 205] width 46 height 10
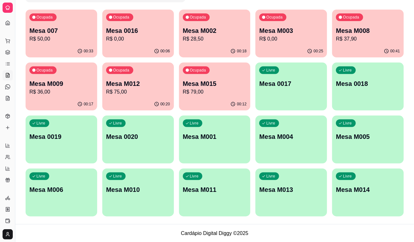
click at [27, 51] on div "00:33" at bounding box center [62, 51] width 72 height 12
click at [11, 146] on link "Relatórios de vendas" at bounding box center [8, 146] width 10 height 10
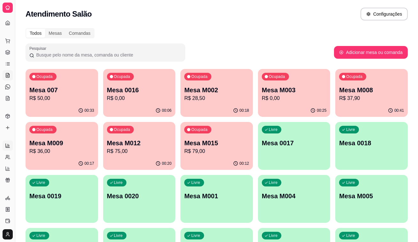
select select "ALL"
select select "0"
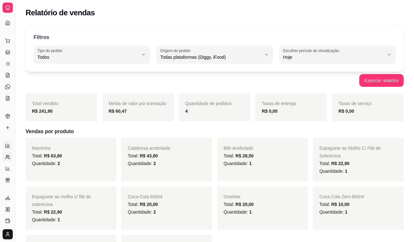
click at [6, 162] on link "Relatório de clientes" at bounding box center [8, 157] width 10 height 10
select select "30"
select select "HIGHEST_TOTAL_SPENT_WITH_ORDERS"
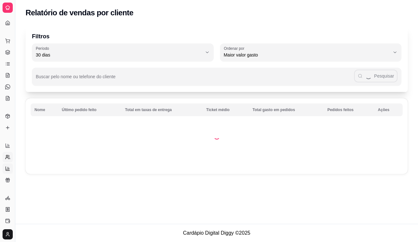
click at [5, 169] on icon at bounding box center [7, 168] width 5 height 5
select select "TOTAL_OF_ORDERS"
select select "7"
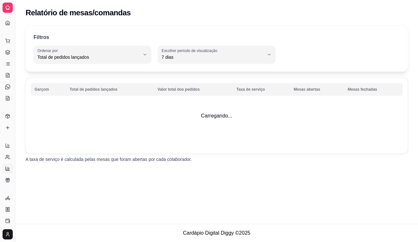
click at [1, 190] on div "Loja aberta Plano Essencial + Mesas até 14/09 Acesso Rápido Dashboard Dia a dia…" at bounding box center [7, 120] width 15 height 211
click at [10, 183] on div "Gerenciar" at bounding box center [8, 188] width 10 height 10
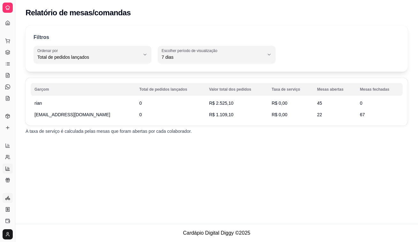
click at [3, 202] on link "Entregadores novo" at bounding box center [8, 198] width 10 height 10
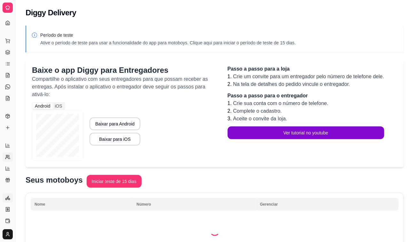
click at [11, 161] on link "Relatório de clientes" at bounding box center [8, 157] width 10 height 10
select select "30"
select select "HIGHEST_TOTAL_SPENT_WITH_ORDERS"
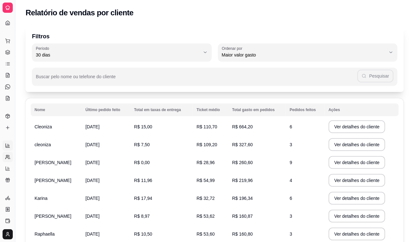
click at [10, 148] on link "Relatórios de vendas" at bounding box center [8, 146] width 10 height 10
select select "ALL"
select select "0"
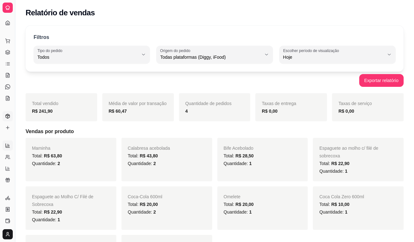
click at [8, 117] on icon at bounding box center [7, 116] width 5 height 5
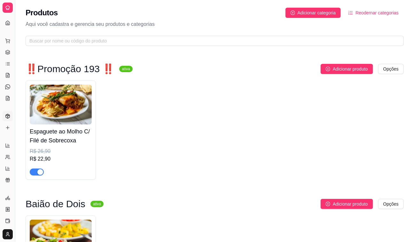
click at [11, 115] on link "Produtos" at bounding box center [8, 116] width 10 height 10
click at [3, 111] on li "Produtos" at bounding box center [8, 116] width 10 height 10
click at [7, 116] on polyline at bounding box center [8, 115] width 4 height 1
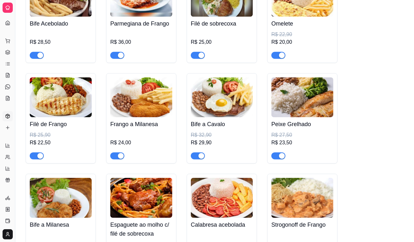
scroll to position [581, 0]
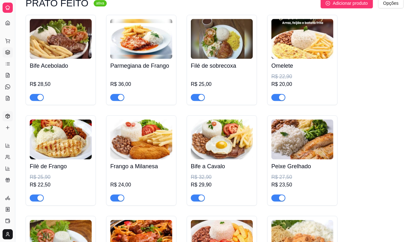
click at [6, 48] on link "Gestor de Pedidos" at bounding box center [8, 52] width 10 height 10
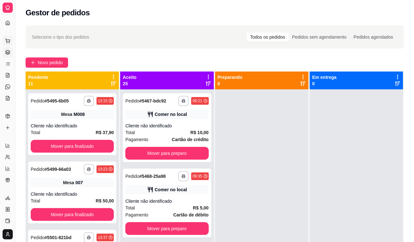
click at [11, 39] on button "Pedidos balcão (PDV)" at bounding box center [8, 41] width 10 height 10
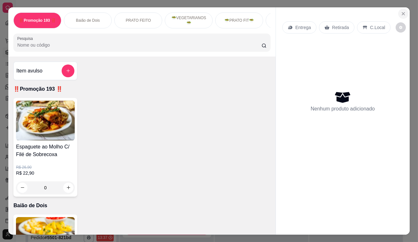
click at [404, 9] on button "Close" at bounding box center [403, 14] width 10 height 10
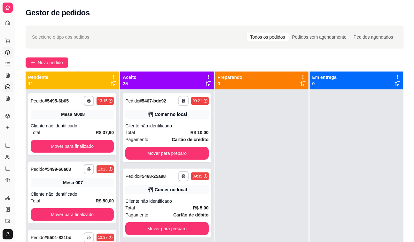
click at [5, 86] on icon at bounding box center [7, 86] width 5 height 5
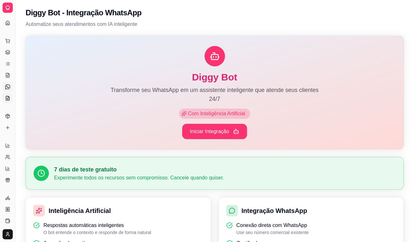
click at [7, 96] on icon at bounding box center [7, 98] width 5 height 5
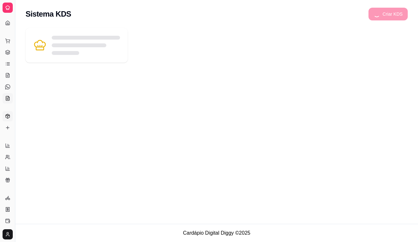
click at [6, 120] on link "Produtos" at bounding box center [8, 116] width 10 height 10
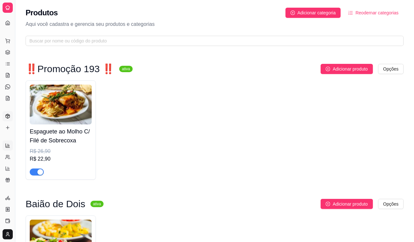
click at [7, 149] on link "Relatórios de vendas" at bounding box center [8, 146] width 10 height 10
select select "ALL"
select select "0"
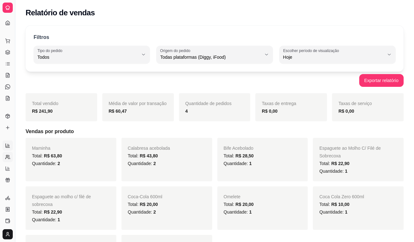
click at [7, 155] on icon at bounding box center [7, 157] width 5 height 5
select select "30"
select select "HIGHEST_TOTAL_SPENT_WITH_ORDERS"
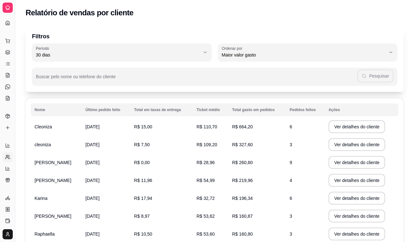
click at [8, 161] on link "Relatório de clientes" at bounding box center [8, 157] width 10 height 10
click at [7, 173] on link "Relatório de mesas" at bounding box center [8, 169] width 10 height 10
select select "TOTAL_OF_ORDERS"
select select "7"
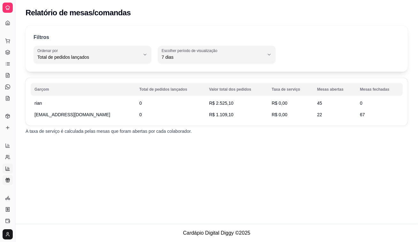
click at [7, 179] on icon at bounding box center [7, 178] width 3 height 1
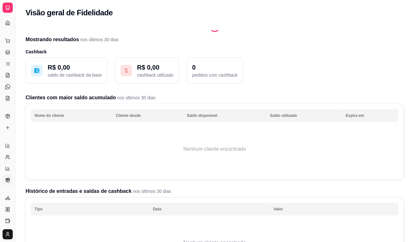
click at [6, 150] on ul "Relatórios de vendas Relatório de clientes Relatório de mesas Relatório de fide…" at bounding box center [8, 163] width 10 height 45
click at [9, 139] on div "Relatórios" at bounding box center [8, 135] width 10 height 10
click at [11, 133] on span "Relatórios" at bounding box center [13, 135] width 17 height 5
click at [12, 123] on link "Complementos" at bounding box center [8, 128] width 10 height 10
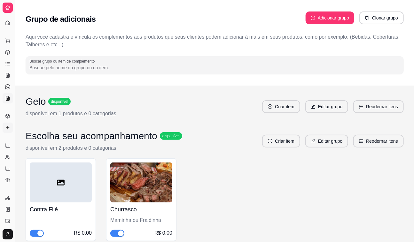
click at [4, 96] on link "KDS" at bounding box center [8, 98] width 10 height 10
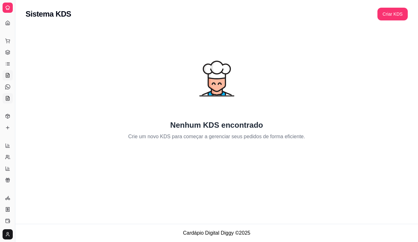
click at [10, 79] on link "Salão / Mesas" at bounding box center [8, 75] width 10 height 10
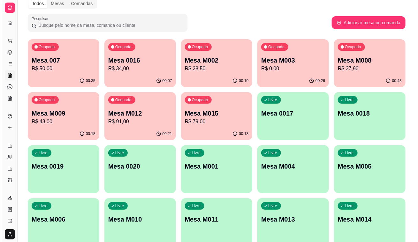
scroll to position [59, 0]
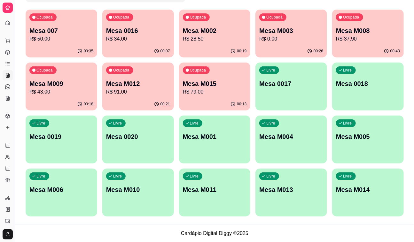
click at [133, 43] on div "Ocupada Mesa 0016 R$ 34,00" at bounding box center [138, 27] width 72 height 35
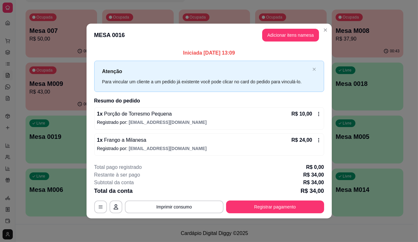
drag, startPoint x: 286, startPoint y: 27, endPoint x: 286, endPoint y: 32, distance: 4.2
click at [286, 32] on header "MESA 0016 Adicionar itens na mesa" at bounding box center [209, 35] width 245 height 23
click at [286, 35] on button "Adicionar itens na mesa" at bounding box center [290, 35] width 55 height 12
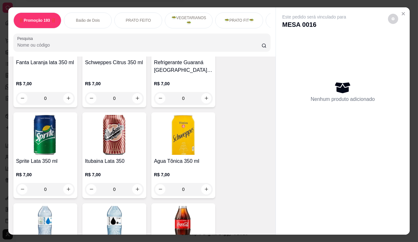
scroll to position [2701, 0]
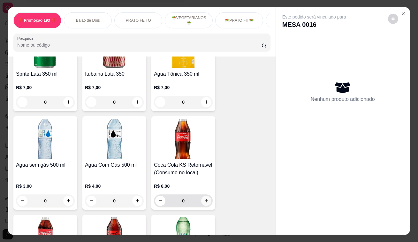
click at [204, 198] on icon "increase-product-quantity" at bounding box center [206, 200] width 5 height 5
type input "1"
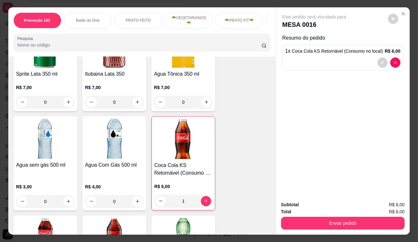
click at [302, 211] on div "Total R$ 6,00" at bounding box center [343, 211] width 124 height 7
drag, startPoint x: 303, startPoint y: 214, endPoint x: 307, endPoint y: 218, distance: 5.9
click at [303, 215] on div "Subtotal R$ 6,00 Total R$ 6,00 Enviar pedido" at bounding box center [343, 215] width 124 height 28
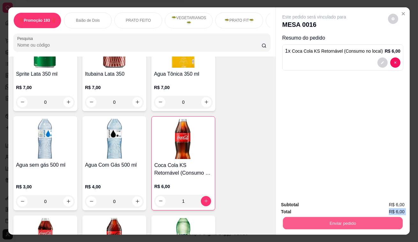
click at [306, 218] on button "Enviar pedido" at bounding box center [343, 223] width 120 height 12
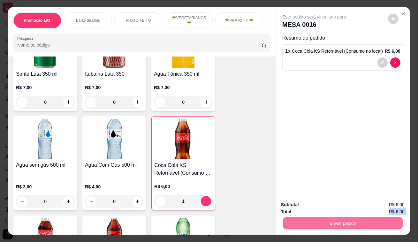
click at [315, 202] on button "Não registrar e enviar pedido" at bounding box center [322, 206] width 65 height 12
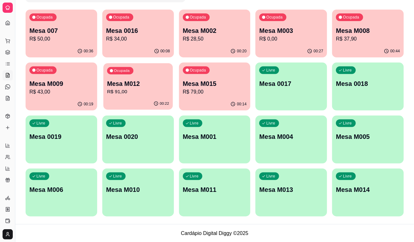
click at [132, 80] on p "Mesa M012" at bounding box center [138, 84] width 62 height 9
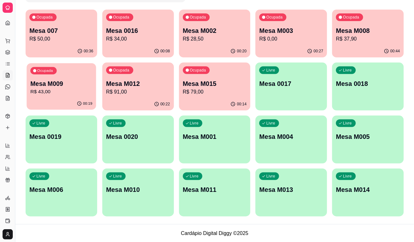
click at [47, 82] on p "Mesa M009" at bounding box center [61, 84] width 62 height 9
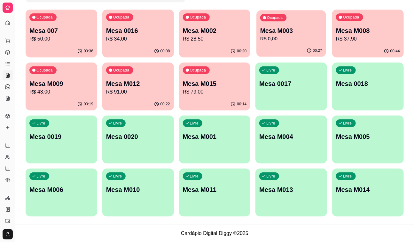
click at [291, 42] on p "R$ 0,00" at bounding box center [291, 38] width 62 height 7
click at [109, 21] on div "Ocupada Mesa 0016 R$ 34,00" at bounding box center [138, 27] width 72 height 35
click at [53, 37] on p "R$ 50,00" at bounding box center [61, 39] width 64 height 8
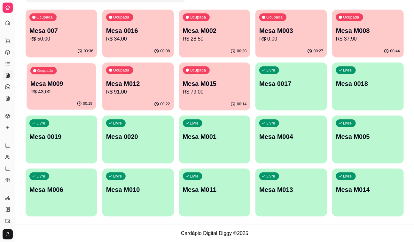
click at [58, 84] on p "Mesa M009" at bounding box center [61, 84] width 62 height 9
click at [111, 109] on div "00:22" at bounding box center [138, 104] width 72 height 12
click at [210, 93] on p "R$ 79,00" at bounding box center [215, 92] width 64 height 8
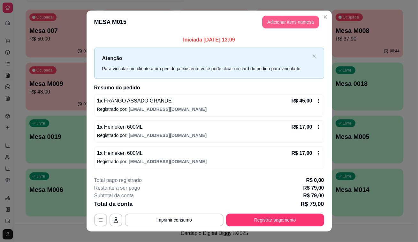
click at [292, 25] on button "Adicionar itens na mesa" at bounding box center [290, 22] width 57 height 13
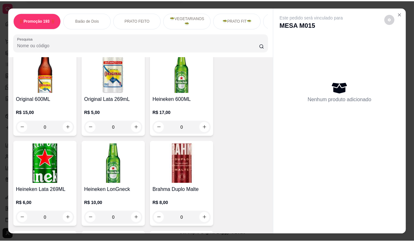
scroll to position [3252, 0]
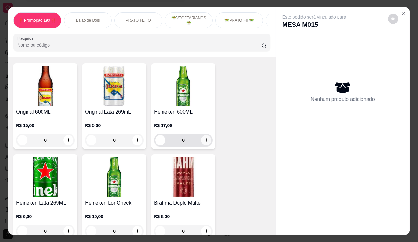
click at [204, 138] on icon "increase-product-quantity" at bounding box center [206, 140] width 5 height 5
type input "1"
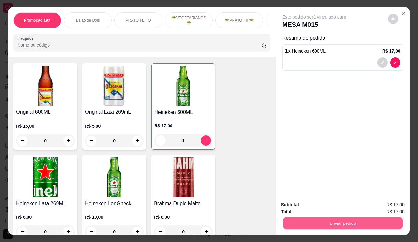
click at [307, 221] on button "Enviar pedido" at bounding box center [343, 223] width 120 height 12
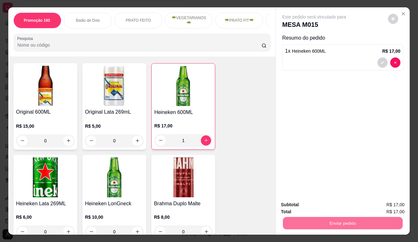
click at [311, 208] on button "Não registrar e enviar pedido" at bounding box center [322, 206] width 66 height 12
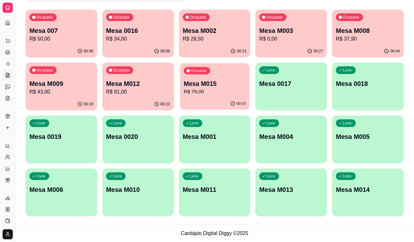
click at [192, 90] on p "R$ 79,00" at bounding box center [215, 91] width 62 height 7
click at [146, 34] on p "Mesa 0016" at bounding box center [138, 30] width 64 height 9
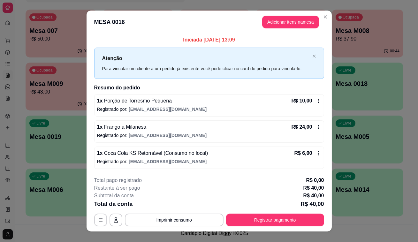
click at [87, 81] on div "Iniciada [DATE] 13:09 Atenção Para vincular um cliente a um pedido já existente…" at bounding box center [209, 103] width 245 height 138
click at [109, 90] on h2 "Resumo do pedido" at bounding box center [209, 88] width 230 height 8
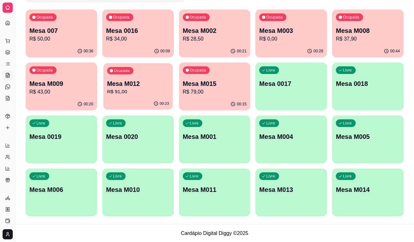
click at [104, 93] on div "Ocupada Mesa M012 R$ 91,00" at bounding box center [137, 80] width 69 height 35
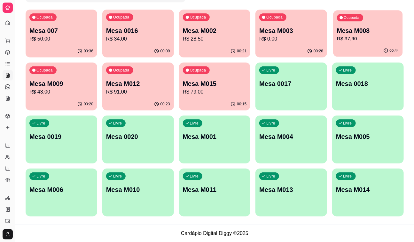
click at [376, 36] on p "R$ 37,90" at bounding box center [368, 38] width 62 height 7
click at [21, 24] on div "Todos Mesas Comandas Pesquisar Adicionar mesa ou comanda Ocupada Mesa 007 R$ 50…" at bounding box center [214, 94] width 398 height 259
click at [34, 30] on p "Mesa 007" at bounding box center [61, 30] width 64 height 9
click at [40, 54] on div "00:36" at bounding box center [62, 51] width 72 height 12
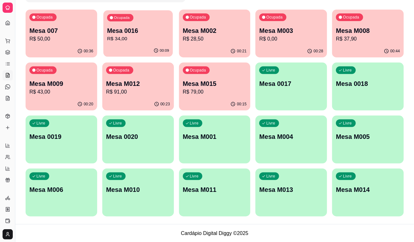
click at [135, 33] on p "Mesa 0016" at bounding box center [138, 31] width 62 height 9
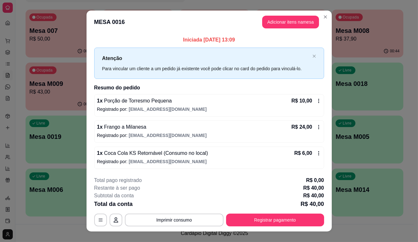
click at [94, 88] on h2 "Resumo do pedido" at bounding box center [209, 88] width 230 height 8
click at [87, 89] on div "Iniciada [DATE] 13:09 Atenção Para vincular um cliente a um pedido já existente…" at bounding box center [209, 103] width 245 height 138
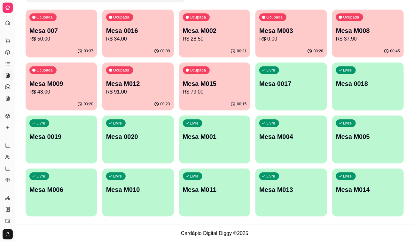
click at [73, 92] on p "R$ 43,00" at bounding box center [61, 92] width 64 height 8
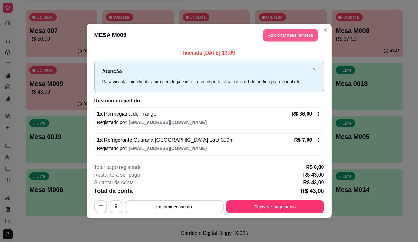
click at [284, 36] on button "Adicionar itens na mesa" at bounding box center [290, 35] width 55 height 12
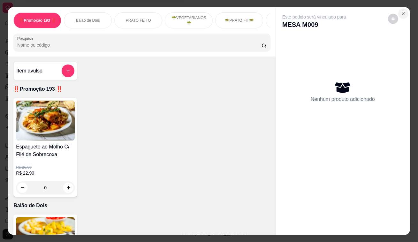
click at [401, 11] on icon "Close" at bounding box center [403, 13] width 5 height 5
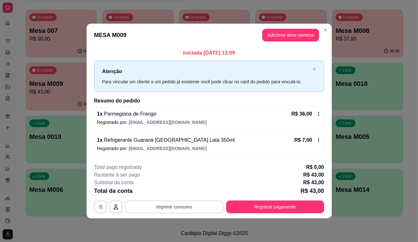
drag, startPoint x: 162, startPoint y: 200, endPoint x: 165, endPoint y: 208, distance: 8.0
click at [164, 208] on div "**********" at bounding box center [209, 189] width 230 height 50
click at [165, 208] on button "Imprimir consumo" at bounding box center [174, 207] width 96 height 12
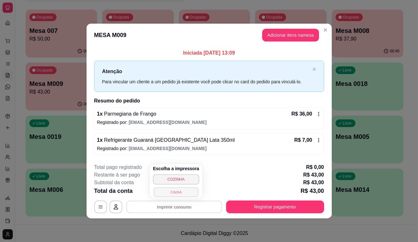
click at [175, 194] on button "CAIXA" at bounding box center [176, 192] width 45 height 10
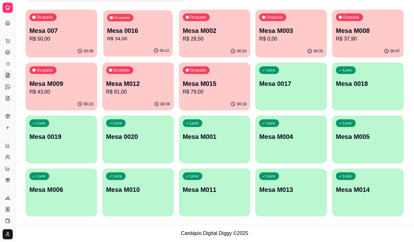
click at [134, 31] on p "Mesa 0016" at bounding box center [138, 31] width 62 height 9
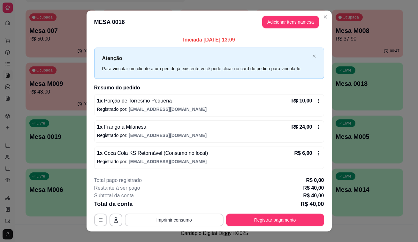
click at [184, 223] on button "Imprimir consumo" at bounding box center [174, 220] width 99 height 13
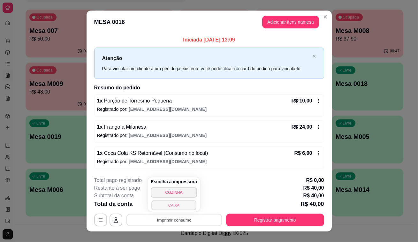
click at [178, 205] on button "CAIXA" at bounding box center [173, 205] width 45 height 10
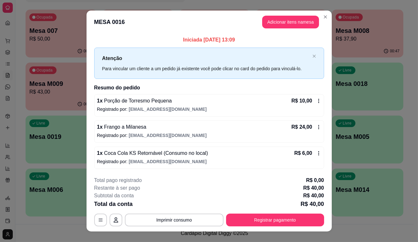
click at [313, 130] on div "R$ 24,00" at bounding box center [307, 127] width 30 height 8
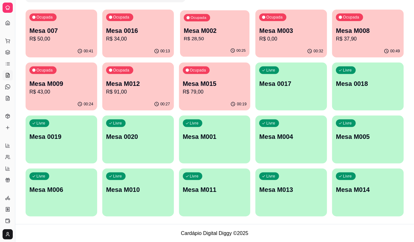
click at [191, 34] on p "Mesa M002" at bounding box center [215, 31] width 62 height 9
click at [83, 27] on p "Mesa 007" at bounding box center [61, 31] width 62 height 9
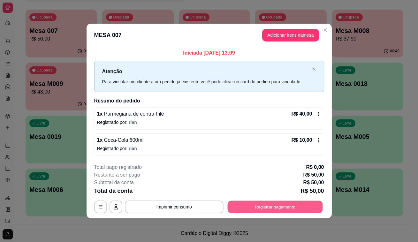
click at [306, 204] on button "Registrar pagamento" at bounding box center [274, 207] width 95 height 12
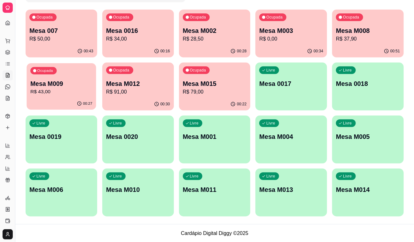
click at [88, 88] on div "Mesa M009 R$ 43,00" at bounding box center [61, 88] width 62 height 16
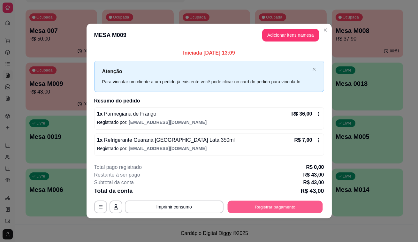
click at [238, 206] on button "Registrar pagamento" at bounding box center [274, 207] width 95 height 12
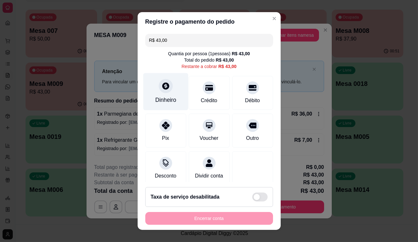
click at [170, 97] on div "Dinheiro" at bounding box center [165, 100] width 21 height 8
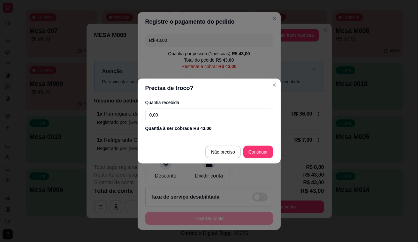
click at [188, 115] on input "0,00" at bounding box center [209, 115] width 128 height 13
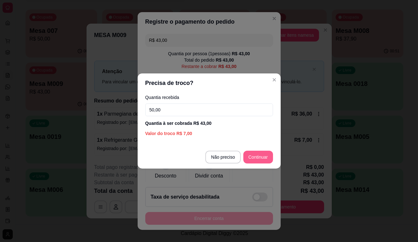
type input "50,00"
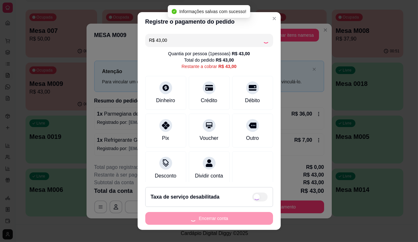
type input "R$ 0,00"
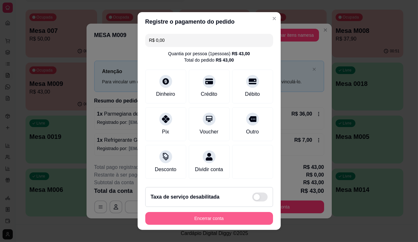
click at [224, 220] on button "Encerrar conta" at bounding box center [209, 218] width 128 height 13
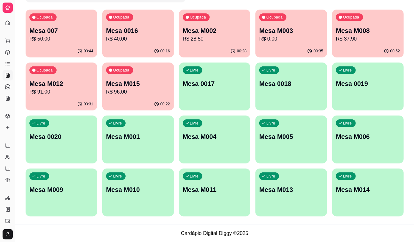
click at [211, 39] on p "R$ 28,50" at bounding box center [215, 39] width 64 height 8
click at [95, 83] on div "Ocupada Mesa M012 R$ 91,00" at bounding box center [62, 80] width 72 height 35
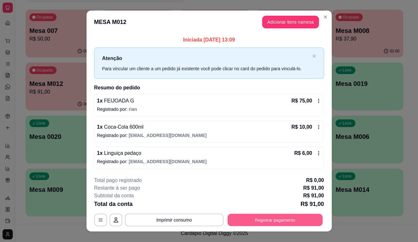
click at [254, 219] on button "Registrar pagamento" at bounding box center [274, 220] width 95 height 12
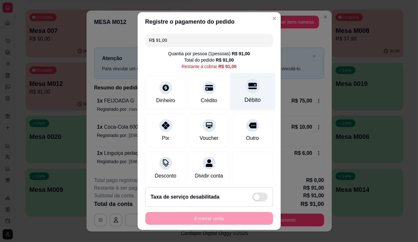
click at [246, 91] on div at bounding box center [253, 86] width 14 height 14
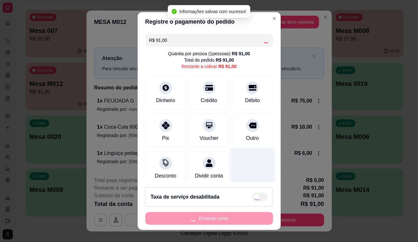
type input "R$ 0,00"
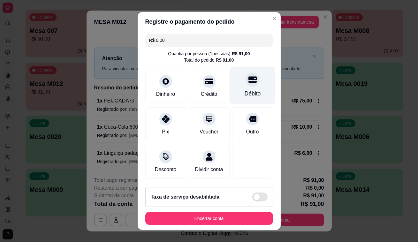
click at [250, 88] on div "Débito" at bounding box center [252, 85] width 45 height 37
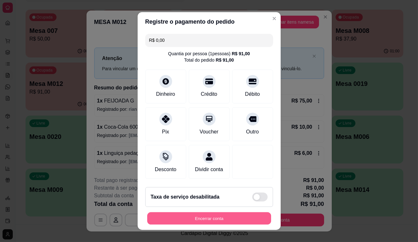
click at [199, 218] on button "Encerrar conta" at bounding box center [209, 218] width 124 height 12
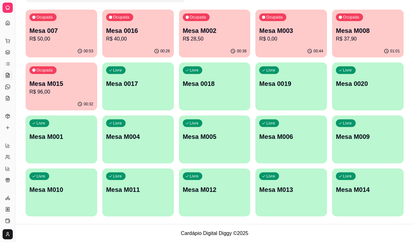
click at [219, 55] on div "00:38" at bounding box center [215, 51] width 72 height 12
click at [367, 45] on div "01:02" at bounding box center [368, 51] width 72 height 12
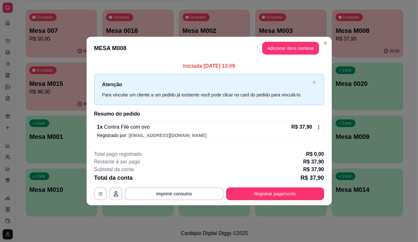
click at [330, 43] on div "**********" at bounding box center [209, 121] width 418 height 242
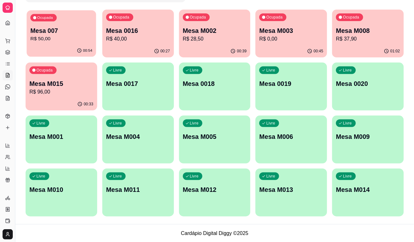
click at [51, 31] on p "Mesa 007" at bounding box center [61, 31] width 62 height 9
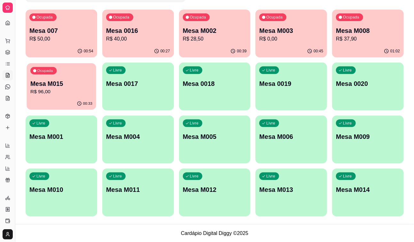
click at [51, 88] on p "R$ 96,00" at bounding box center [61, 91] width 62 height 7
click at [138, 34] on div "Mesa 0016 R$ 40,00" at bounding box center [138, 34] width 64 height 17
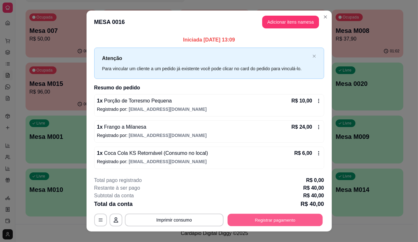
click at [258, 219] on button "Registrar pagamento" at bounding box center [274, 220] width 95 height 12
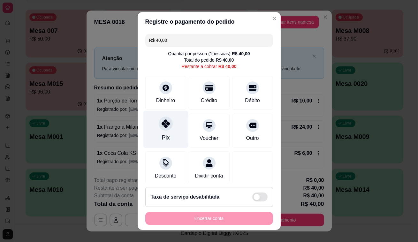
click at [164, 134] on div "Pix" at bounding box center [166, 138] width 8 height 8
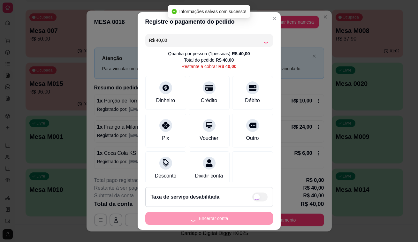
type input "R$ 0,00"
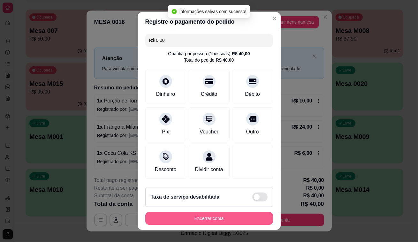
click at [188, 219] on button "Encerrar conta" at bounding box center [209, 218] width 128 height 13
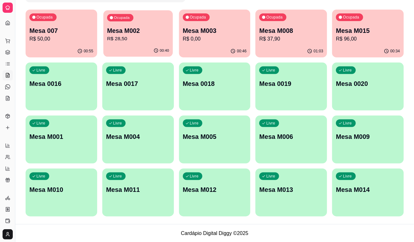
click at [129, 23] on div "Ocupada Mesa M002 R$ 28,50" at bounding box center [137, 27] width 69 height 35
click at [137, 22] on div "Ocupada Mesa M002 R$ 28,50" at bounding box center [138, 27] width 72 height 35
click at [61, 43] on div "Ocupada Mesa 007 R$ 50,00" at bounding box center [61, 27] width 69 height 35
click at [218, 42] on p "R$ 0,00" at bounding box center [215, 38] width 62 height 7
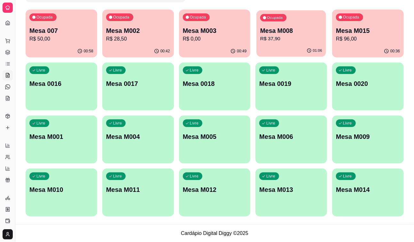
click at [276, 33] on p "Mesa M008" at bounding box center [291, 31] width 62 height 9
click at [12, 114] on link "Produtos" at bounding box center [8, 116] width 10 height 10
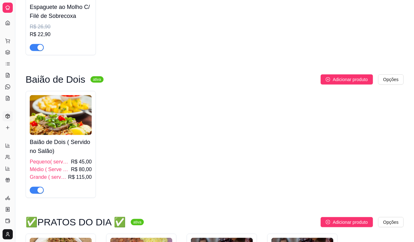
scroll to position [145, 0]
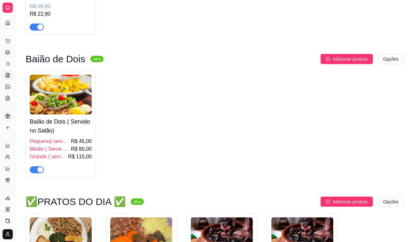
click at [9, 80] on link "Salão / Mesas" at bounding box center [8, 75] width 10 height 10
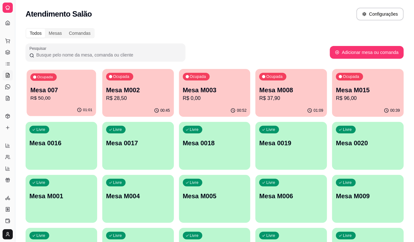
click at [22, 121] on div "Todos Mesas Comandas Pesquisar Adicionar mesa ou comanda Ocupada Mesa 007 R$ 50…" at bounding box center [214, 153] width 398 height 259
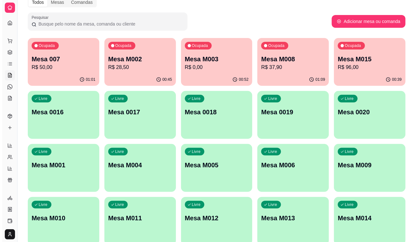
scroll to position [59, 0]
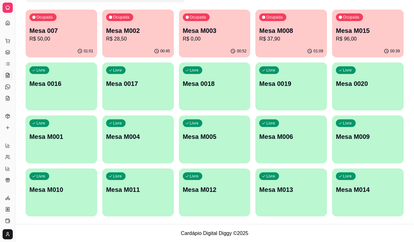
click at [341, 134] on p "Mesa M009" at bounding box center [368, 136] width 64 height 9
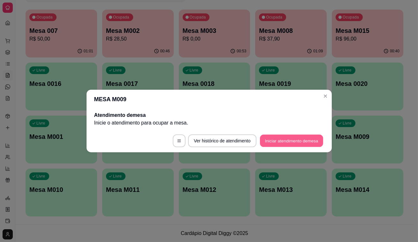
click at [268, 139] on button "Iniciar atendimento de mesa" at bounding box center [291, 141] width 63 height 12
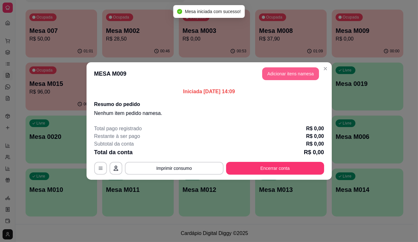
click at [294, 76] on button "Adicionar itens na mesa" at bounding box center [290, 73] width 57 height 13
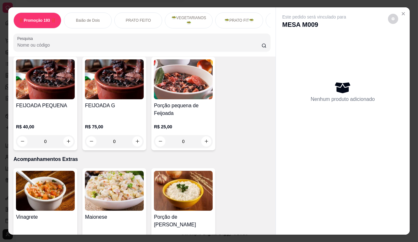
scroll to position [1655, 0]
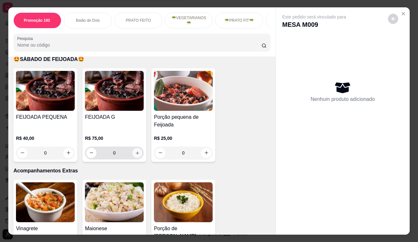
click at [135, 150] on icon "increase-product-quantity" at bounding box center [137, 152] width 5 height 5
type input "1"
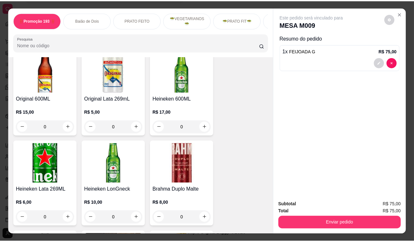
scroll to position [3252, 0]
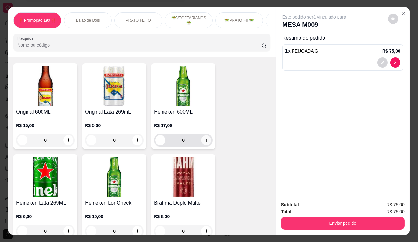
click at [200, 134] on div "0" at bounding box center [183, 140] width 56 height 13
type input "1"
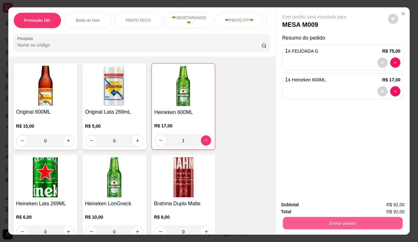
click at [338, 220] on button "Enviar pedido" at bounding box center [343, 223] width 120 height 12
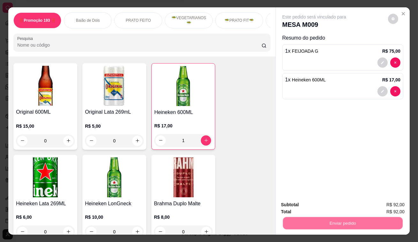
click at [336, 204] on button "Não registrar e enviar pedido" at bounding box center [322, 206] width 66 height 12
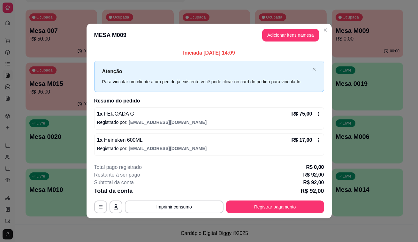
click at [221, 141] on div "1 x Heineken 600ML R$ 17,00" at bounding box center [209, 140] width 224 height 8
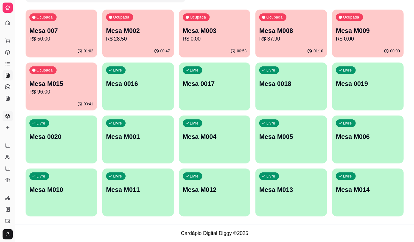
click at [8, 113] on link "Produtos" at bounding box center [8, 116] width 10 height 10
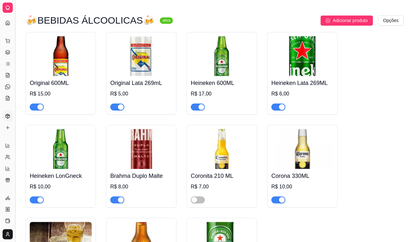
scroll to position [3188, 0]
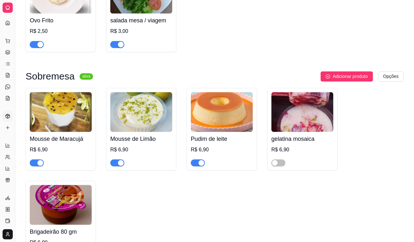
scroll to position [2287, 0]
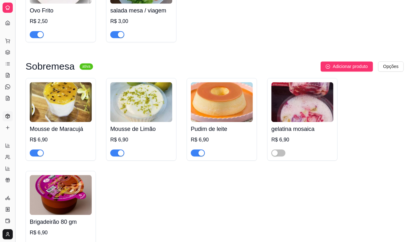
drag, startPoint x: 33, startPoint y: 122, endPoint x: 15, endPoint y: 113, distance: 19.7
drag, startPoint x: 15, startPoint y: 113, endPoint x: 0, endPoint y: 96, distance: 22.6
click at [0, 98] on div "Dia a dia Pedidos balcão (PDV) Gestor de Pedidos Lista de Pedidos Salão / Mesas…" at bounding box center [7, 69] width 15 height 73
click at [11, 148] on link "Relatórios de vendas" at bounding box center [8, 146] width 10 height 10
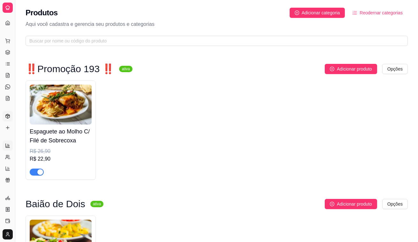
select select "ALL"
select select "0"
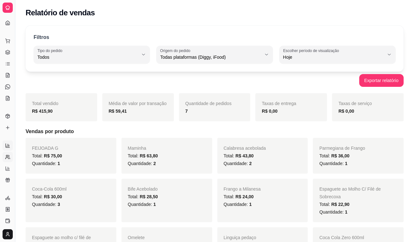
click at [5, 159] on icon at bounding box center [7, 157] width 5 height 5
select select "30"
select select "HIGHEST_TOTAL_SPENT_WITH_ORDERS"
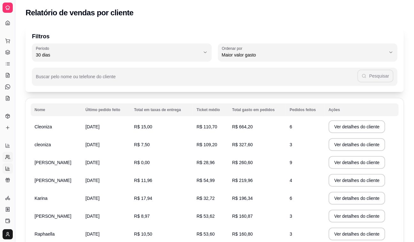
click at [6, 168] on icon at bounding box center [8, 169] width 4 height 4
select select "TOTAL_OF_ORDERS"
select select "7"
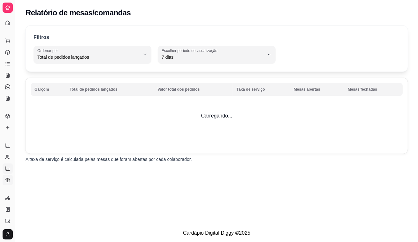
click at [4, 178] on link "Relatório de fidelidade novo" at bounding box center [8, 180] width 10 height 10
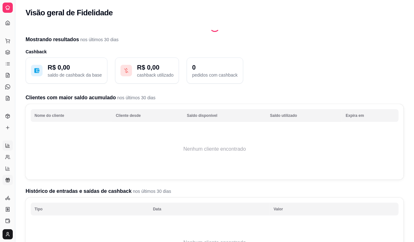
click at [9, 147] on icon at bounding box center [7, 145] width 5 height 5
select select "ALL"
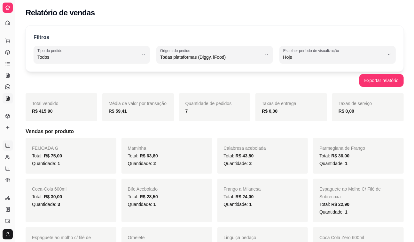
click at [6, 99] on icon at bounding box center [7, 98] width 5 height 5
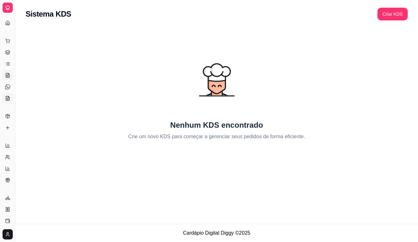
click at [9, 77] on icon at bounding box center [7, 75] width 5 height 5
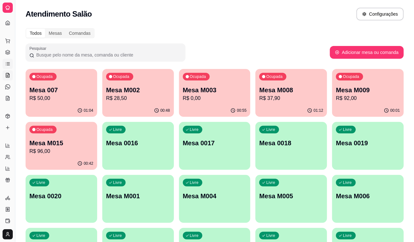
click at [9, 66] on icon at bounding box center [7, 63] width 5 height 5
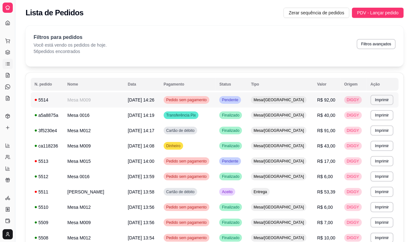
click at [293, 94] on td "Mesa/[GEOGRAPHIC_DATA]" at bounding box center [280, 99] width 66 height 15
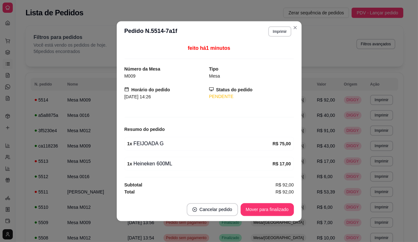
click at [292, 99] on div "PENDENTE" at bounding box center [251, 96] width 85 height 7
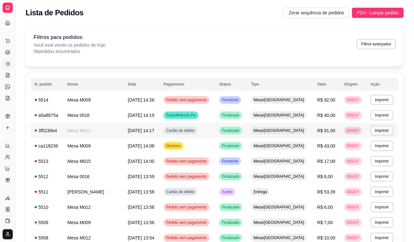
click at [316, 131] on td "R$ 91,00" at bounding box center [326, 130] width 27 height 15
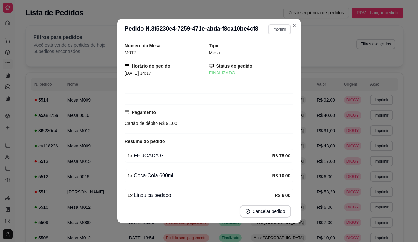
click at [268, 27] on button "Imprimir" at bounding box center [279, 29] width 23 height 10
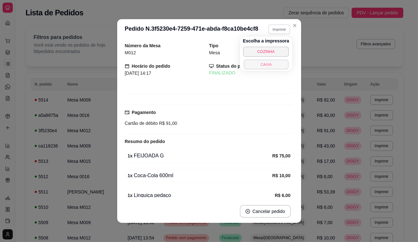
click at [271, 67] on button "CAIXA" at bounding box center [266, 64] width 45 height 10
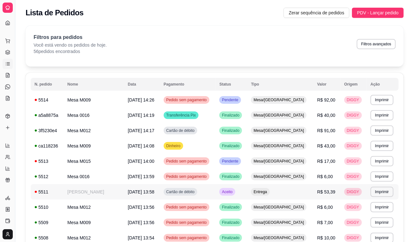
click at [323, 191] on span "R$ 53,39" at bounding box center [326, 191] width 18 height 5
click at [376, 189] on button "Imprimir" at bounding box center [381, 192] width 23 height 10
click at [367, 226] on button "CAIXA" at bounding box center [370, 227] width 45 height 10
click at [11, 71] on link "Salão / Mesas" at bounding box center [8, 75] width 10 height 10
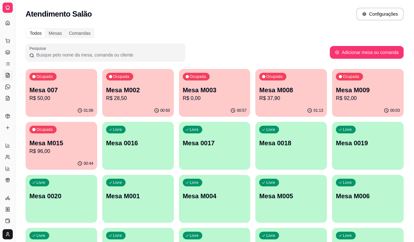
click at [6, 77] on icon at bounding box center [8, 75] width 4 height 4
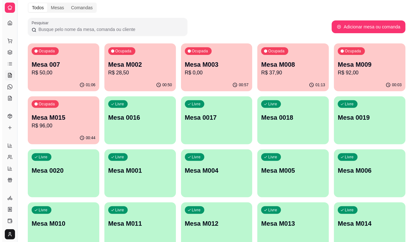
scroll to position [59, 0]
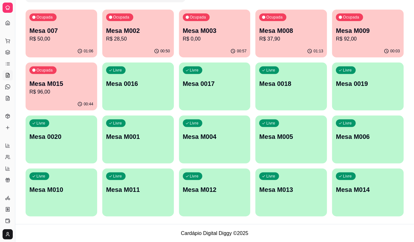
click at [354, 138] on p "Mesa M006" at bounding box center [368, 136] width 64 height 9
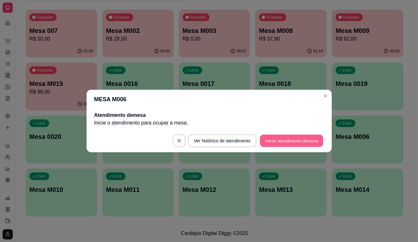
click at [292, 141] on button "Iniciar atendimento de mesa" at bounding box center [291, 141] width 63 height 12
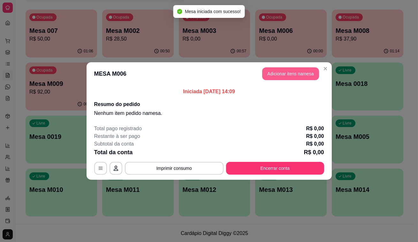
click at [291, 71] on button "Adicionar itens na mesa" at bounding box center [290, 73] width 57 height 13
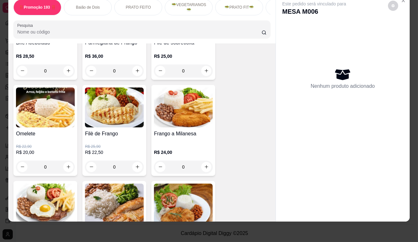
scroll to position [348, 0]
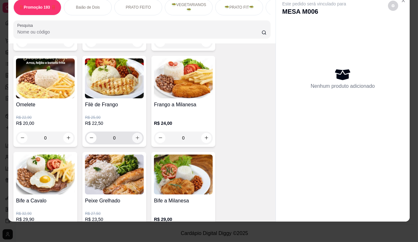
click at [136, 135] on icon "increase-product-quantity" at bounding box center [137, 137] width 5 height 5
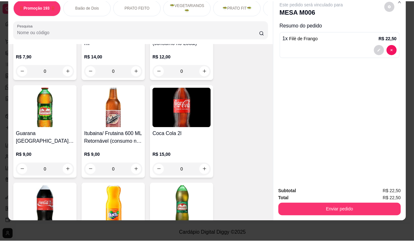
scroll to position [3020, 0]
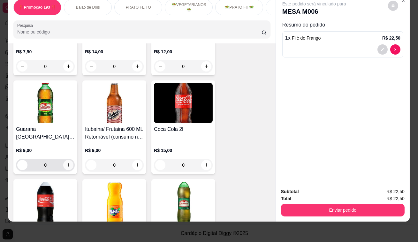
click at [66, 163] on icon "increase-product-quantity" at bounding box center [68, 165] width 5 height 5
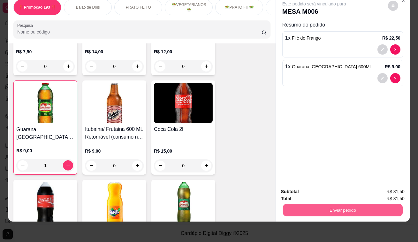
click at [390, 204] on button "Enviar pedido" at bounding box center [343, 210] width 120 height 12
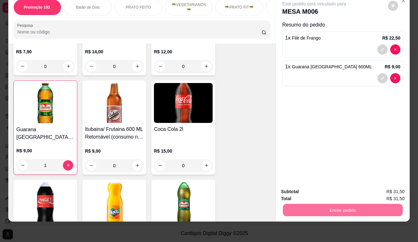
click at [345, 187] on button "Não registrar e enviar pedido" at bounding box center [322, 190] width 65 height 12
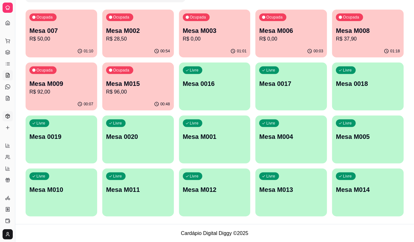
click at [6, 114] on icon at bounding box center [7, 116] width 5 height 5
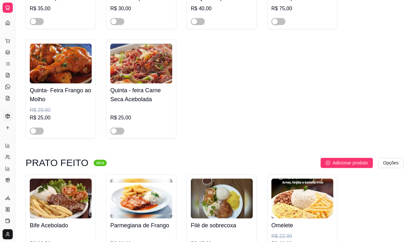
scroll to position [523, 0]
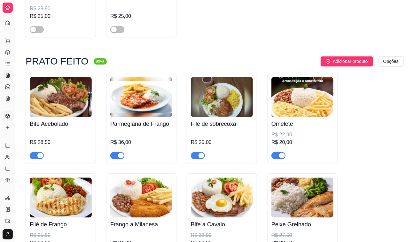
click at [10, 70] on link "Salão / Mesas" at bounding box center [8, 75] width 10 height 10
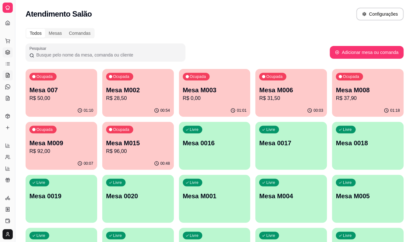
click at [8, 51] on icon at bounding box center [7, 52] width 5 height 5
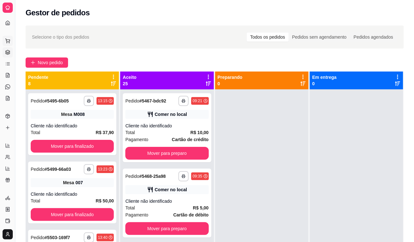
click at [9, 42] on icon at bounding box center [7, 40] width 4 height 3
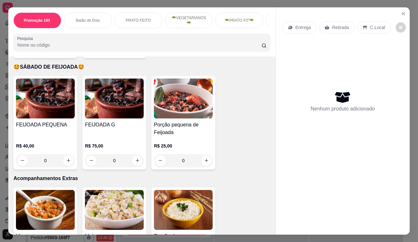
scroll to position [1626, 0]
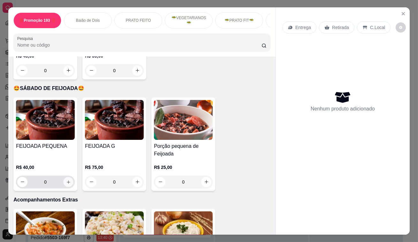
click at [67, 180] on icon "increase-product-quantity" at bounding box center [68, 182] width 5 height 5
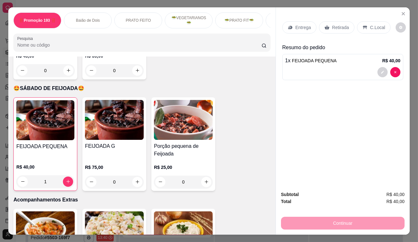
click at [325, 25] on icon at bounding box center [327, 27] width 5 height 5
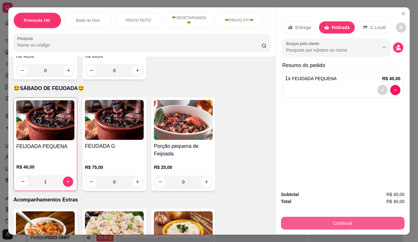
click at [334, 223] on button "Continuar" at bounding box center [343, 223] width 124 height 13
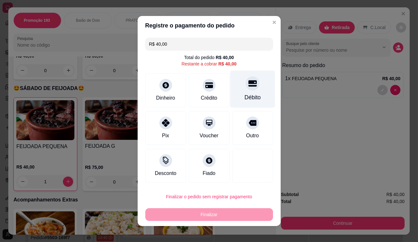
click at [247, 89] on div at bounding box center [253, 83] width 14 height 14
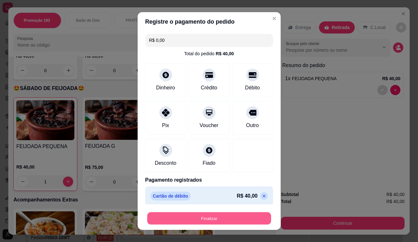
click at [217, 218] on button "Finalizar" at bounding box center [209, 218] width 124 height 12
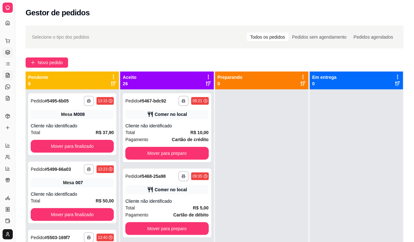
click at [5, 76] on icon at bounding box center [7, 75] width 5 height 5
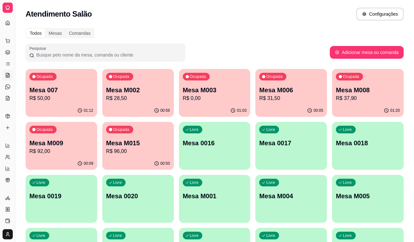
click at [278, 93] on p "Mesa M006" at bounding box center [291, 90] width 64 height 9
click at [386, 88] on p "Mesa M008" at bounding box center [368, 90] width 62 height 9
click at [143, 163] on div "00:50" at bounding box center [137, 163] width 69 height 12
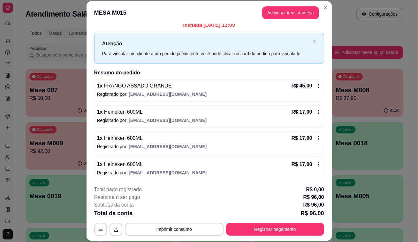
scroll to position [6, 0]
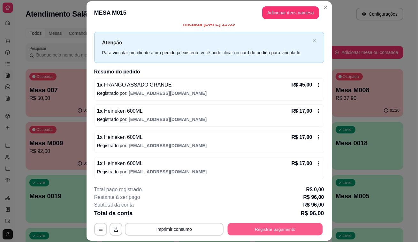
click at [300, 230] on button "Registrar pagamento" at bounding box center [274, 229] width 95 height 12
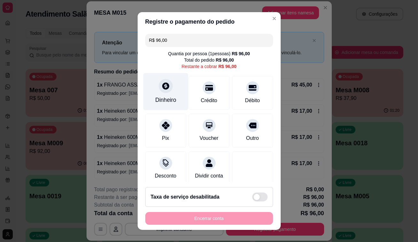
click at [163, 91] on div at bounding box center [166, 86] width 14 height 14
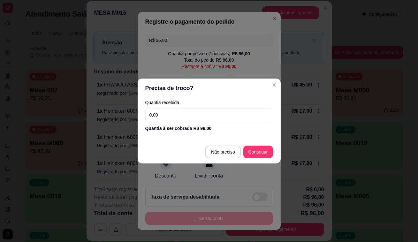
click at [194, 116] on input "0,00" at bounding box center [209, 115] width 128 height 13
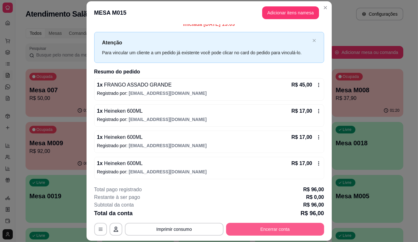
click at [283, 235] on button "Encerrar conta" at bounding box center [275, 229] width 98 height 13
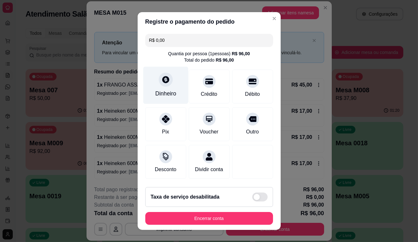
click at [171, 92] on div "Dinheiro" at bounding box center [165, 93] width 21 height 8
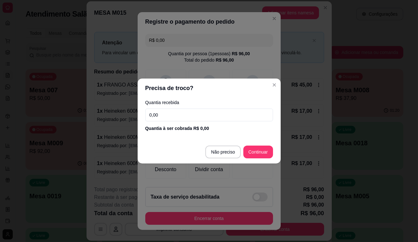
click at [173, 111] on input "0,00" at bounding box center [209, 115] width 128 height 13
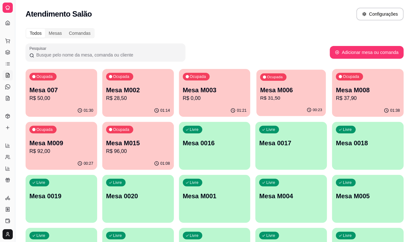
click at [307, 96] on p "R$ 31,50" at bounding box center [291, 98] width 62 height 7
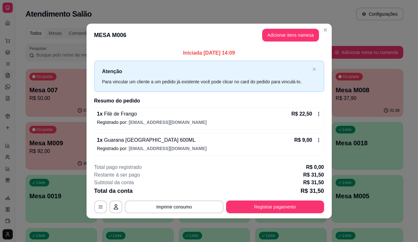
click at [289, 218] on footer "**********" at bounding box center [209, 188] width 245 height 60
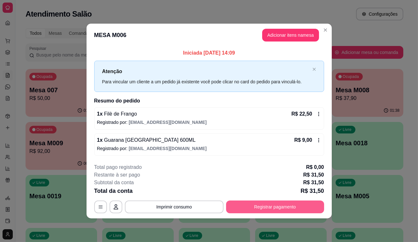
click at [288, 207] on button "Registrar pagamento" at bounding box center [275, 207] width 98 height 13
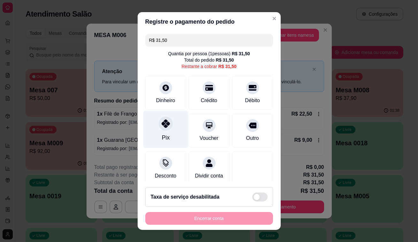
click at [166, 128] on div at bounding box center [166, 124] width 14 height 14
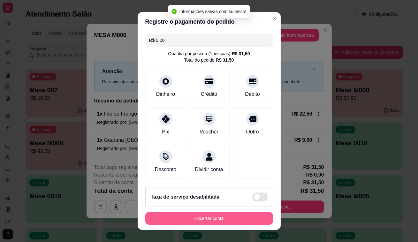
click at [238, 222] on button "Encerrar conta" at bounding box center [209, 218] width 128 height 13
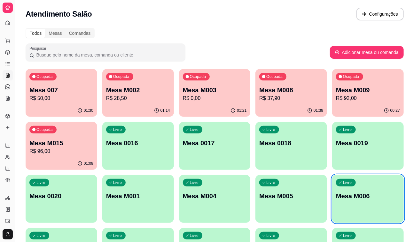
click at [217, 94] on p "Mesa M003" at bounding box center [215, 90] width 64 height 9
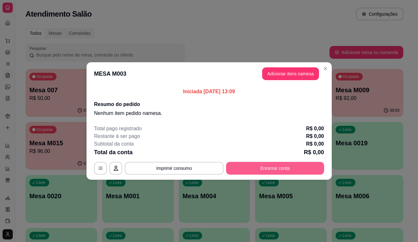
click at [262, 164] on button "Encerrar conta" at bounding box center [275, 168] width 98 height 13
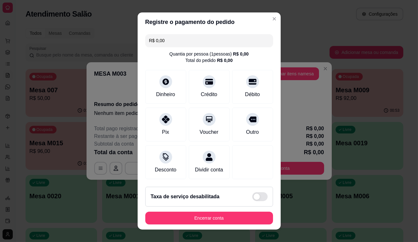
click at [231, 222] on button "Encerrar conta" at bounding box center [209, 218] width 128 height 13
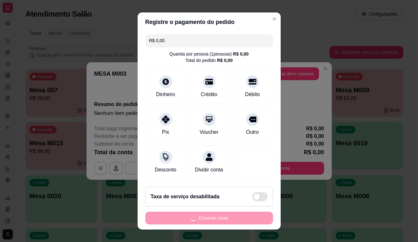
click at [231, 217] on div "Encerrar conta" at bounding box center [209, 218] width 128 height 13
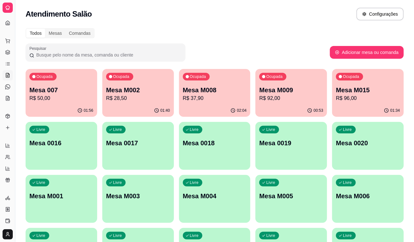
click at [63, 96] on p "R$ 50,00" at bounding box center [61, 99] width 64 height 8
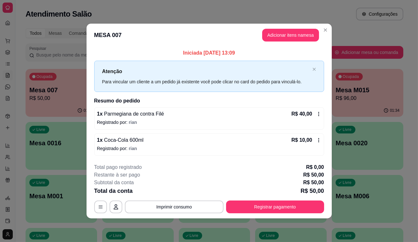
click at [204, 120] on p "Registrado por: rian" at bounding box center [209, 122] width 224 height 6
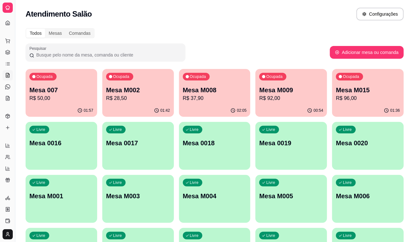
click at [259, 90] on p "Mesa M009" at bounding box center [291, 90] width 64 height 9
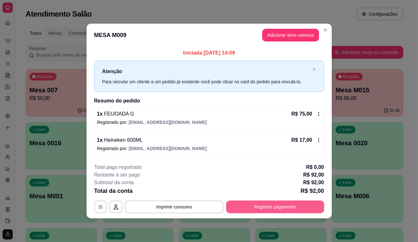
click at [273, 207] on button "Registrar pagamento" at bounding box center [275, 207] width 98 height 13
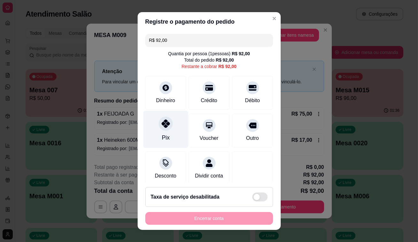
click at [160, 133] on div "Pix" at bounding box center [165, 129] width 45 height 37
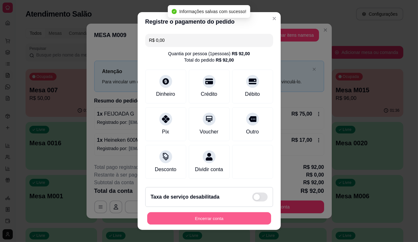
click at [243, 222] on button "Encerrar conta" at bounding box center [209, 218] width 124 height 12
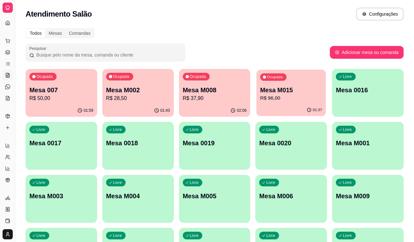
click at [271, 89] on p "Mesa M015" at bounding box center [291, 90] width 62 height 9
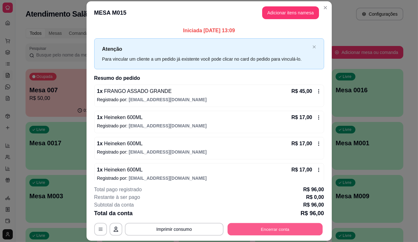
click at [246, 227] on button "Encerrar conta" at bounding box center [274, 229] width 95 height 12
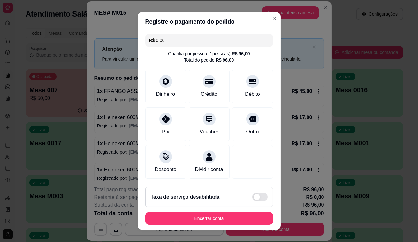
click at [189, 34] on input "R$ 0,00" at bounding box center [209, 40] width 120 height 13
click at [205, 81] on icon at bounding box center [209, 79] width 8 height 8
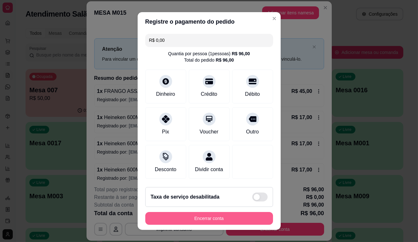
click at [202, 216] on button "Encerrar conta" at bounding box center [209, 218] width 128 height 13
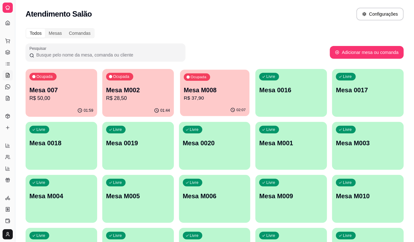
click at [219, 99] on p "R$ 37,90" at bounding box center [215, 98] width 62 height 7
click at [122, 91] on p "Mesa M002" at bounding box center [138, 90] width 64 height 9
click at [132, 93] on p "Mesa M002" at bounding box center [138, 90] width 64 height 9
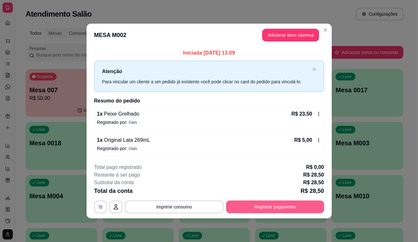
click at [249, 204] on button "Registrar pagamento" at bounding box center [275, 207] width 98 height 13
click at [253, 207] on button "Registrar pagamento" at bounding box center [275, 207] width 98 height 13
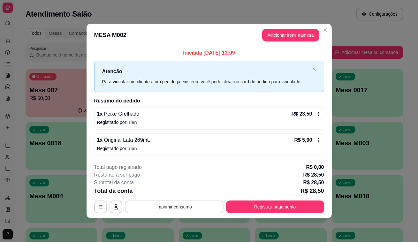
click at [199, 209] on button "Imprimir consumo" at bounding box center [174, 207] width 99 height 13
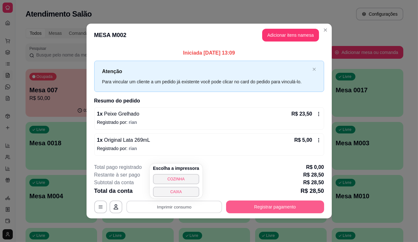
click at [274, 210] on button "Registrar pagamento" at bounding box center [275, 207] width 98 height 13
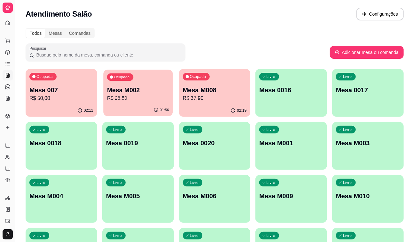
click at [143, 90] on p "Mesa M002" at bounding box center [138, 90] width 62 height 9
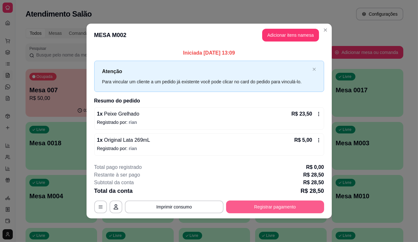
click at [270, 205] on button "Registrar pagamento" at bounding box center [275, 207] width 98 height 13
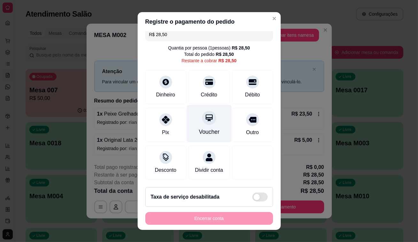
scroll to position [13, 0]
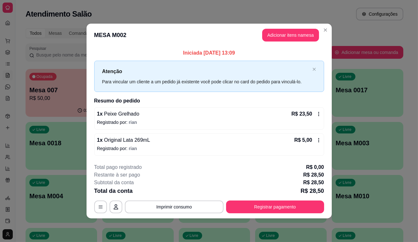
click at [319, 140] on icon at bounding box center [318, 140] width 5 height 5
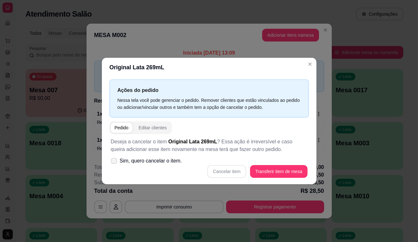
click at [158, 160] on span "Sim, quero cancelar o item." at bounding box center [151, 161] width 62 height 8
click at [115, 162] on input "Sim, quero cancelar o item." at bounding box center [113, 164] width 4 height 4
click at [234, 176] on button "Cancelar item" at bounding box center [226, 171] width 39 height 13
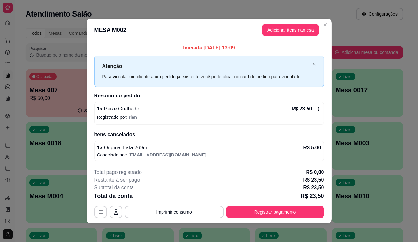
click at [318, 111] on div "R$ 23,50" at bounding box center [307, 109] width 30 height 8
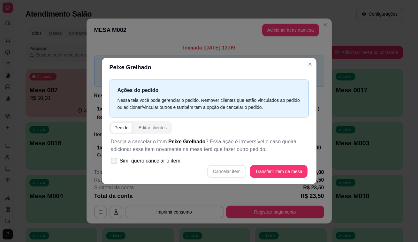
click at [147, 163] on span "Sim, quero cancelar o item." at bounding box center [151, 161] width 62 height 8
click at [115, 163] on input "Sim, quero cancelar o item." at bounding box center [113, 164] width 4 height 4
click at [222, 172] on button "Cancelar item" at bounding box center [227, 171] width 38 height 12
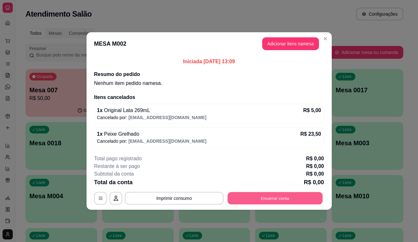
click at [266, 202] on button "Encerrar conta" at bounding box center [274, 198] width 95 height 12
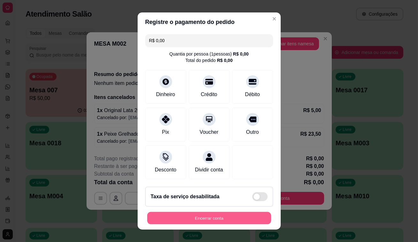
click at [233, 217] on button "Encerrar conta" at bounding box center [209, 218] width 124 height 12
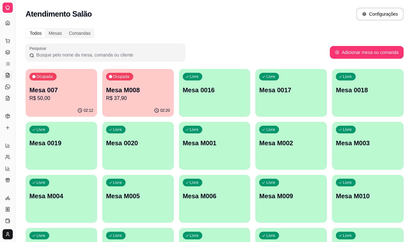
click at [117, 97] on p "R$ 37,90" at bounding box center [138, 99] width 64 height 8
click at [61, 99] on p "R$ 50,00" at bounding box center [61, 99] width 64 height 8
click at [56, 84] on div "Ocupada Mesa 007 R$ 50,00" at bounding box center [62, 86] width 72 height 35
click at [47, 72] on div "Ocupada Mesa 007 R$ 50,00" at bounding box center [61, 87] width 69 height 35
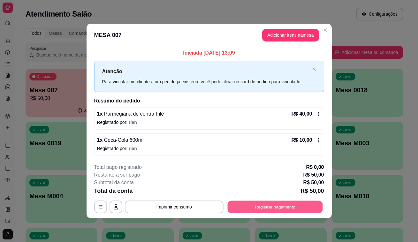
click at [282, 206] on button "Registrar pagamento" at bounding box center [274, 207] width 95 height 12
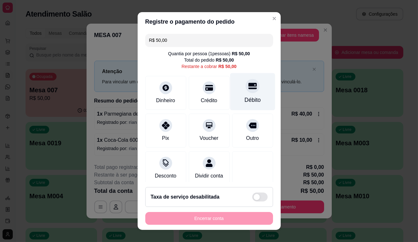
click at [246, 90] on div at bounding box center [253, 86] width 14 height 14
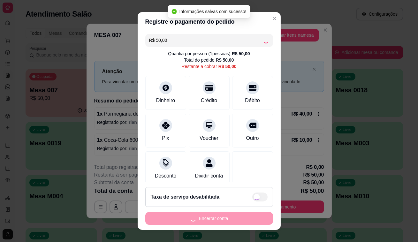
type input "R$ 0,00"
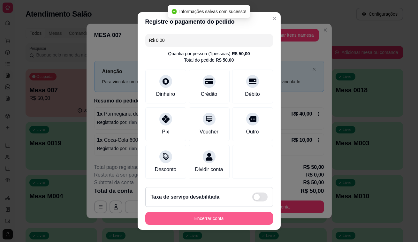
click at [225, 217] on button "Encerrar conta" at bounding box center [209, 218] width 128 height 13
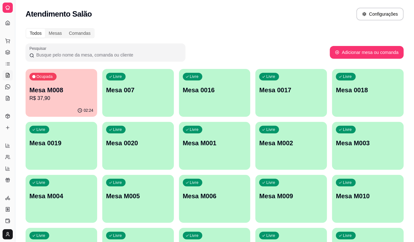
click at [29, 92] on p "Mesa M008" at bounding box center [61, 90] width 64 height 9
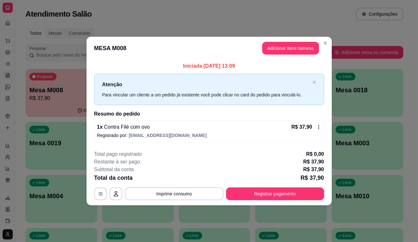
click at [254, 185] on div "**********" at bounding box center [209, 175] width 230 height 50
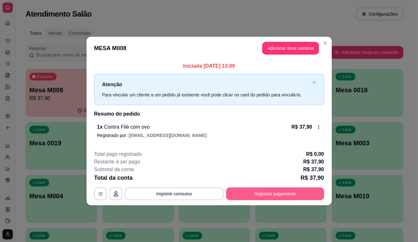
click at [255, 188] on button "Registrar pagamento" at bounding box center [275, 194] width 98 height 13
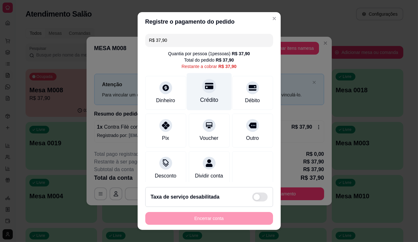
click at [209, 88] on div "Crédito" at bounding box center [209, 91] width 45 height 37
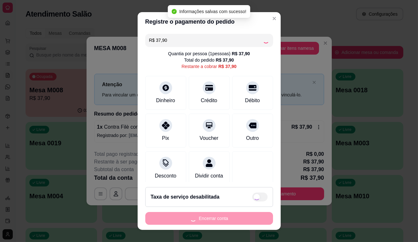
type input "R$ 0,00"
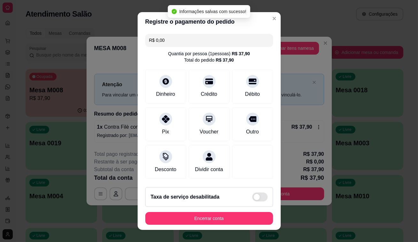
click at [237, 224] on button "Encerrar conta" at bounding box center [209, 218] width 128 height 13
